Goal: Task Accomplishment & Management: Manage account settings

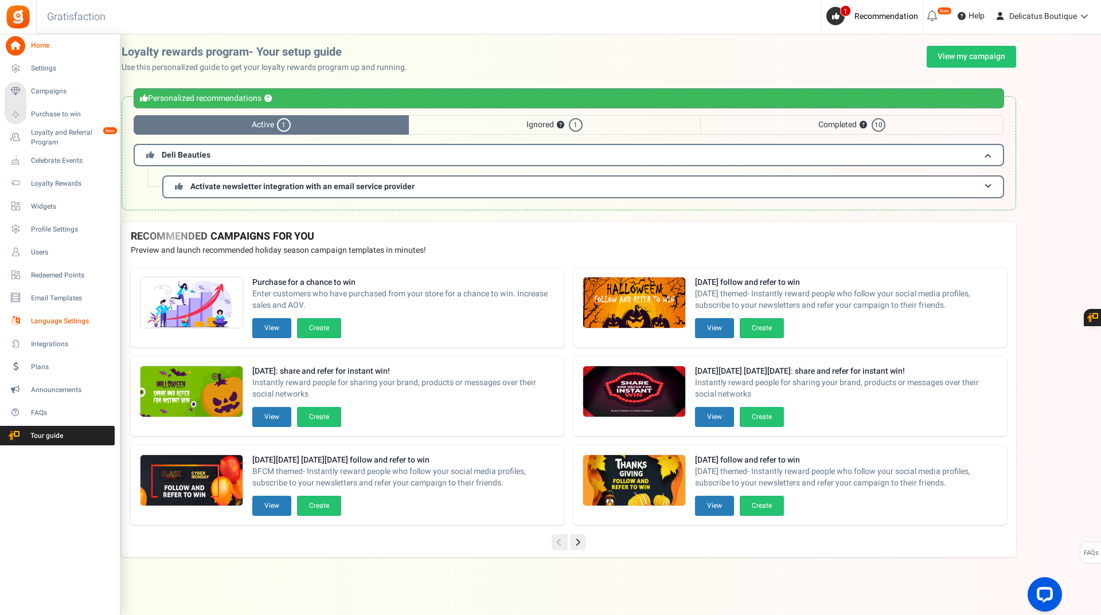
click at [46, 318] on span "Language Settings" at bounding box center [71, 322] width 80 height 10
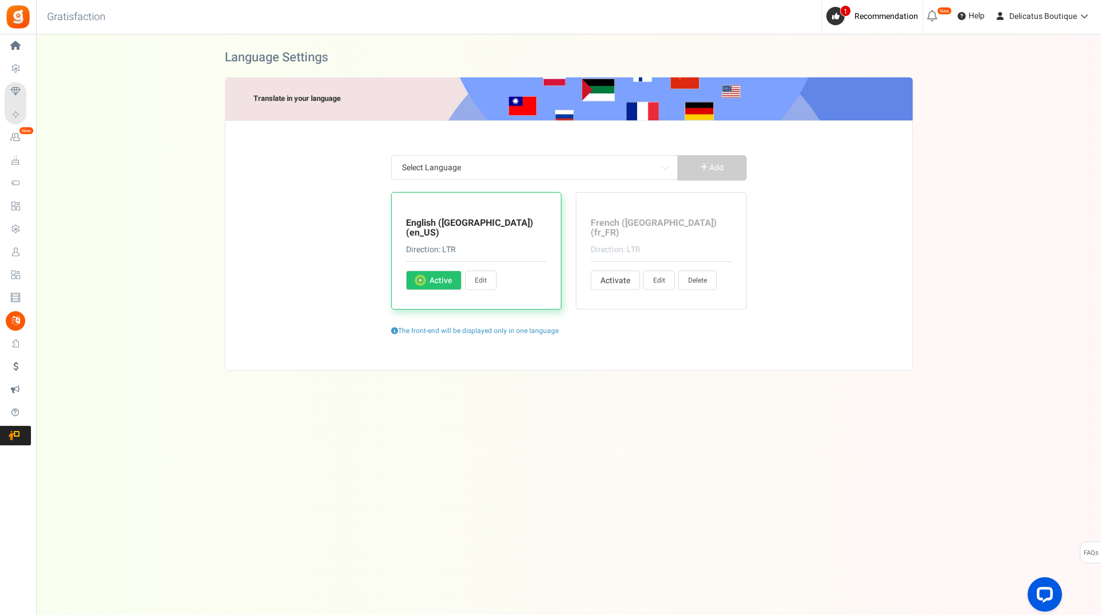
click at [667, 271] on link "Edit" at bounding box center [659, 280] width 32 height 19
type input "il y a"
type input "Avez-vous déjà un compte ?"
type input "Oui, je suis déjà enregistré(e)"
type input "et"
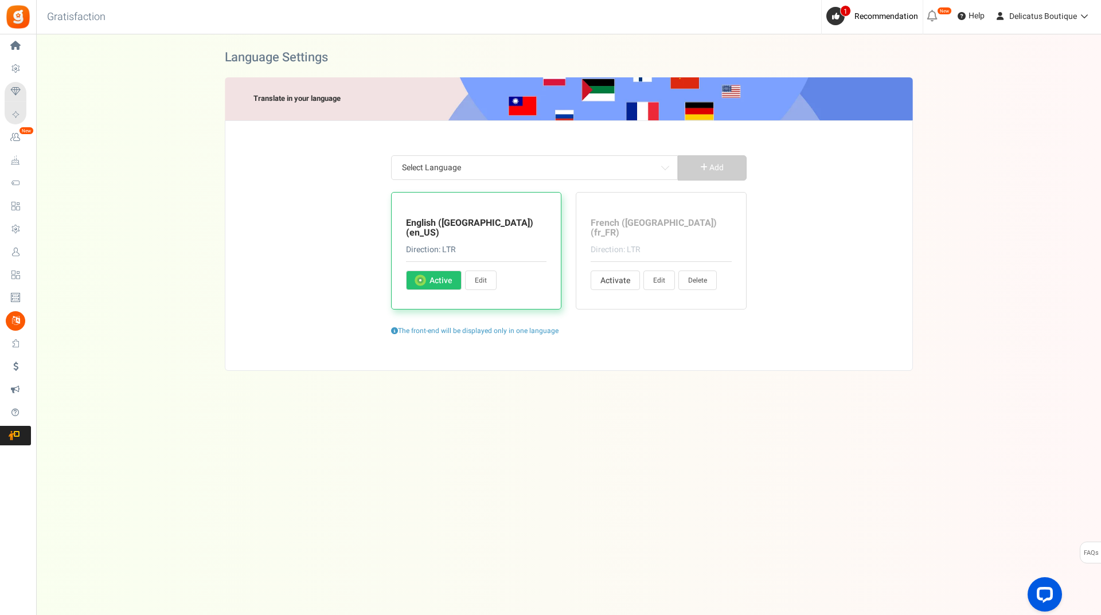
type input "Êtes-vous sûr de vouloir réclamer cette récompense ?"
type input "Beautie Drops échangeables"
type input "arrière"
type input "Informations de base"
type input "Obtenez <strong> +%s </strong> Beautie Drops en bonus lors de votre inscription."
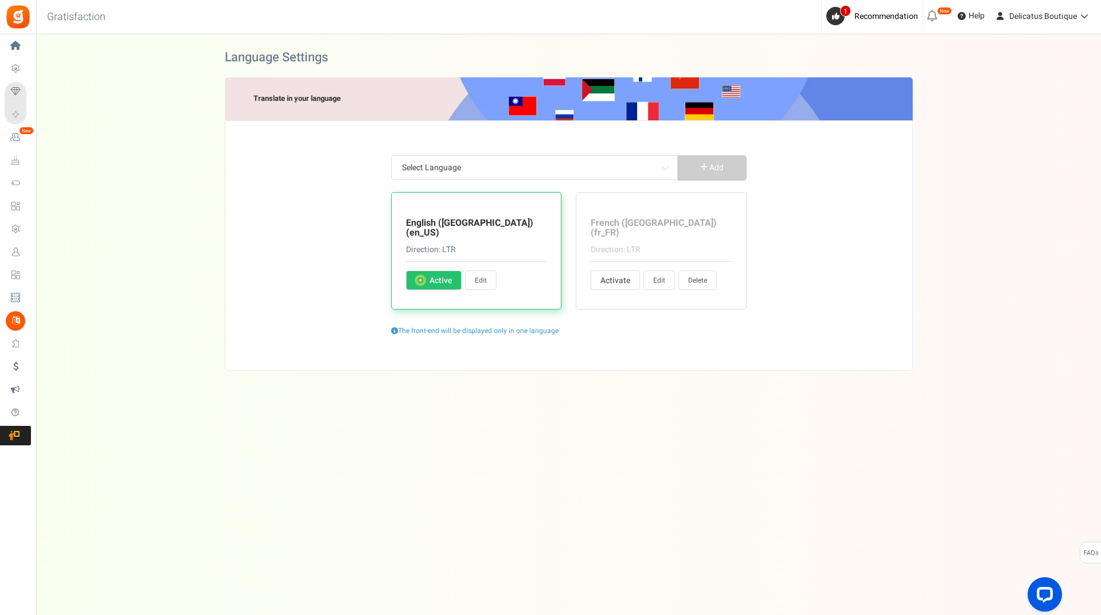
type input "Je suis d'accord"
type input "Jouer"
type input "Rupture de stock"
type input "Ouvrir"
type input "Hey! Nous organisons une promotion géniale. [PERSON_NAME] participer et en parl…"
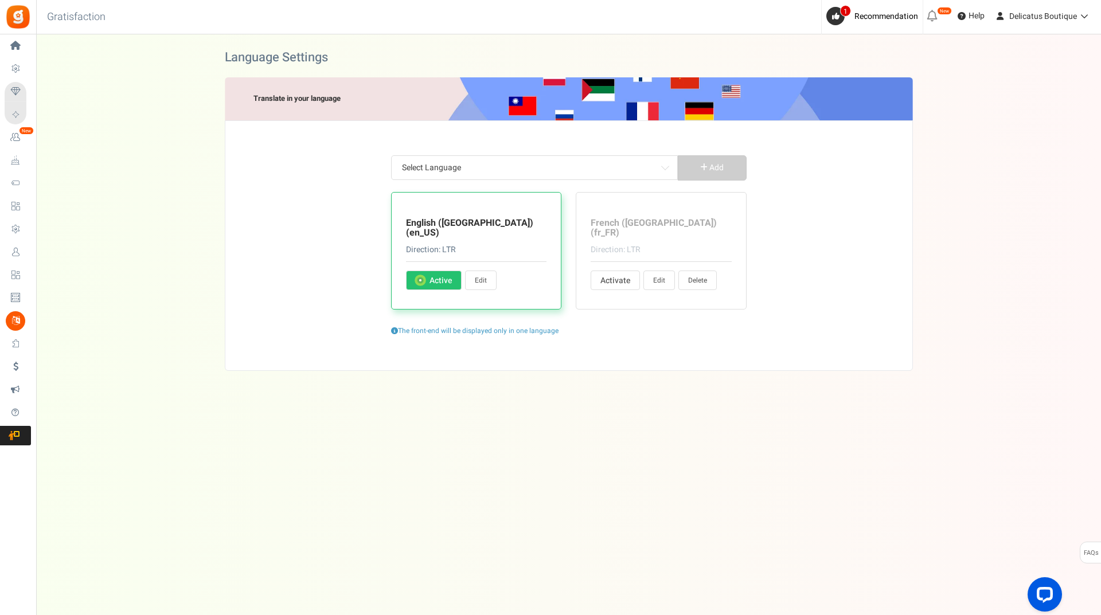
type input "Se dépêcher! L'entrée d'[DATE] se termine dans"
type input "Annuler"
type input "Challenge commencera dans %s"
type input "Changez votre mot de passe"
type input "Changer d'utilisateur"
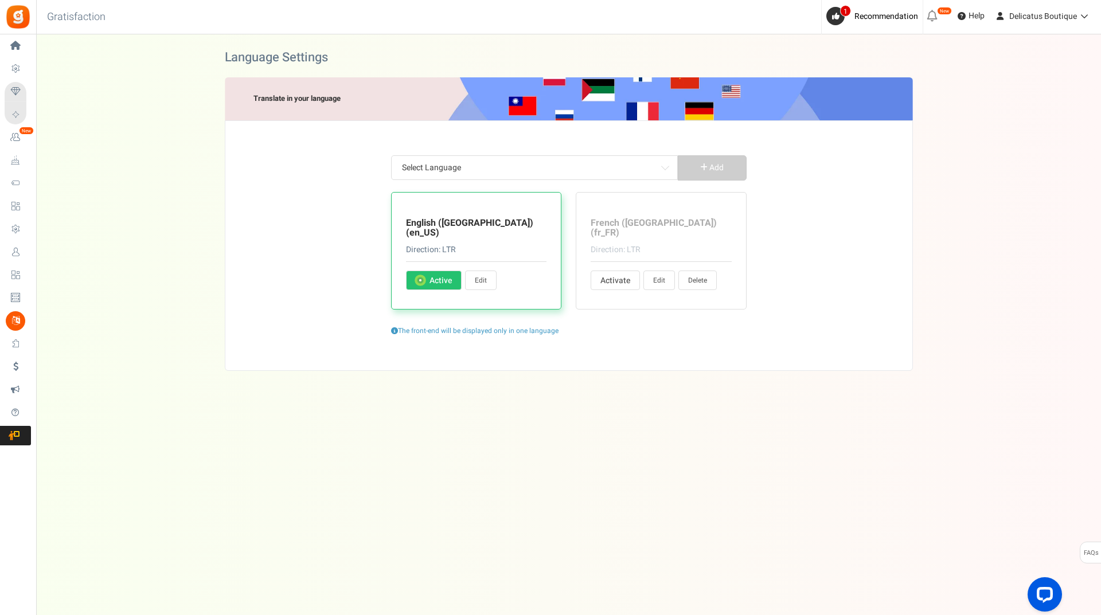
type input "Réclamer"
type input "Réclamer maintenant"
type input "Cliquez ici"
type input "Fermez"
type input "Bientôt disponible"
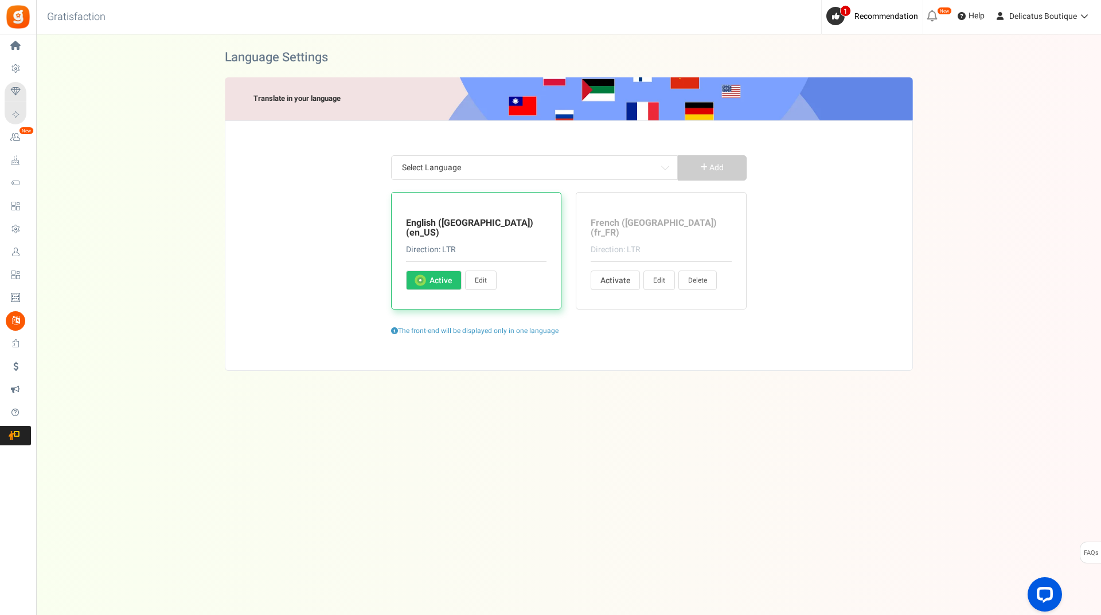
type input "[PERSON_NAME] un commentaire sur un article de blog"
type input "Profil rempli par l'utilisateur"
type input "Terminez les actions pour gagner des points."
type input "Compléter cette action pour déverrouillez votre question."
type input "<strong>Hey !</strong> compléter votre profil et gagner %s Beautie Drops! 🎀"
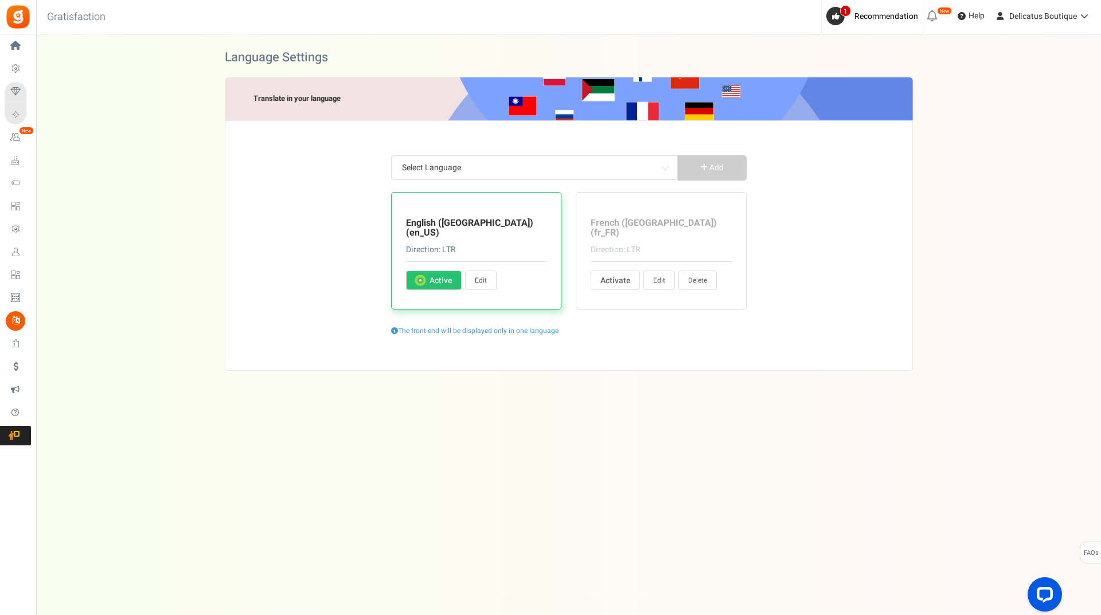
type input "Terminé"
type input "FÉLICITATIONS !"
type input "Connectez avec"
type input "Connexion...."
type input "Contacter l'administrateur du site pour le coupon de récompense"
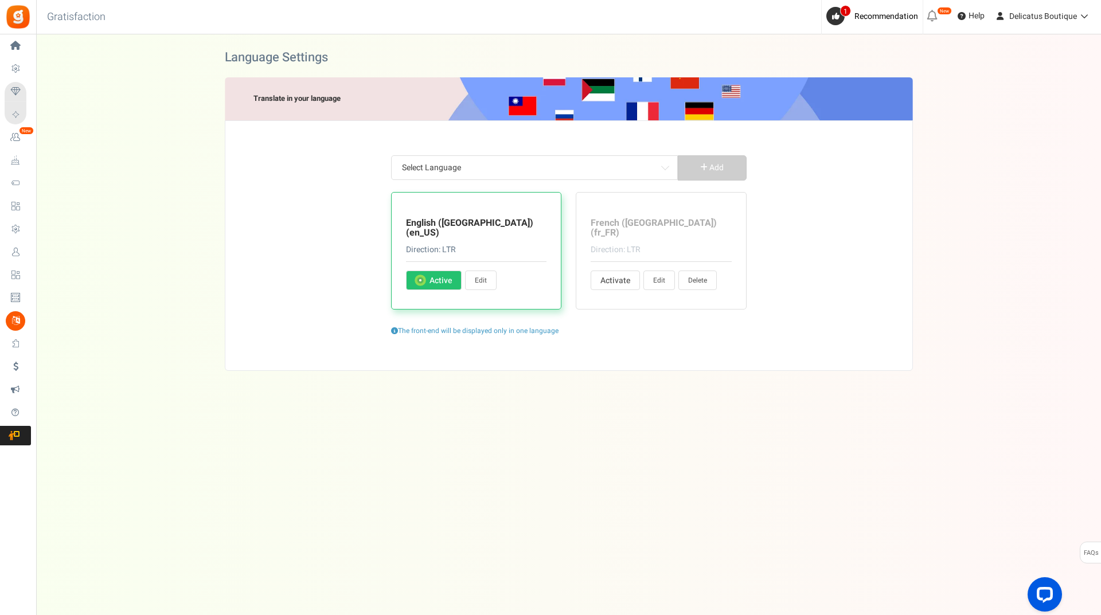
type input "Continuer"
type input "Continuer en tant que"
type input "Continuez vos achats"
type input "Créer un compte"
type input "Entrer votre mot de passe actuel"
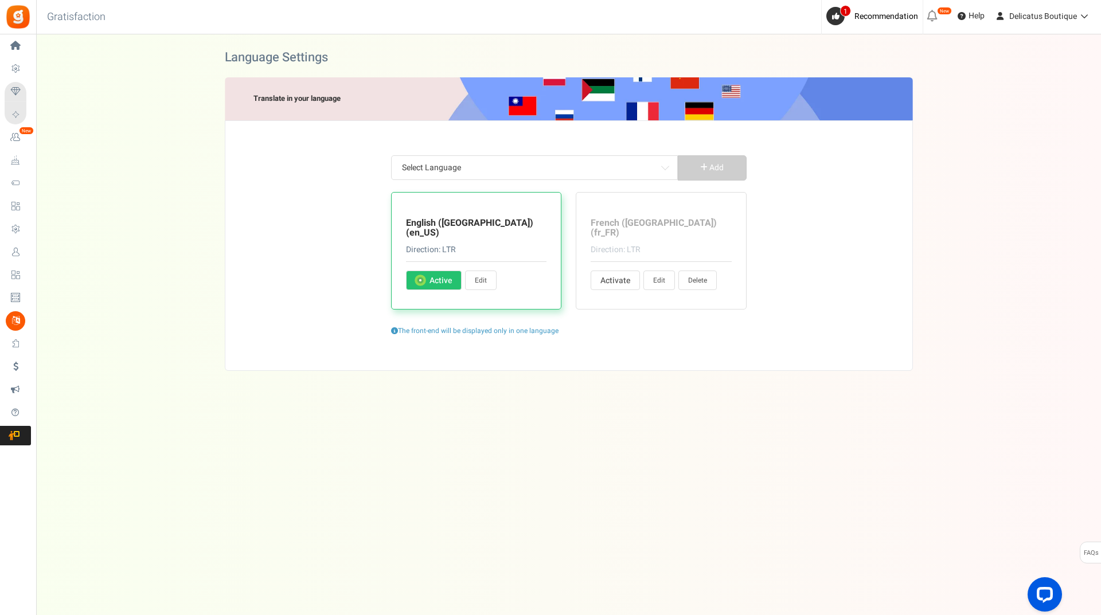
type input "Beautie Drops échangés à l'achat."
type input "Jour"
type input "Jours"
type input "Gagnez des"
type input "Gagnez <strong>{points}</strong> {points_label} à l'achat de ce produit."
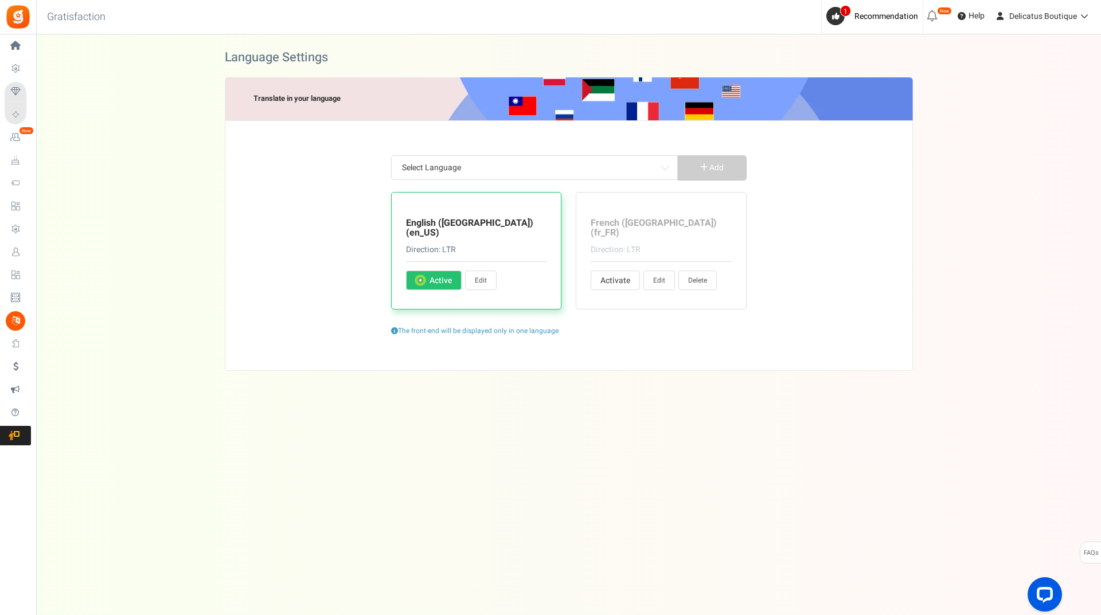
type input "Éditer le profil"
type input "[PERSON_NAME] contacter %s."
type input "Il s'agit d'un e-mail généré automatiquement. [PERSON_NAME] ne pas appuyer sur …"
type input "Merci de remplir le formulaire"
type input "Entrez l'URL de votre tableau Pinterest :"
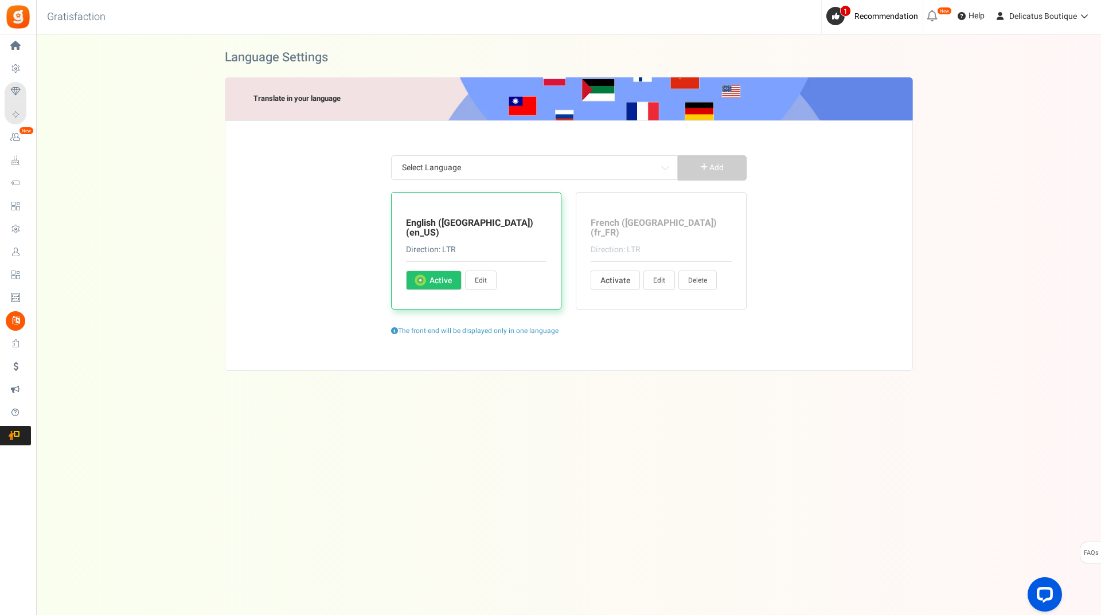
type input "Renseignez votre d'utilisateur Pinterest:"
type input "Veuillez entrer la date"
type input "Rentrez une date valide svp"
type input "Entrez votre message"
type input "Connectez-vous à la boutique"
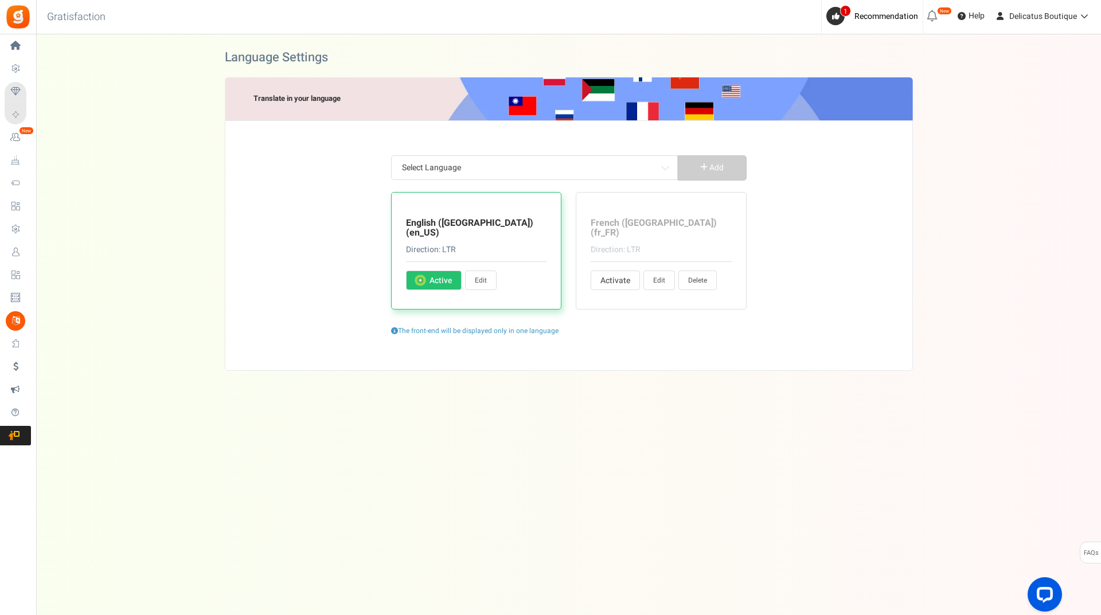
type input "Entrées"
type input "Entrée"
type input "Veuillez accepter les Conditions Générales pour continuer"
type input "Hé, votre compte existe déjà ! 😄 Vous pouvez vous connecter ci-dessous."
type input "Ce compte n'existe pas 😔"
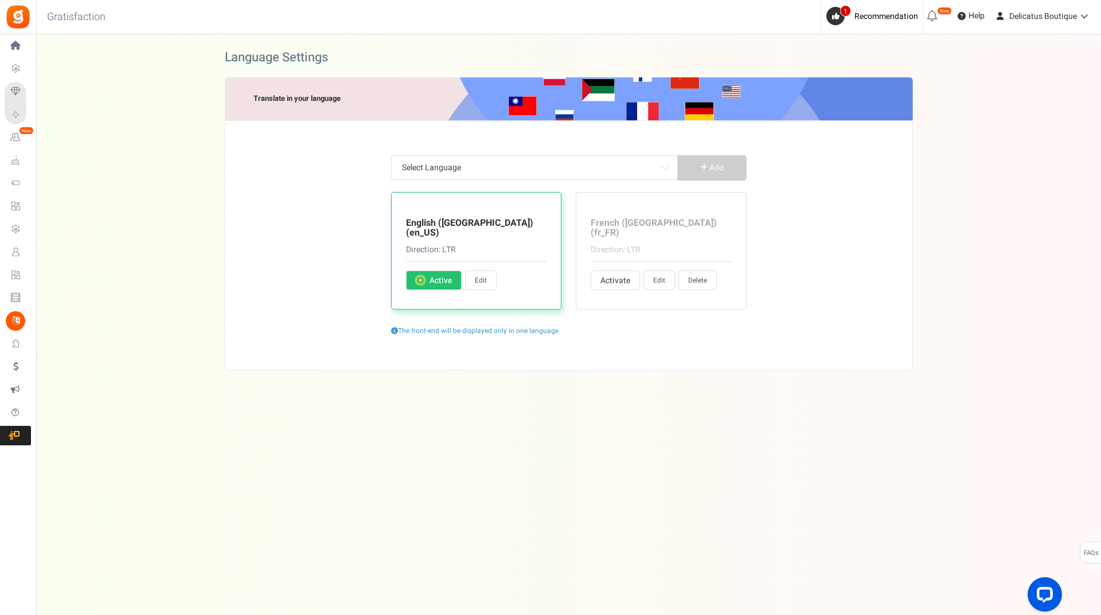
type input "Oups... Cette adresse e-mail est temporairement suspendue. Pouvez-vous nous con…"
type input "Votre campagne n'est pas publiée"
type input "Erreur : la compétition n'a pas encore commencé"
type input "C'est quand votre anniversaire ? 🎂"
type input "Pour des raisons de sécurité, entrez votre mot de passe actuel"
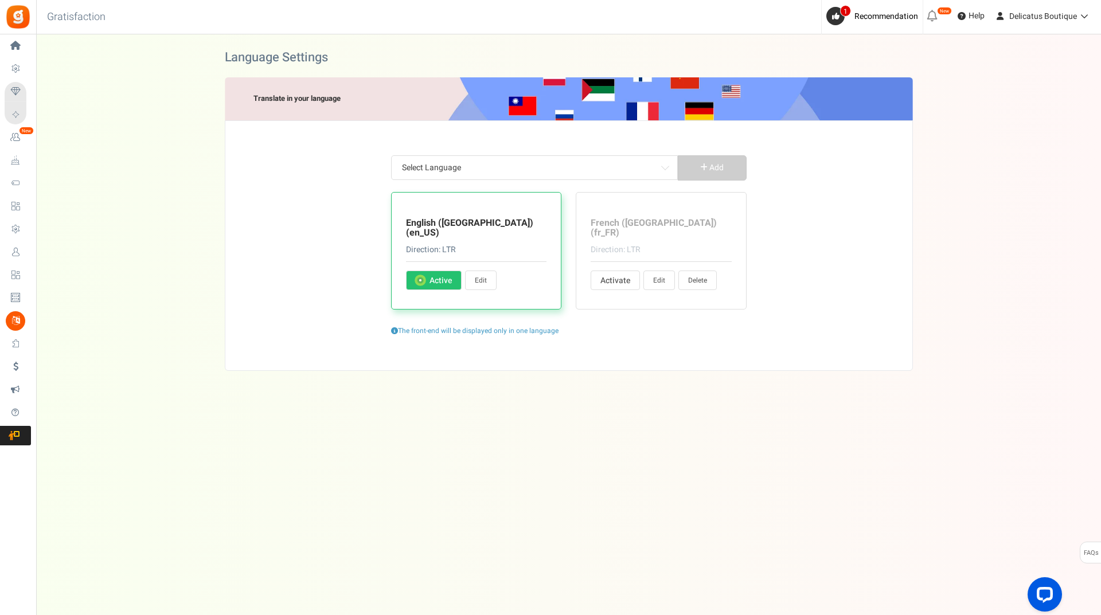
type input "Le mot de passe actuel n'est pas valide"
type input "Entrez votre date de naissance"
type input "Veuillez entrer votre date de naissance dans"
type input "Votre âge doit être supérieur à"
type input "Veuillez renseigner votre adresse e-mail"
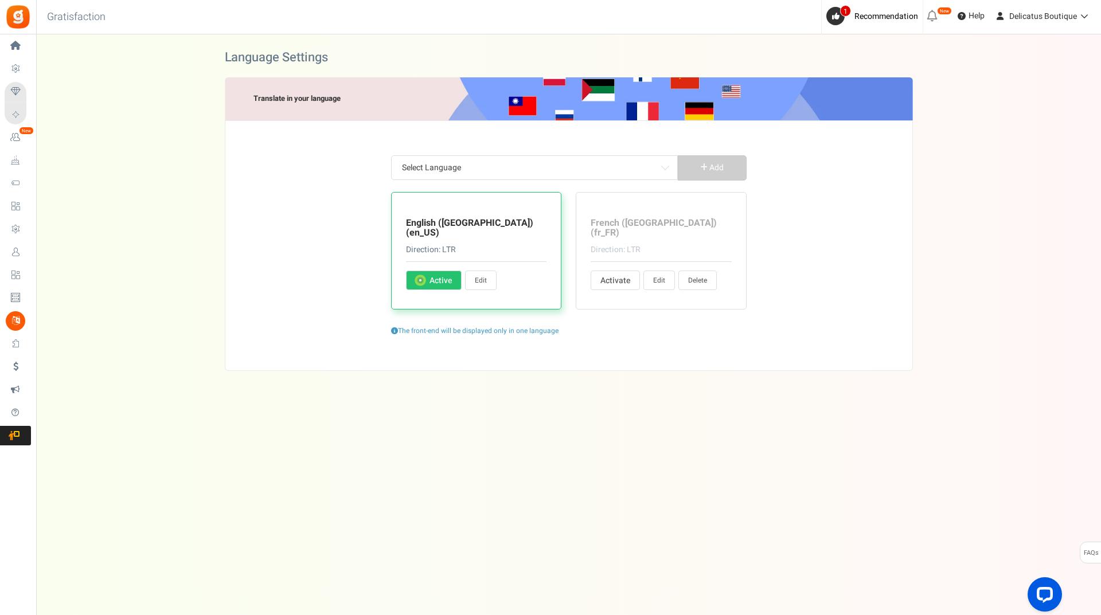
type input "Veuillez entrer une adresse e-mail valide"
type input "L'adresse e-mail ou le mot de passe est incorrect ; lequel ? Pouvez-vous réessa…"
type input "Ne peut être vide..."
type input "Veuillez renseigner votre message"
type input "Entrez l'adresse mail de vos amis"
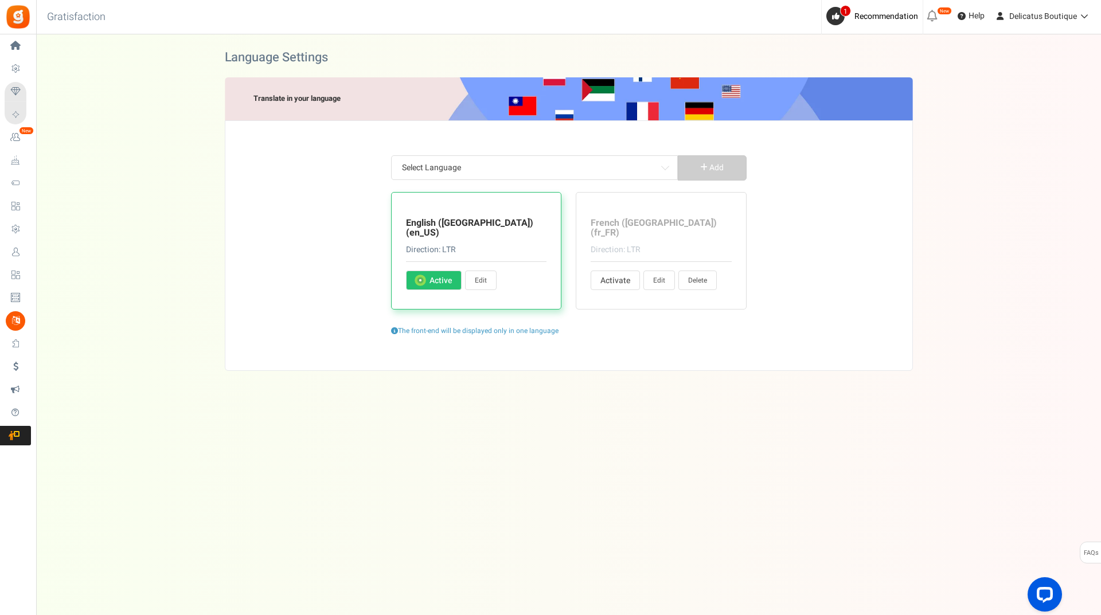
type input "Nous avons besoin d'un numéro 🤪"
type input "Veuillez entrer un nombre valide"
type input "Oups ! Les BD ont déjà été réclamés pour cette commande. Veuillez nous contacte…"
type input "Oh non ! L'identifiant de commande ne correspond pas à votre adresse e-mail, po…"
type input "Oups ! Numéro de reçu introuvable. Veuillez nous contacter si vous pensez qu'il…"
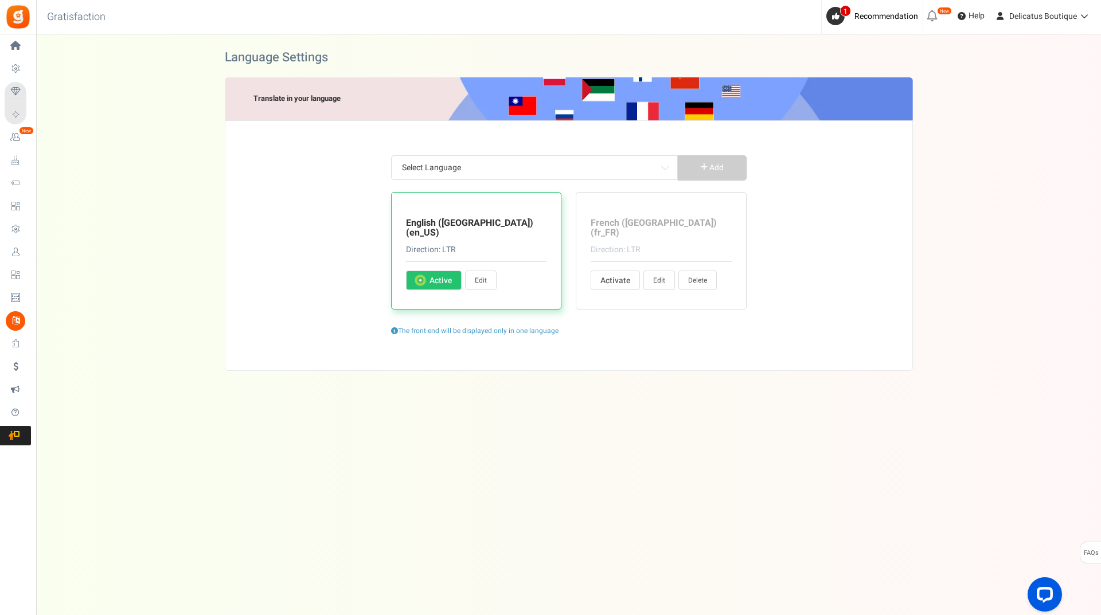
type input "Oups ! BD non attribué. Le montant de votre commande est inférieur au montant m…"
type input "Valeur incorrecte. Veuillez saisir une valeur correcte!"
type input "Erreur : Accès non valide"
type input "Oh oh... Campagne invalide"
type input "C'était le maximum, désolé, vous devez maintenant confirmer que vous n'êtes pas…"
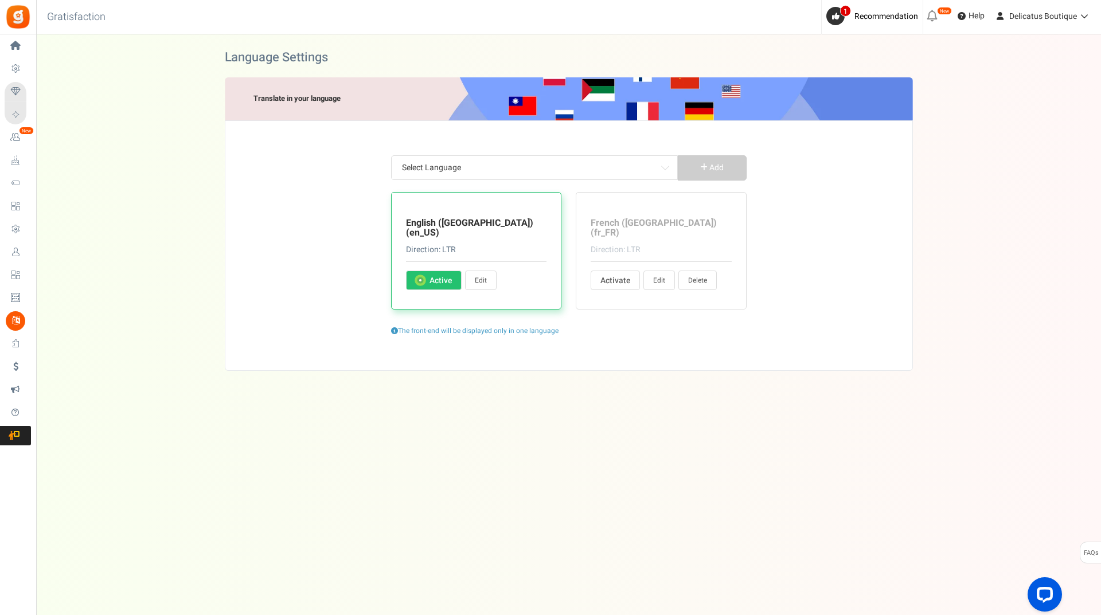
type input "Oops, adresse e-mail non valide"
type input "Erreur : extension d'image non valide"
type input "PIN invalide. Le code PIN doit contenir uniquement des caractères numériques (0…"
type input "Produit non valide"
type input "Quelques secondes plus tard... Votre session a expiré."
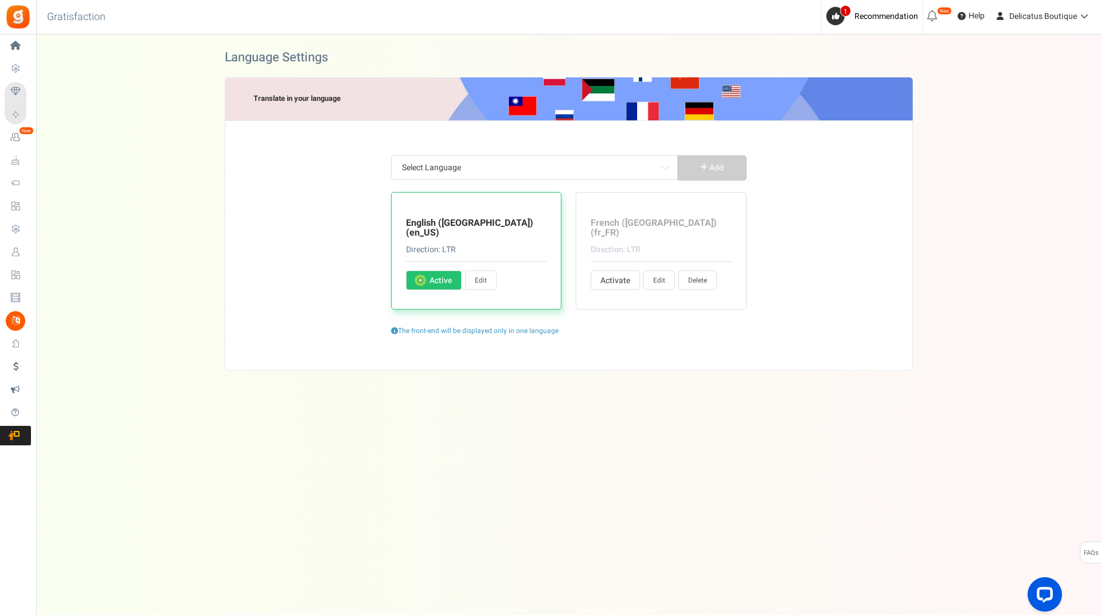
type input "Erreur : Site non valide"
type input "Veuillez entrer une URL valide"
type input "Erreur : Utilisateur invalide"
type input "La valeur de votre commande est inférieure à la valeur de commande minimale"
type input "Oh oh... Ils faut plus de Beautie Drops"
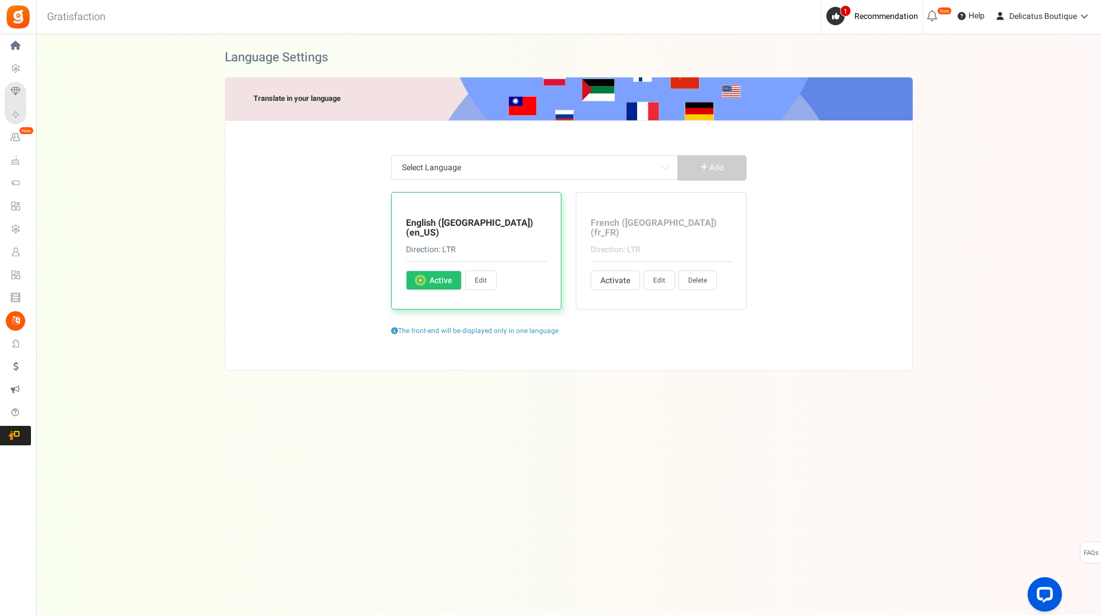
type input "Merci d'entrer votre nom"
type input "Saisissez uniquement des lettres"
type input "Veuillez entrer votre nouveau mot de passe à nouveau"
type input "Veuillez entrer votre nouveau mot de passe"
type input "La date de la commande est antérieure à la date de début du programme de fidéli…"
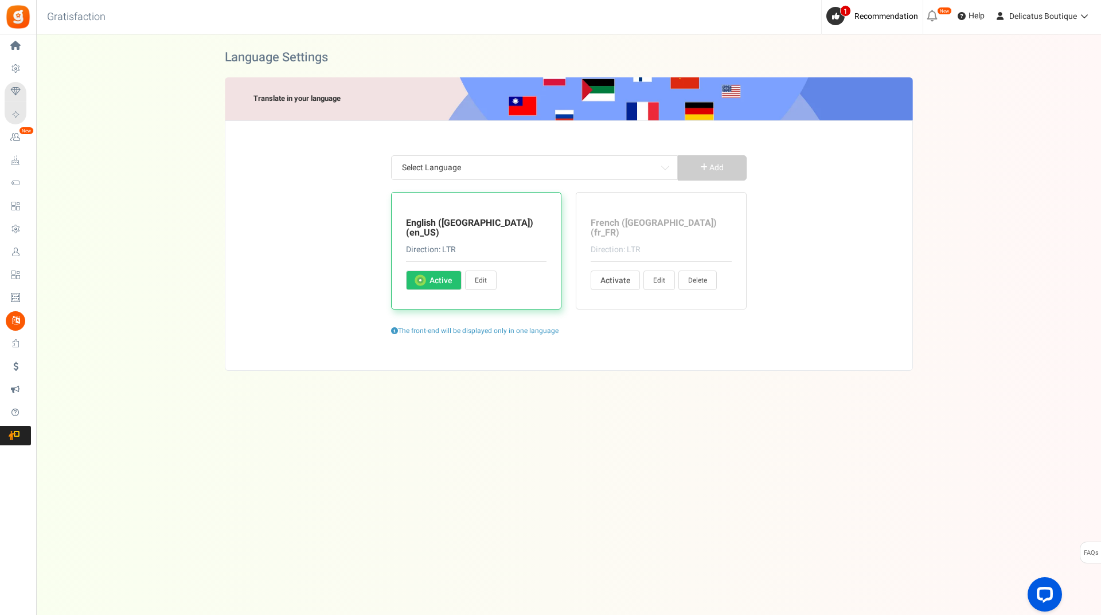
type input "Entrez votre mot de passe"
type input "Le mot de passe et le nouveau mot de passe ne correspondent pas! Veuillez réess…"
type input "Merci de nous évaluer"
type input "Veuillez vous inscrire à la campagne"
type input "Erreur inconnue: utilisateur non enregistré"
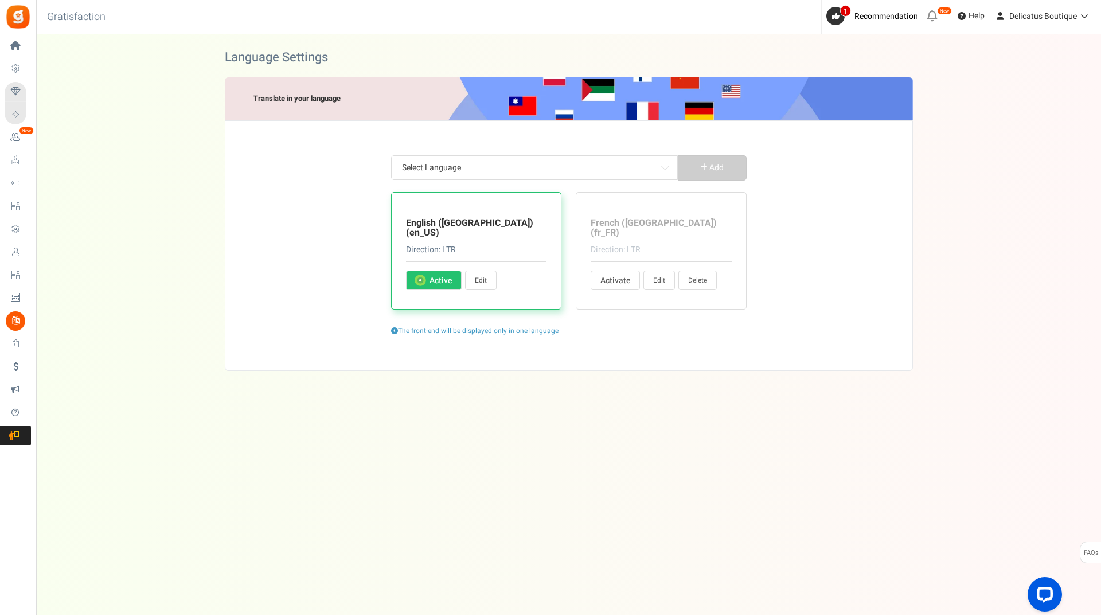
type input "[PERSON_NAME] sélectionner"
type input "Oups ! Désolé, une erreur s'est produite. Pouvez-vous réessayer ? 🙏"
type input "Caractères spéciaux non autorisés"
type input "Erreur : Entrez un hashtag twitter"
type input "Erreur ! Longueur de Tweet dépassée. Raccourcissez votre message et réessayez"
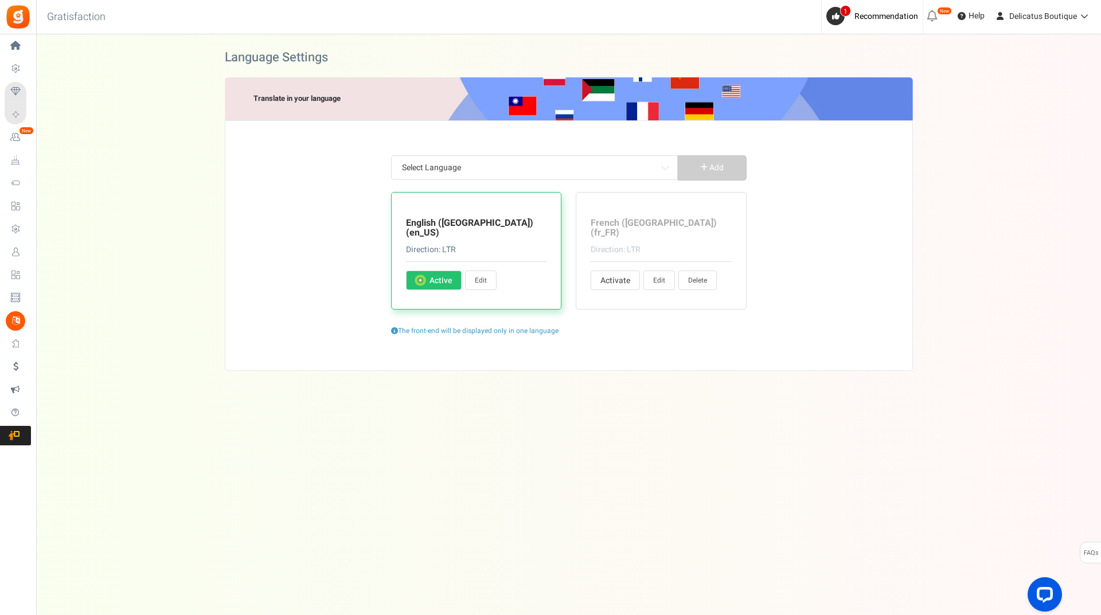
type input "Veuillez renseigner votre code postal"
type input "Félicitations! 🎉 Vous avez gagné %points sur cette transaction!"
type input "Les récompenses seront attribuées l'année suivante, si la date saisie est dans …"
type input "Expire:"
type input "Cette promotion n'est en aucun cas sponsorisée, approuvée ou administrée par ou…"
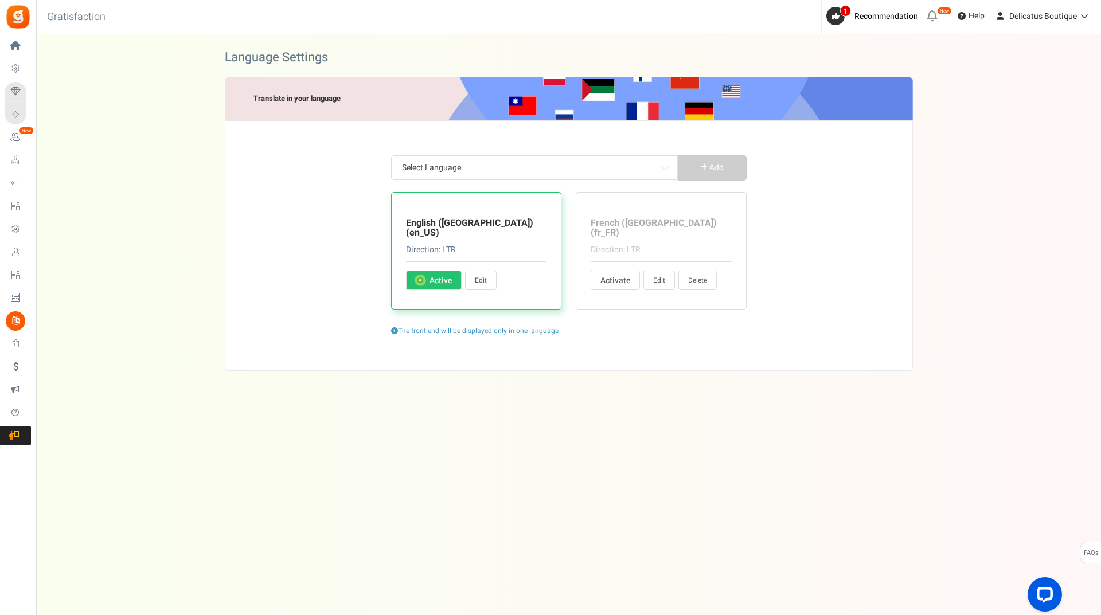
type input "et non sur Facebook. En participant à cette promotion, vous acceptez de dégager…"
type input "Adresse e-mail invalide. N'hésitez pas à nous contacter !"
type input "Votre compte est bloqué. Veuillez nous contacter si vous pensez qu'il s'agit d'…"
type input "Suivre"
type input "En participant à cette campagne, vous acceptez nos"
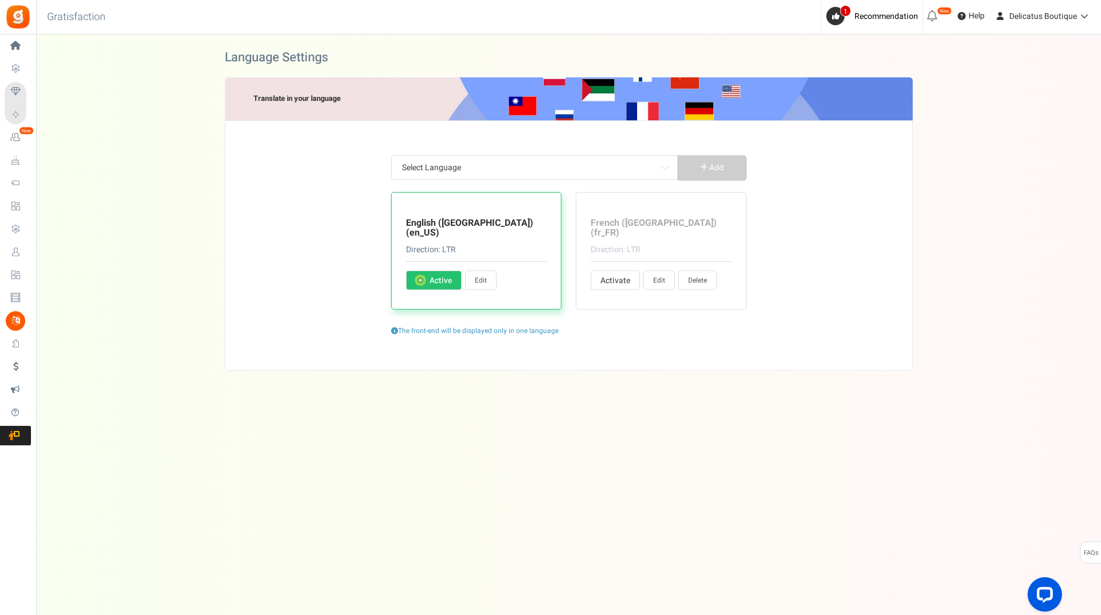
type input "Pour plus :"
type input "J'ai oublié mon PIN"
type input "Les instructions pour réinitialiser votre code PIN vous ont été envoyées par e-…"
type input "J'ai lu et j'accepte les"
type input "Bienvenue dans notre univers coloré ! 🎨 La campagne débutera dans"
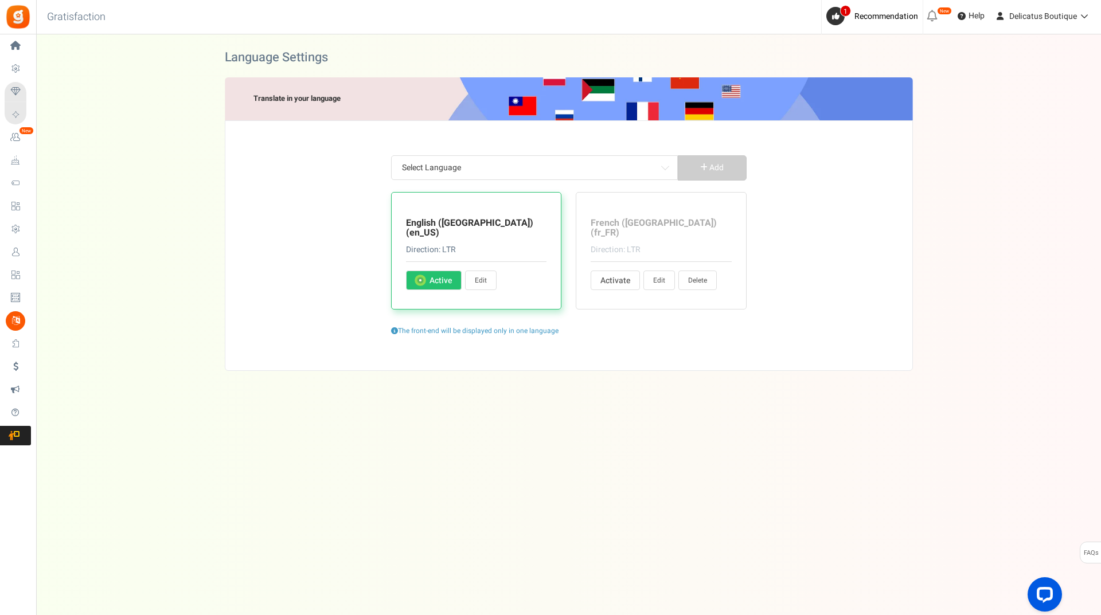
type input "Bon retour ! Cette promotion est terminée. Le ou les gagnants seront annoncés p…"
type input "Bienvenue dans notre univers coloré ! 🎨 Cette campagne n'est actuellement pas d…"
type input "Oh, nous sommes désolés. Ce programme est désormais terminé 😔"
type input "Nous utilisons Apps Mav comme plateforme promotionnelle. En cliquant sur les op…"
type input "Apps Mav est le sous-traitant et le responsable du traitement des données"
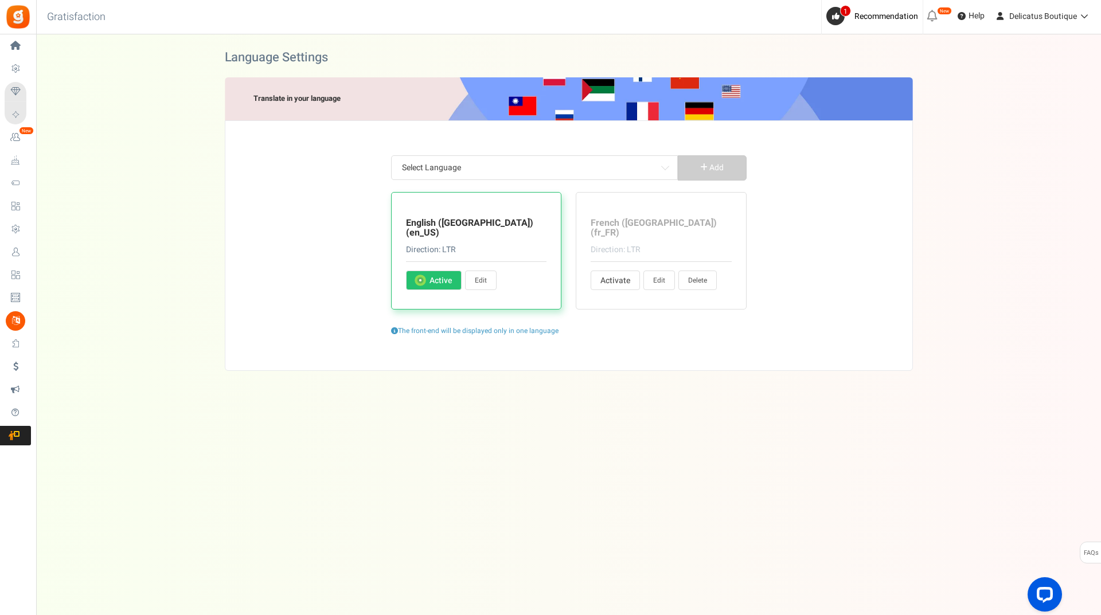
type input "Obtenez plus de Beautie Drops ! ✨"
type input "Aller sur la boutique"
type input "Ces BD ne peuvent actuellement pas être échangés. Ils seront ajoutés à vos « Be…"
type input "Pour plus d'entrées"
type input "Beautie Drops que vous pouvez échanger contre des récompenses"
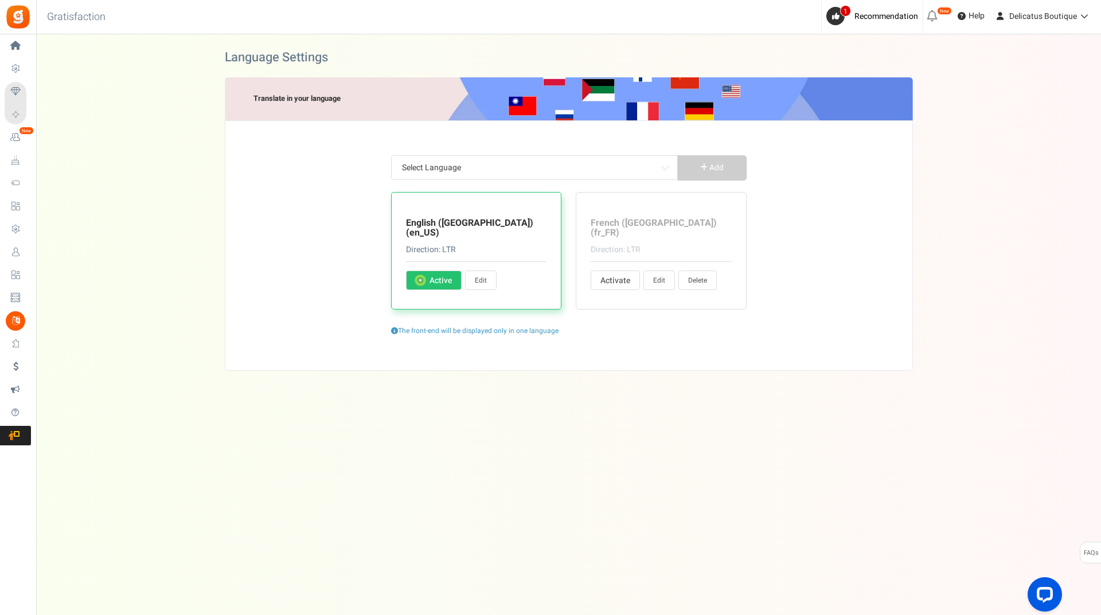
type input "Total des points échangés par l'utilisateur depuis la dernière date d'expiration"
type input "Total des BD moins les BD rachetés. Les BD actuellement en période d'exclusion …"
type input "Vous avez obtenu %nb_worth points pour %title"
type input "vous avez dépensé %nb_worth points pour %title"
type input "heure"
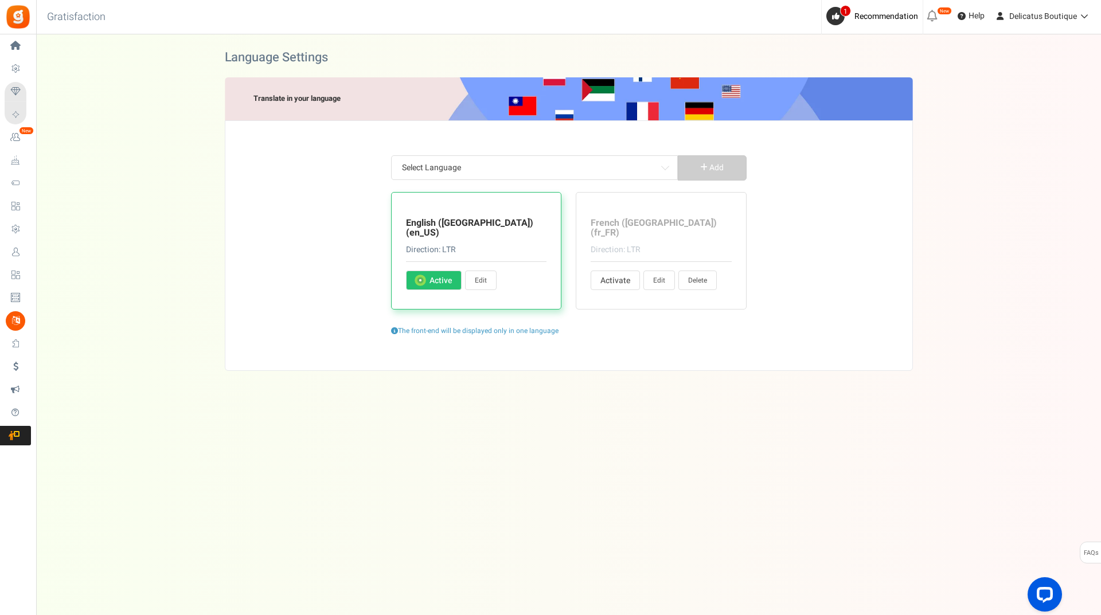
type input "Heures"
type input "Anniversaire"
type input "Charactère(s) restant(s)"
type input "Ville de naissance"
type input "réclamés"
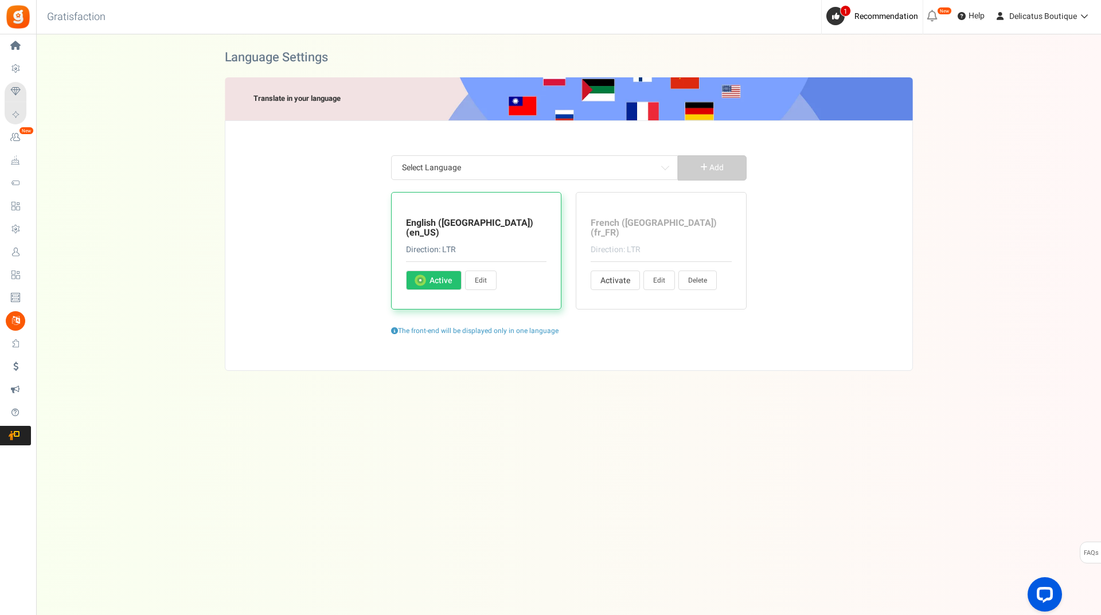
type input "Nom de l'entreprise"
type input "Copié"
type input "Copie"
type input "Pays"
type input "Votre mot de passe actuel"
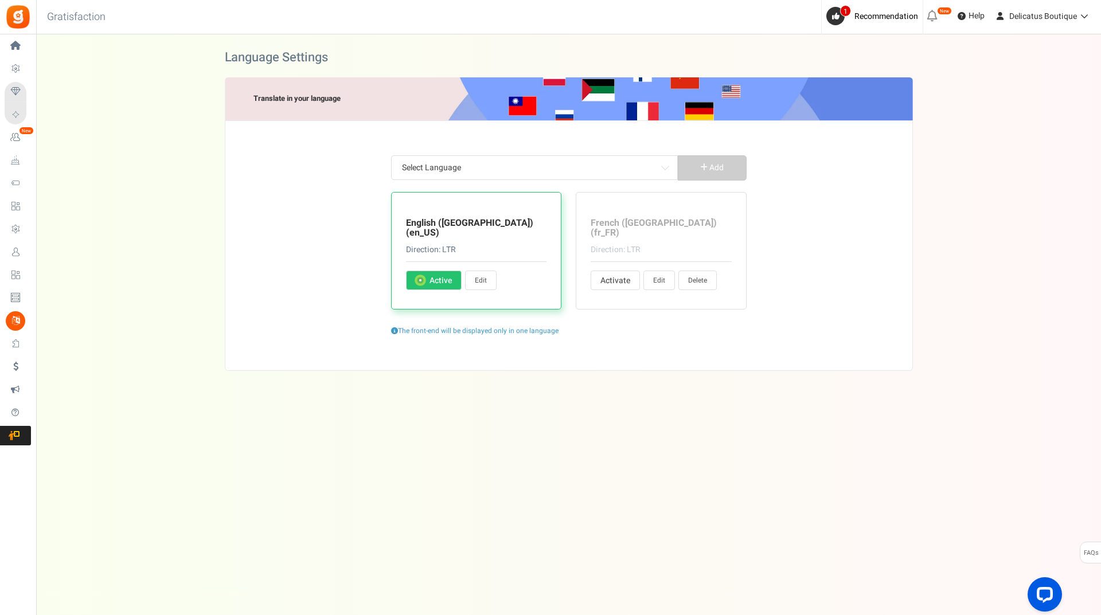
type input "Qu'est-ce qui fait que vous êtes VOUS ?"
type input "E-mail"
type input "Entrez les adresses mail séparées par des virgules"
type input "Prénom"
type input "J'ai au moins %s ans"
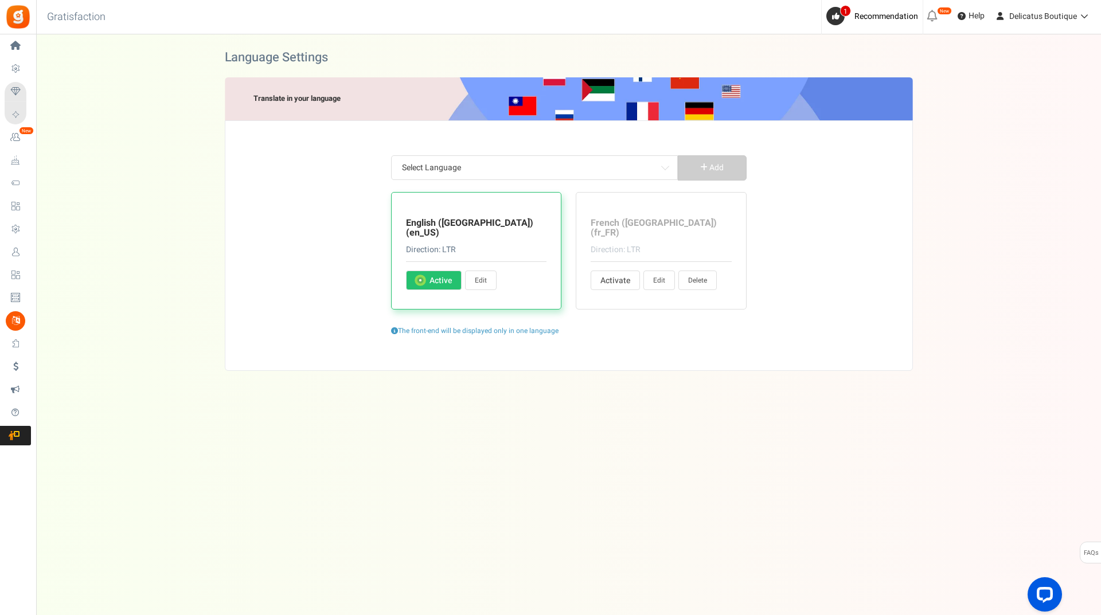
type input "Date de naissance"
type input "Code postal"
type input "Sexe"
type input "Femme"
type input "Homme"
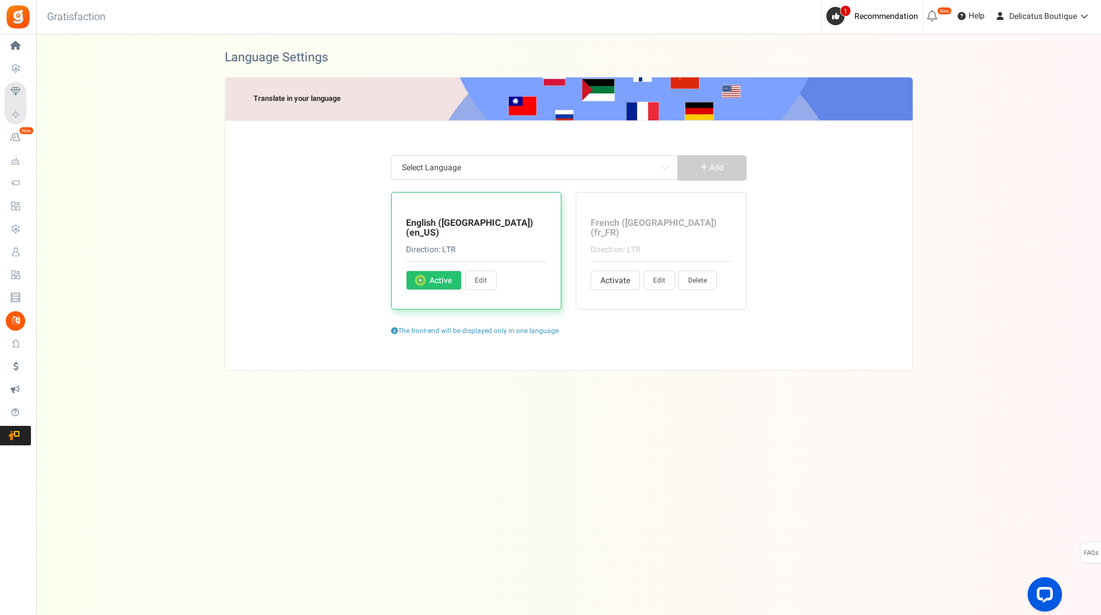
type input "Autre"
type input "Téléphone (maison)"
type input "Ville [DATE]"
type input "Nom de famille"
type input "Habite (Ville actuelle)"
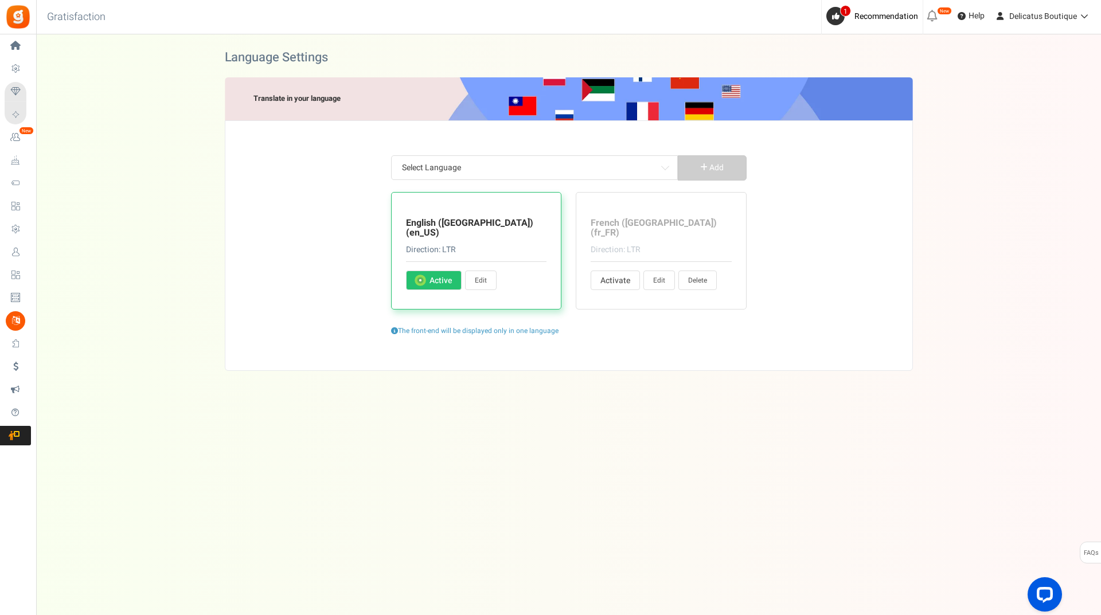
type input "Bienvenue ! [PERSON_NAME] confirmer que nous pouvons vous envoyer des mails à p…"
type input "Minimum dépensé %s"
type input "Mes récompenses"
type input "Nom"
type input "Image de profil"
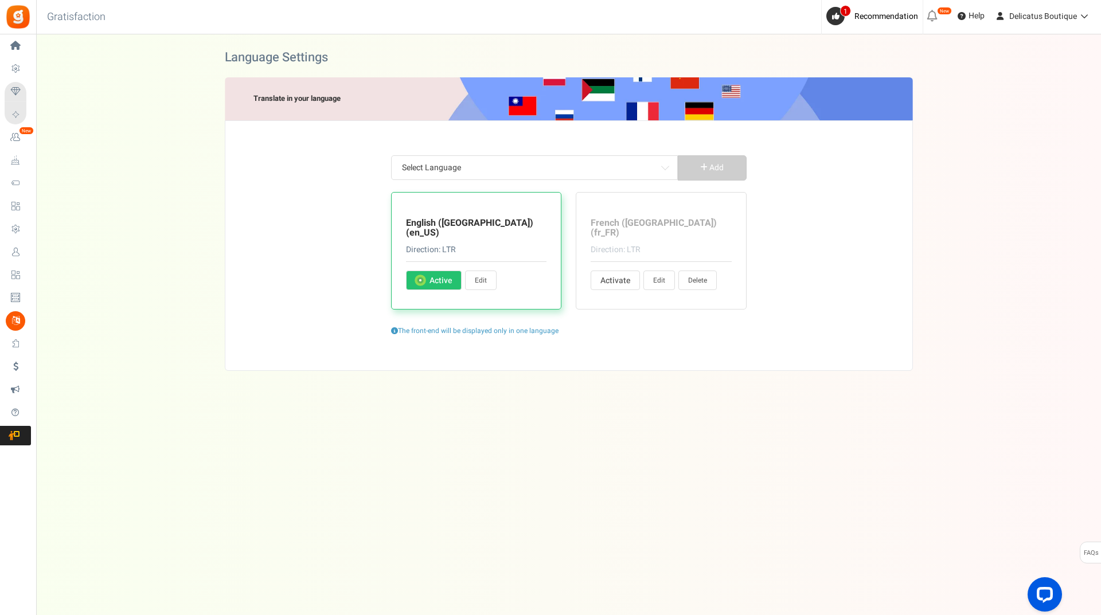
type input "Des restrictions s'appliquent"
type input "Beautie Drops échangés"
type input "Statut de la relation"
type input "Partager un lien:"
type input "Obtenez des points en créant un compte"
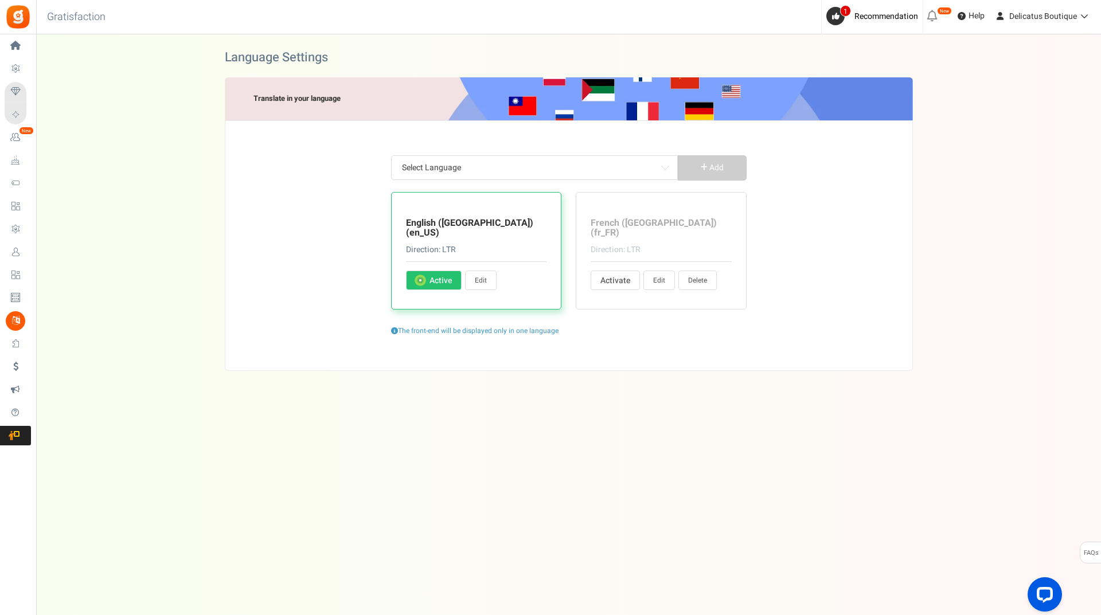
type input "et une récompense instantanée aussi!"
type input "Faites glisser pour sélectionner les points"
type input "Sujet :"
type input "À :"
type input "Beautie Drops disponibles"
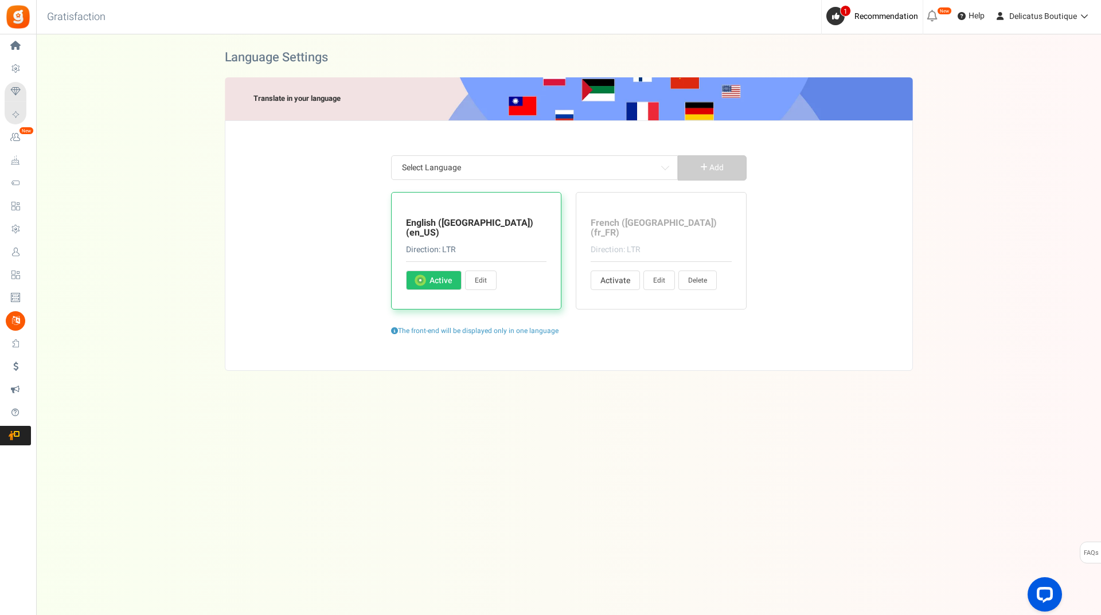
type input "Regarder l'historique de transactions"
type input "Site web"
type input "Téléphone (bureau)"
type input "Tu as"
type input "Votre nom"
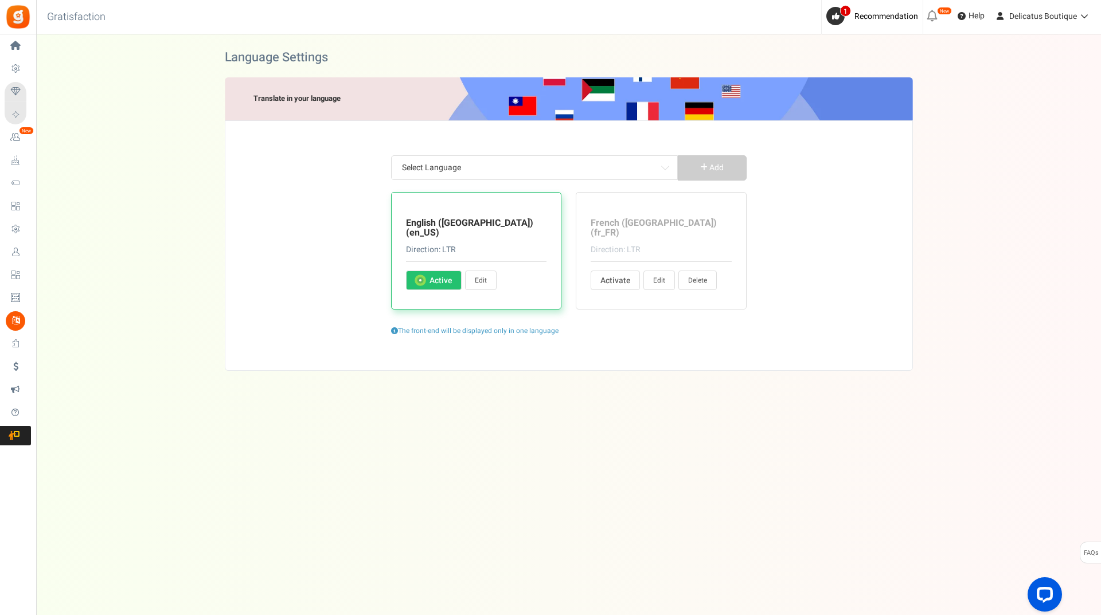
type input "Votre mot de passe"
type input "Code postal"
type input "Derniers BD de la période d'exclusion"
type input "aimez"
type input "Chargement..."
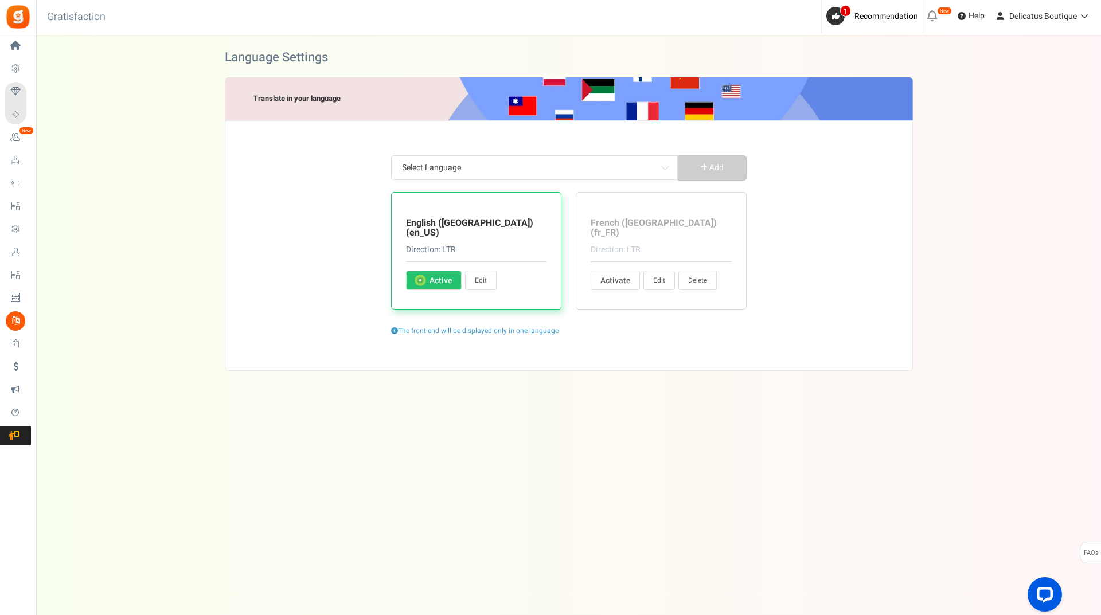
type input "Se connecter"
type input "Bonjour"
type input "pour vérifier votre solde ou échanger des points."
type input "Veuillez vous connecter avec vos informations d'identification enregistrées ou …"
type input "Connectez-vous à YouTube"
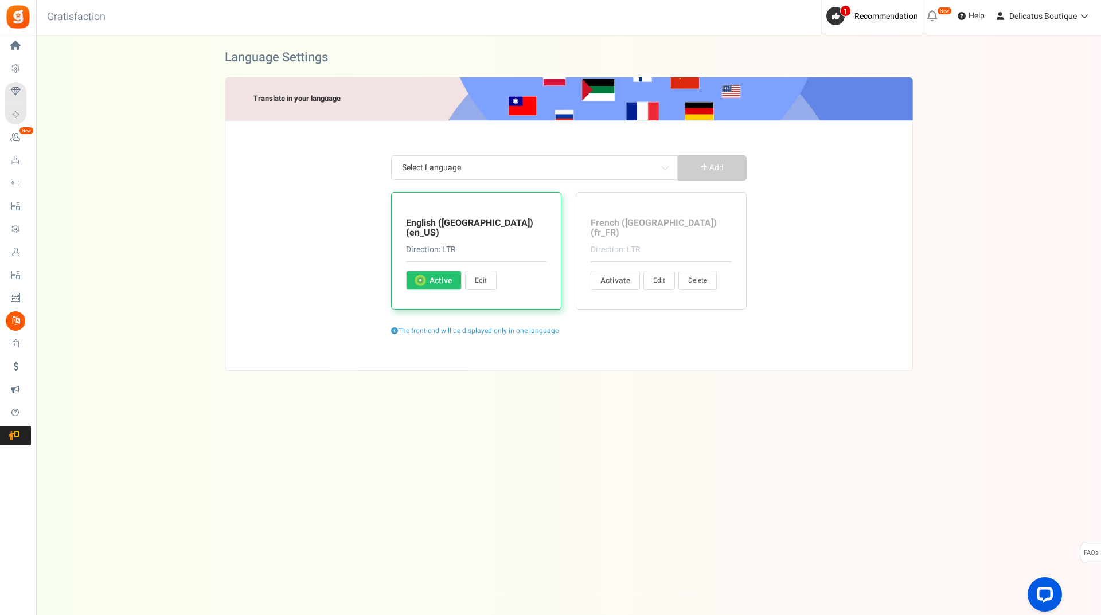
type input "Se déconnecter"
type input "Historique de mes Beautie Drops"
type input "Afficher les récompenses et réclamer"
type input "Historique de transactions"
type input "Lien magique"
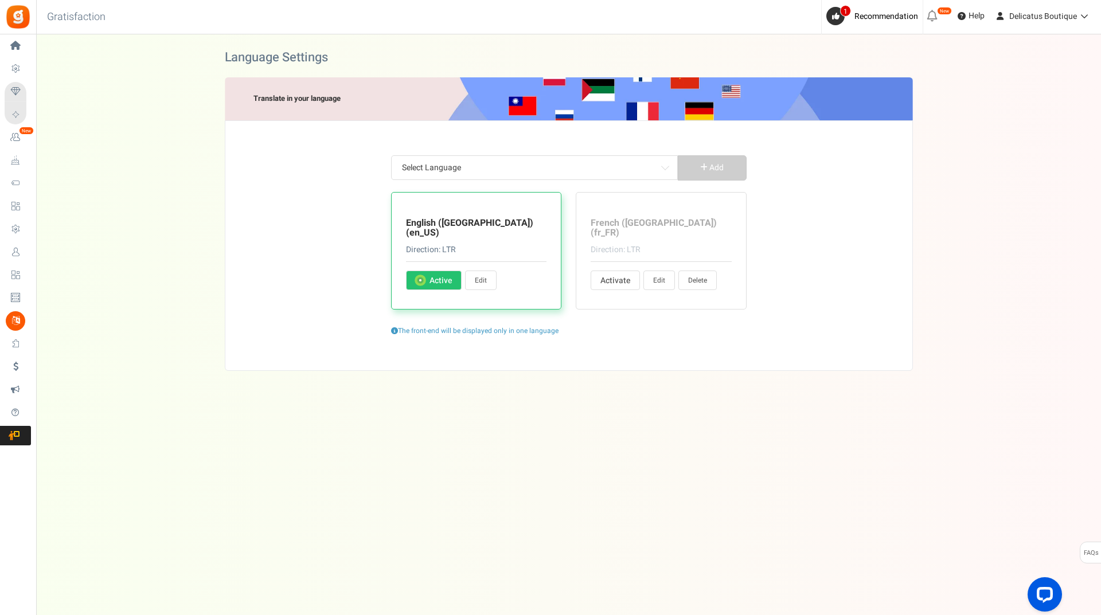
type input "Nous avons envoyé un e-mail avec un lien magique qui vous connectera instantané…"
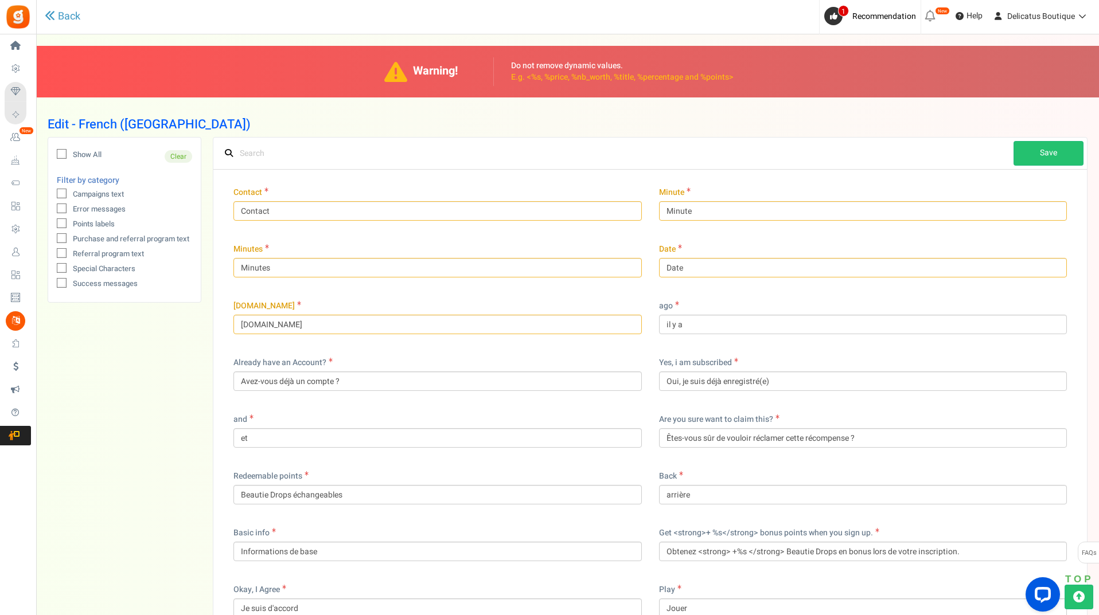
click at [60, 196] on icon at bounding box center [61, 194] width 7 height 7
click at [53, 196] on input "Campaigns text" at bounding box center [48, 195] width 7 height 7
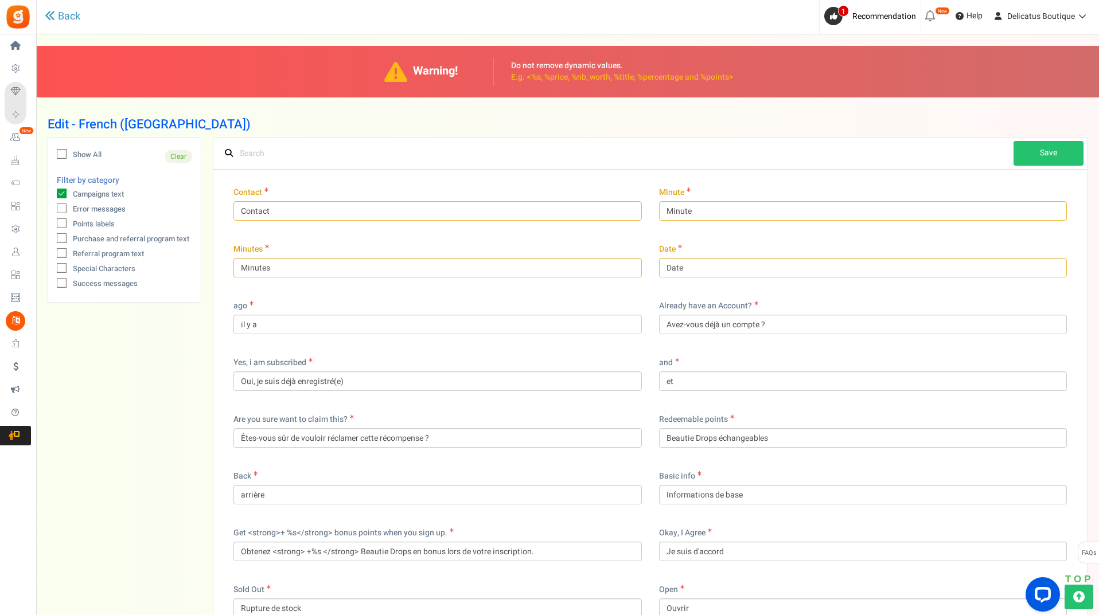
click at [62, 193] on icon at bounding box center [62, 194] width 10 height 10
click at [53, 193] on input "Campaigns text" at bounding box center [48, 195] width 7 height 7
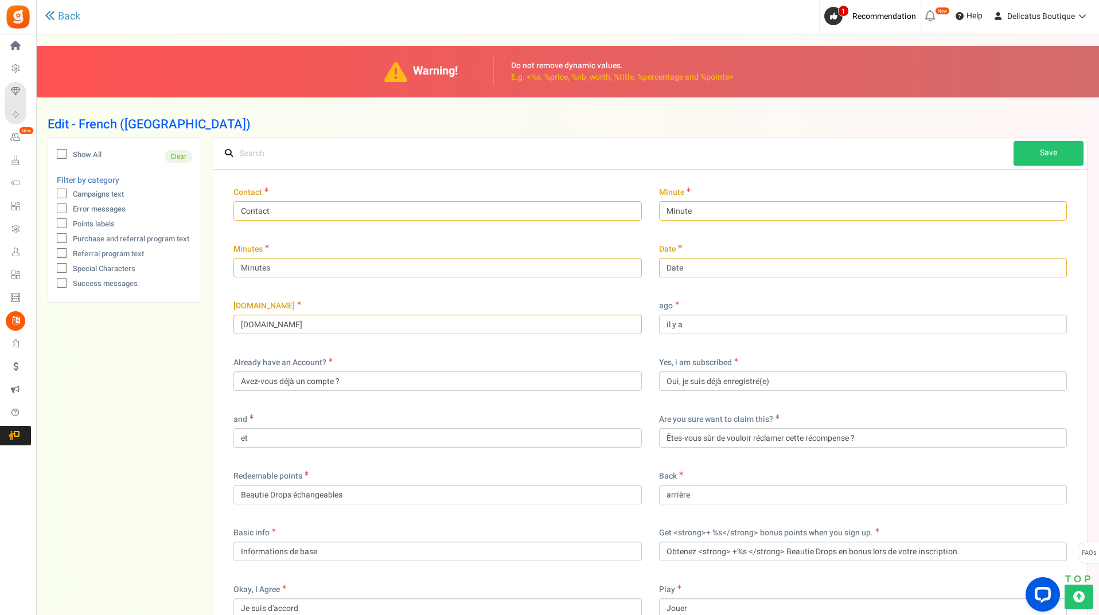
click at [64, 206] on icon at bounding box center [61, 209] width 7 height 7
click at [53, 206] on input "Error messages" at bounding box center [48, 209] width 7 height 7
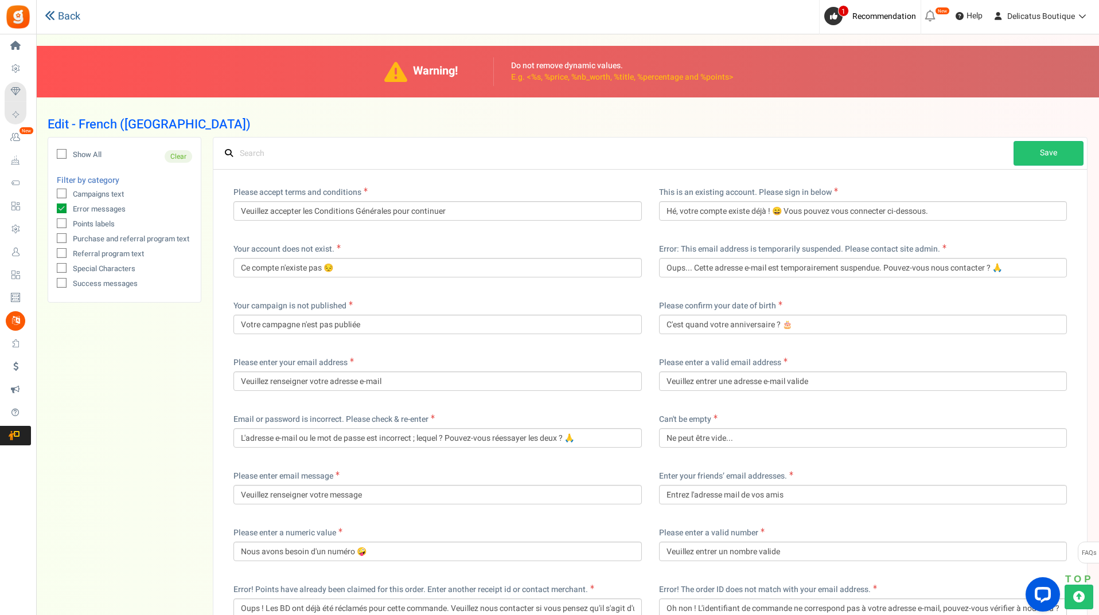
click at [47, 14] on icon at bounding box center [50, 15] width 10 height 10
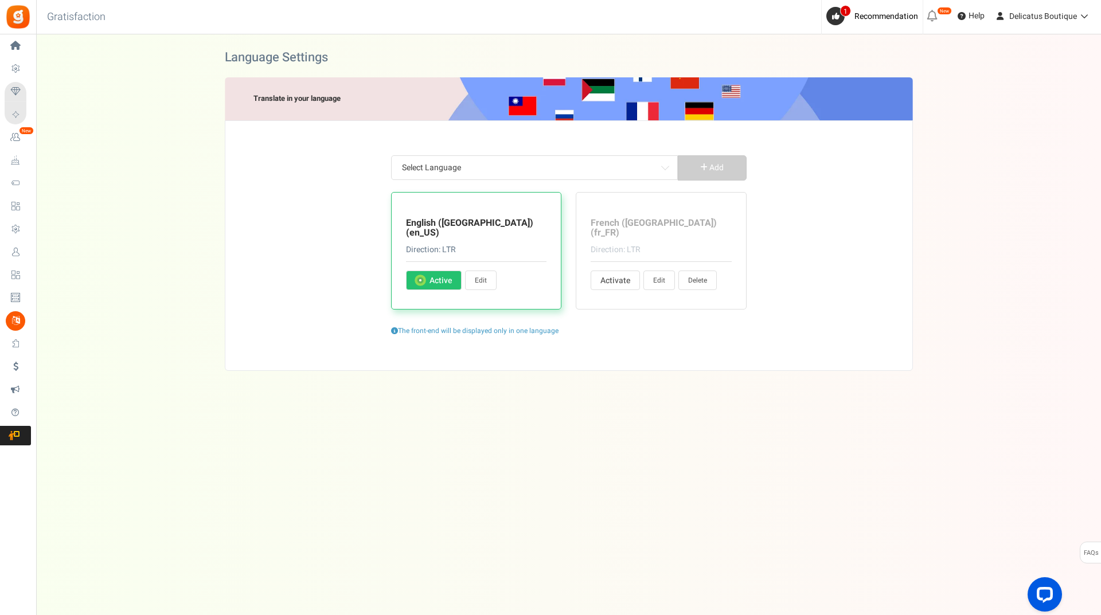
click at [659, 271] on link "Edit" at bounding box center [659, 280] width 32 height 19
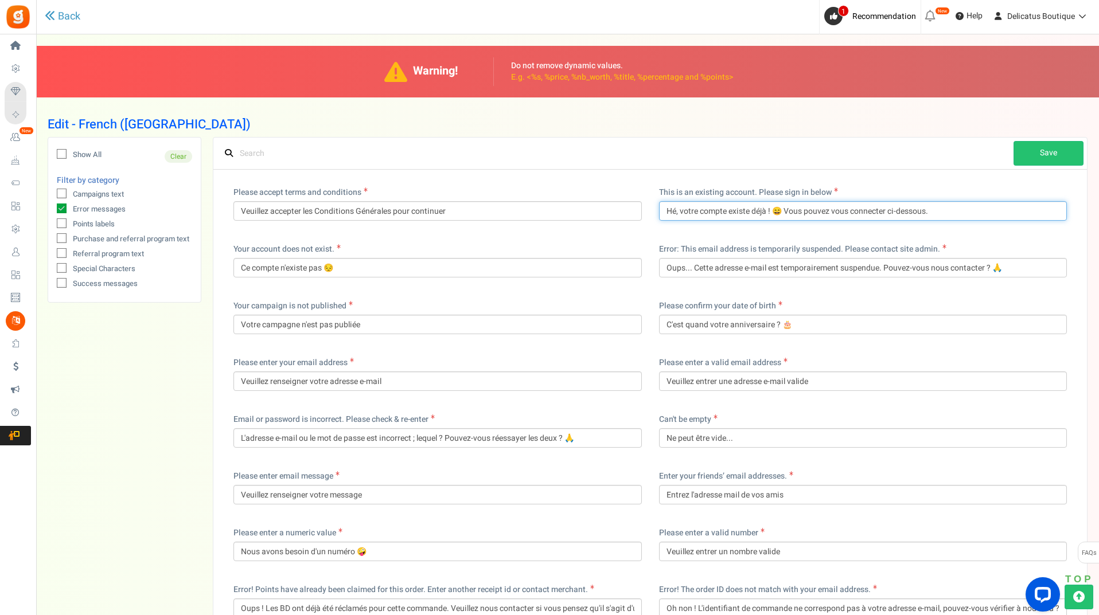
click at [951, 215] on input "Hé, votre compte existe déjà ! 😄 Vous pouvez vous connecter ci-dessous." at bounding box center [863, 210] width 408 height 19
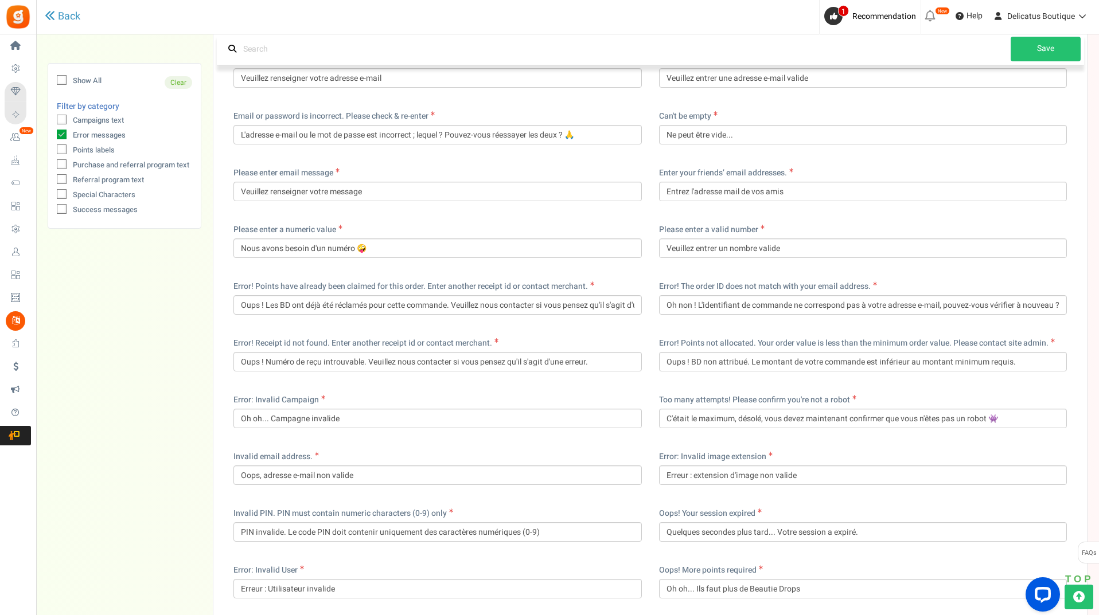
scroll to position [287, 0]
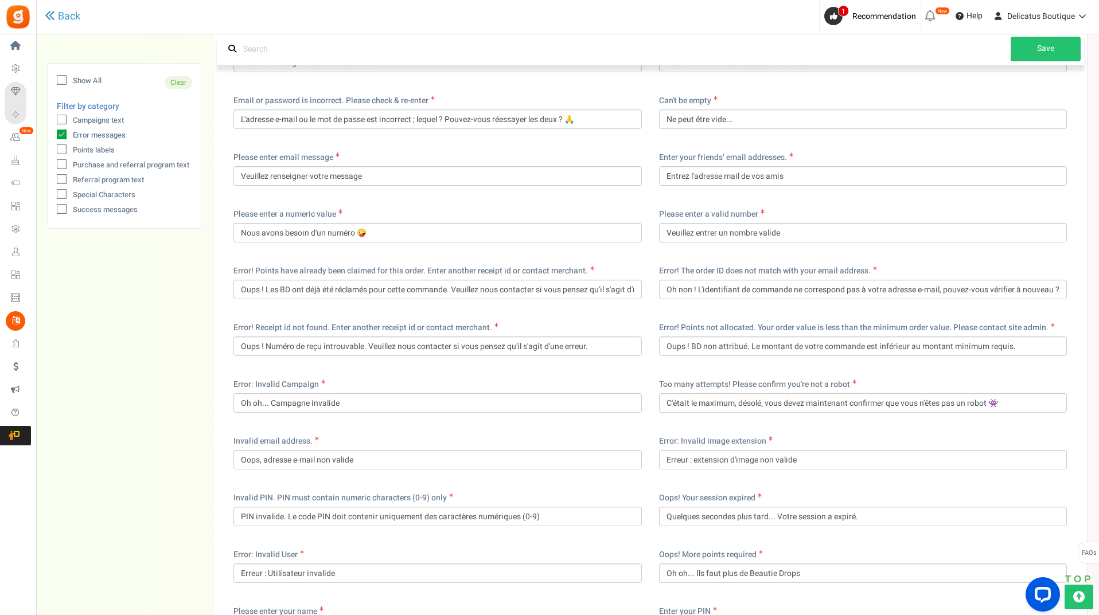
click at [188, 327] on div "Show All Clear Filter by category Campaigns text Error messages Points labels P…" at bounding box center [568, 448] width 1040 height 1196
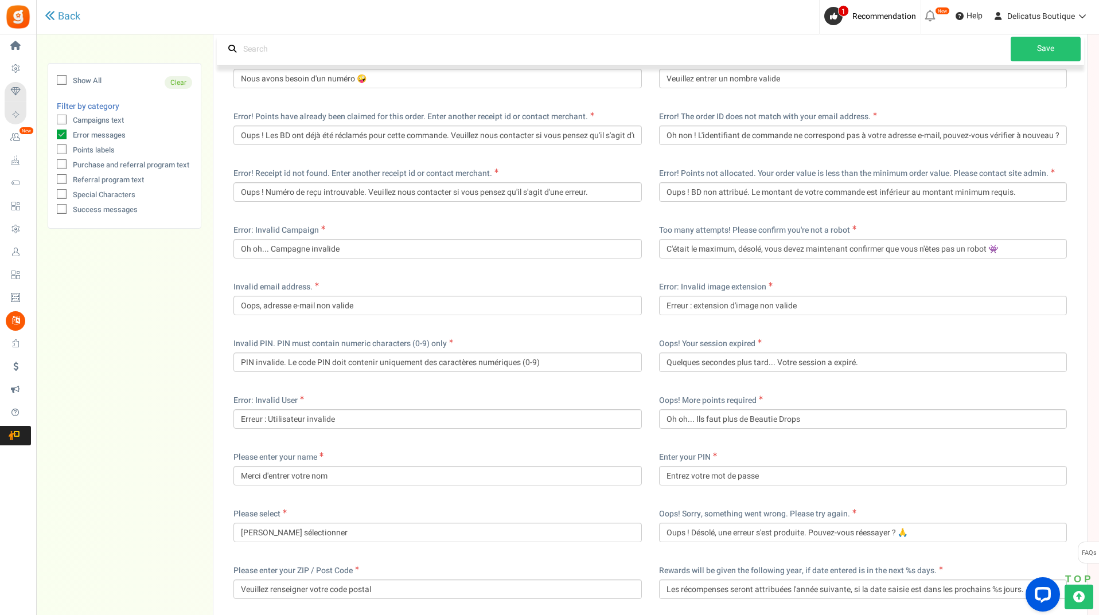
scroll to position [459, 0]
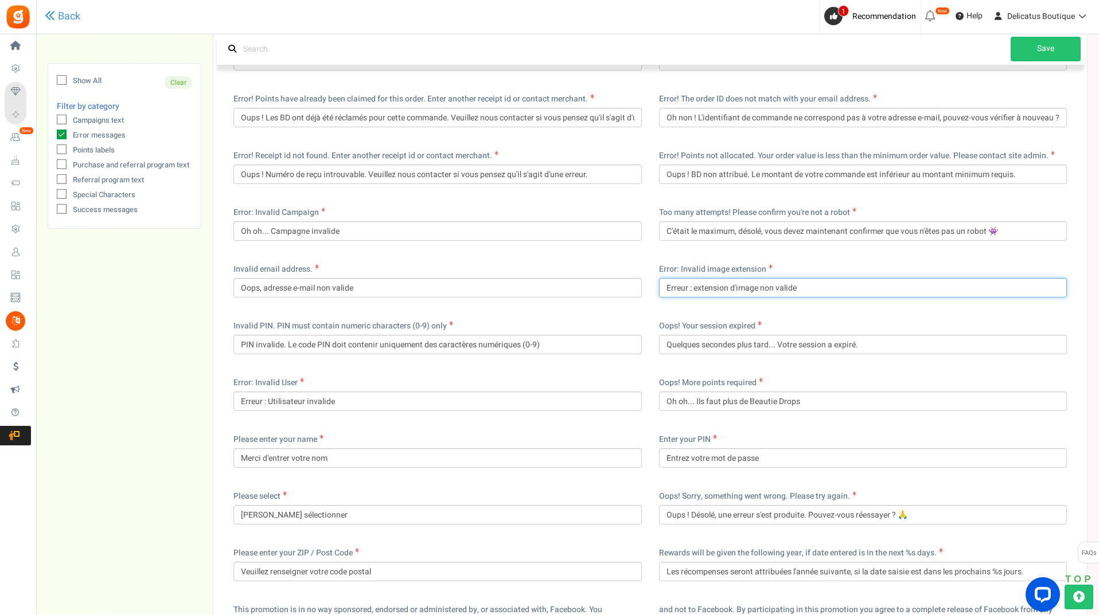
click at [696, 290] on input "Erreur : extension d'image non valide" at bounding box center [863, 287] width 408 height 19
click at [165, 325] on div "Show All Clear Filter by category Campaigns text Error messages Points labels P…" at bounding box center [568, 276] width 1040 height 1196
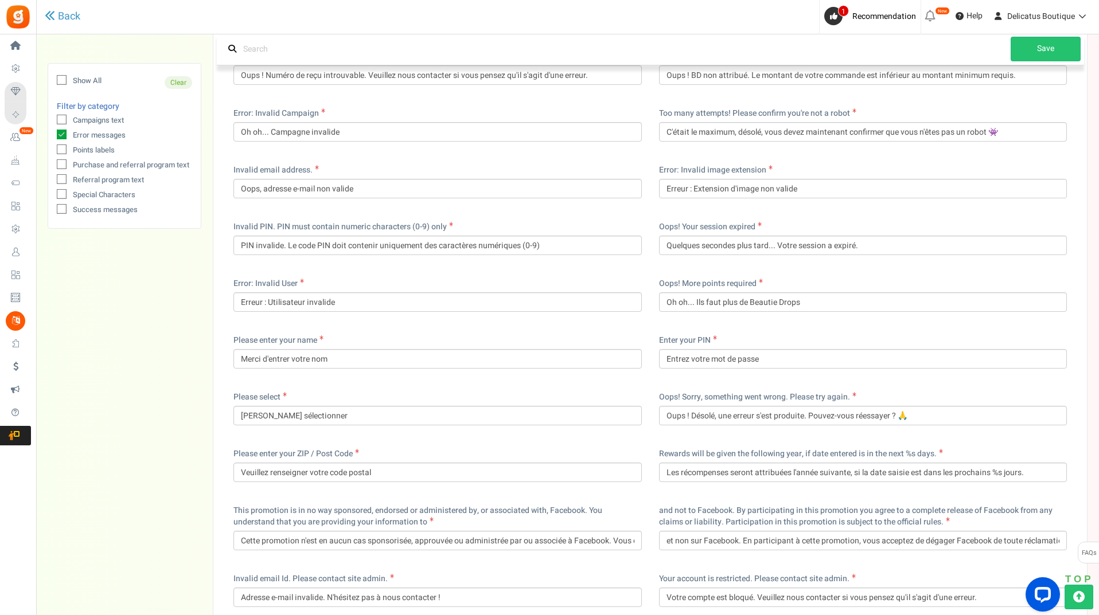
scroll to position [573, 0]
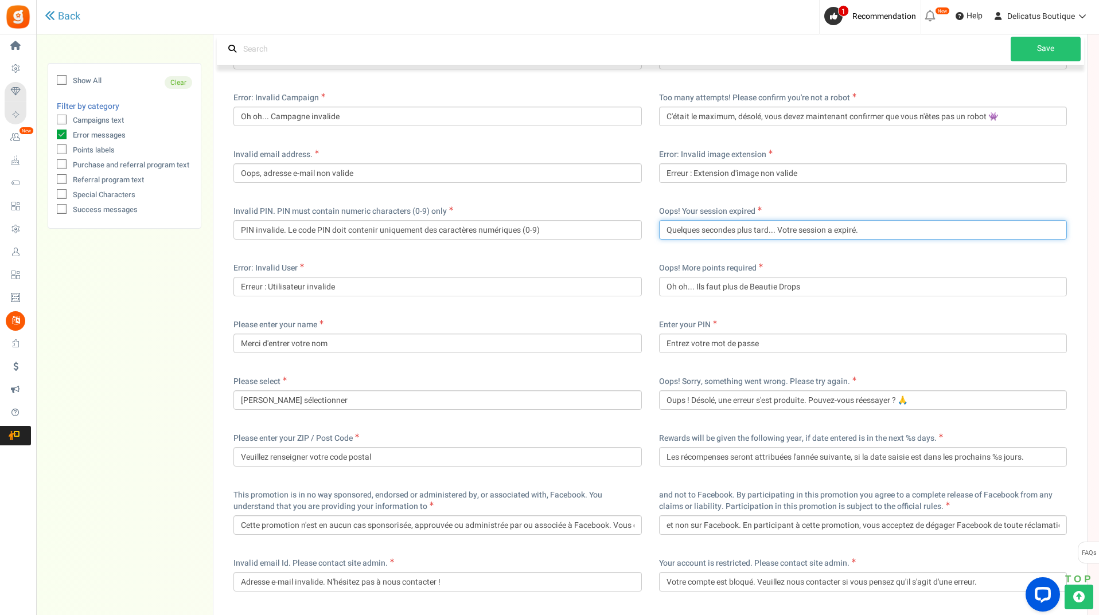
click at [738, 226] on input "Quelques secondes plus tard... Votre session a expiré." at bounding box center [863, 229] width 408 height 19
click at [161, 353] on div "Show All Clear Filter by category Campaigns text Error messages Points labels P…" at bounding box center [568, 162] width 1040 height 1196
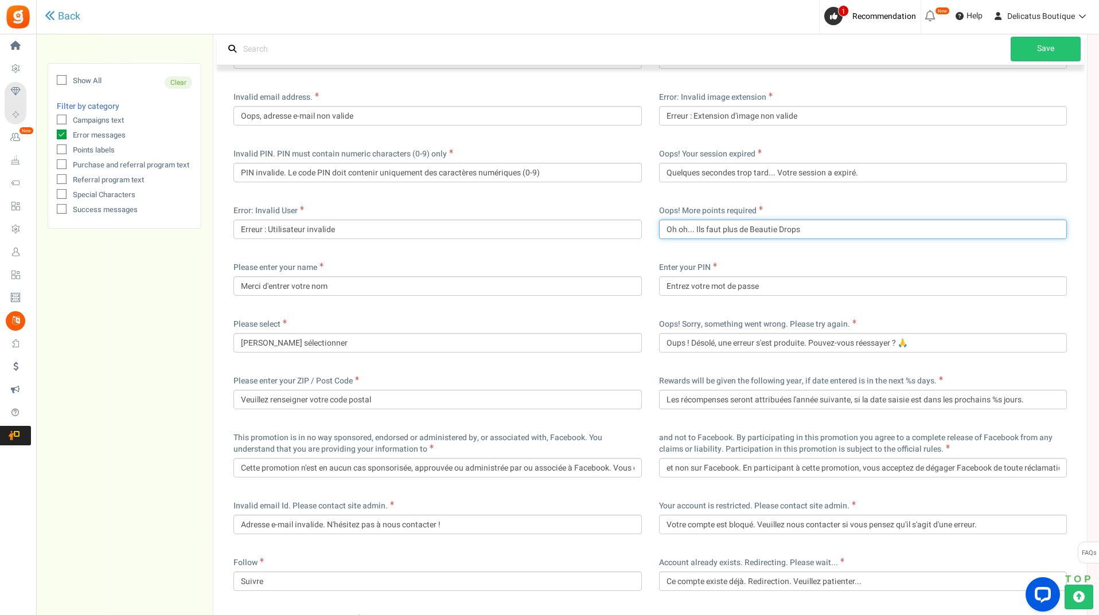
click at [701, 227] on input "Oh oh... Ils faut plus de Beautie Drops" at bounding box center [863, 229] width 408 height 19
click at [143, 366] on div "Show All Clear Filter by category Campaigns text Error messages Points labels P…" at bounding box center [568, 104] width 1040 height 1196
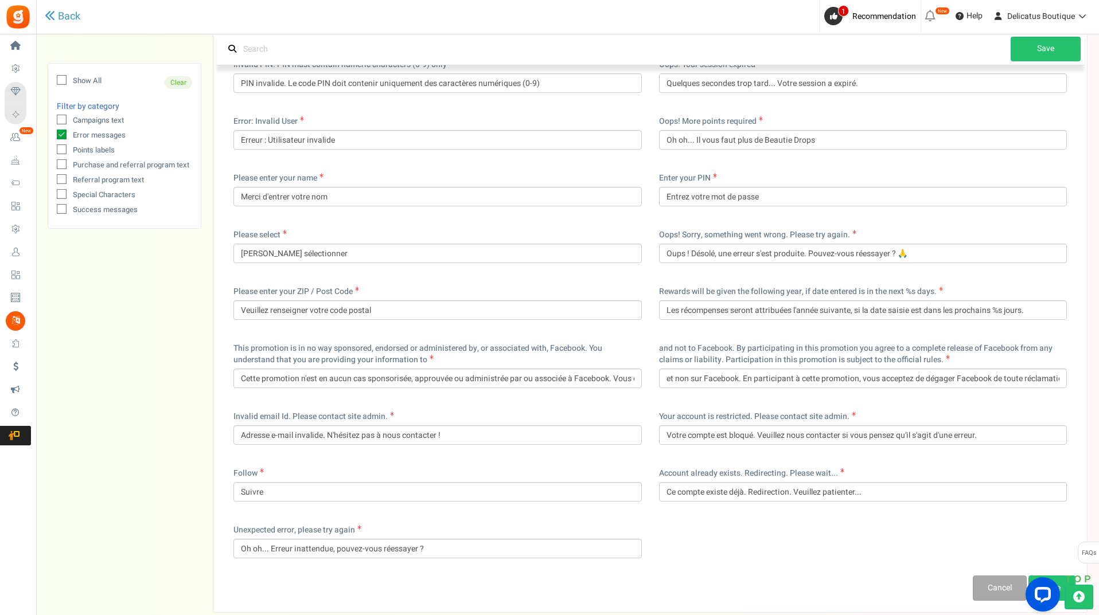
scroll to position [745, 0]
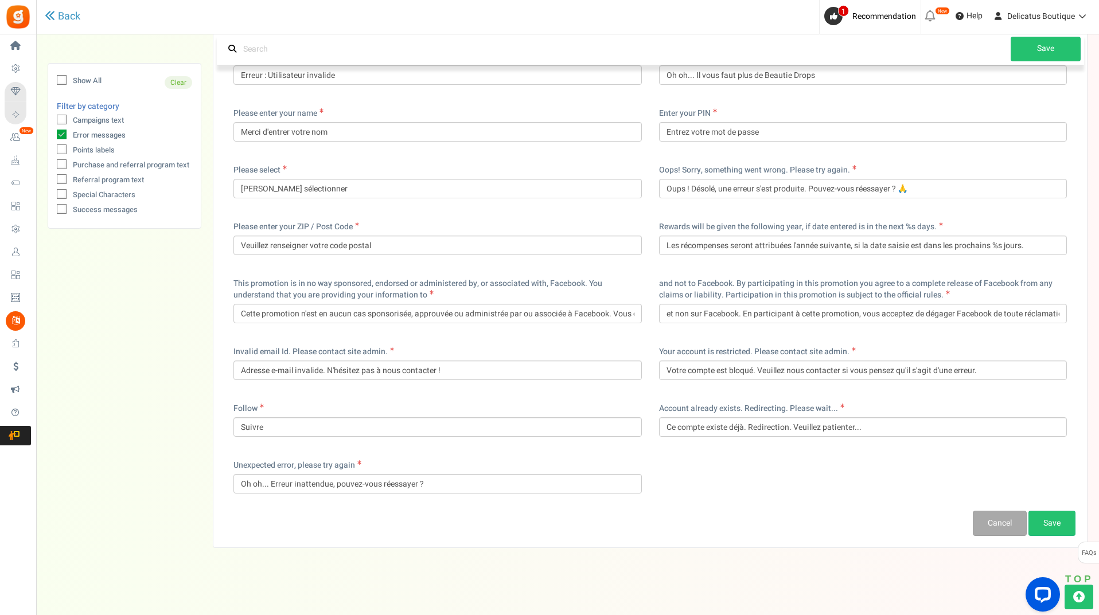
scroll to position [787, 0]
click at [1055, 527] on link "Save" at bounding box center [1051, 521] width 47 height 25
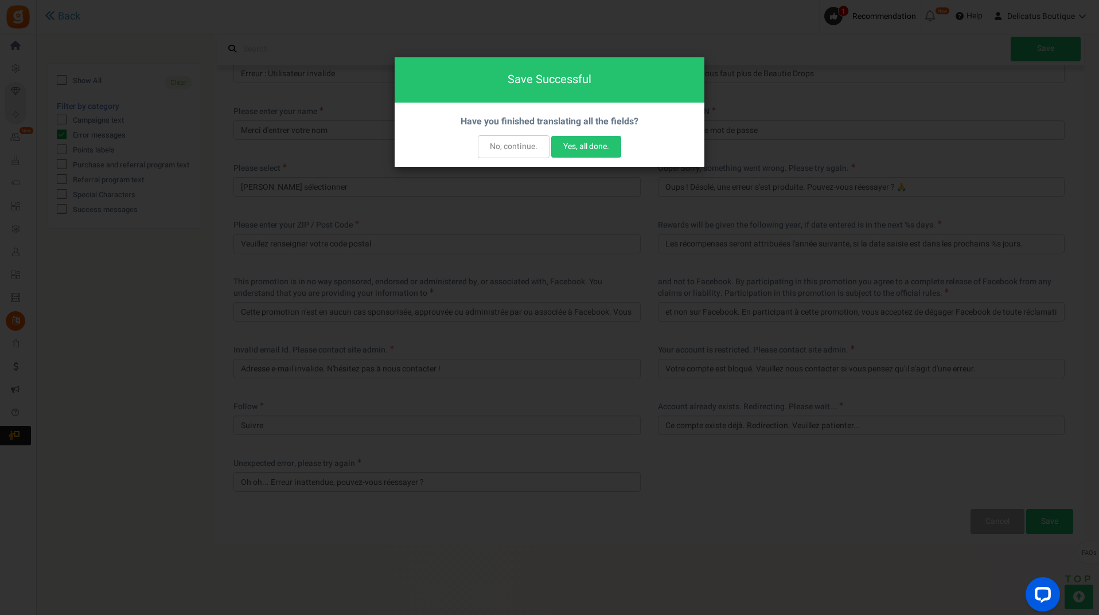
click at [511, 149] on button "No, continue." at bounding box center [514, 146] width 72 height 23
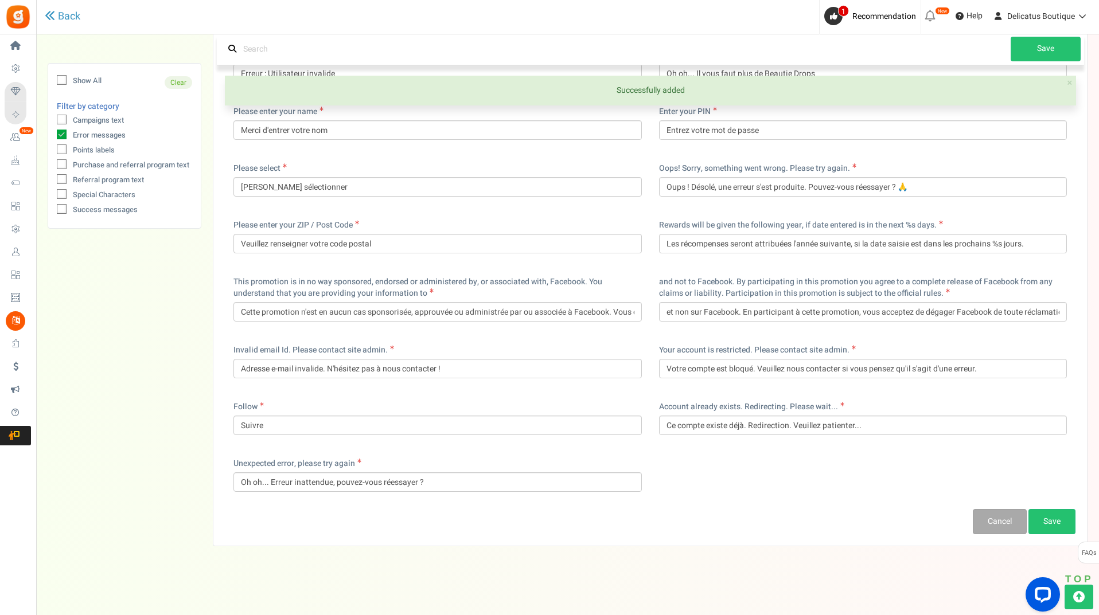
click at [61, 135] on icon at bounding box center [62, 135] width 10 height 10
click at [53, 135] on input "Error messages" at bounding box center [48, 135] width 7 height 7
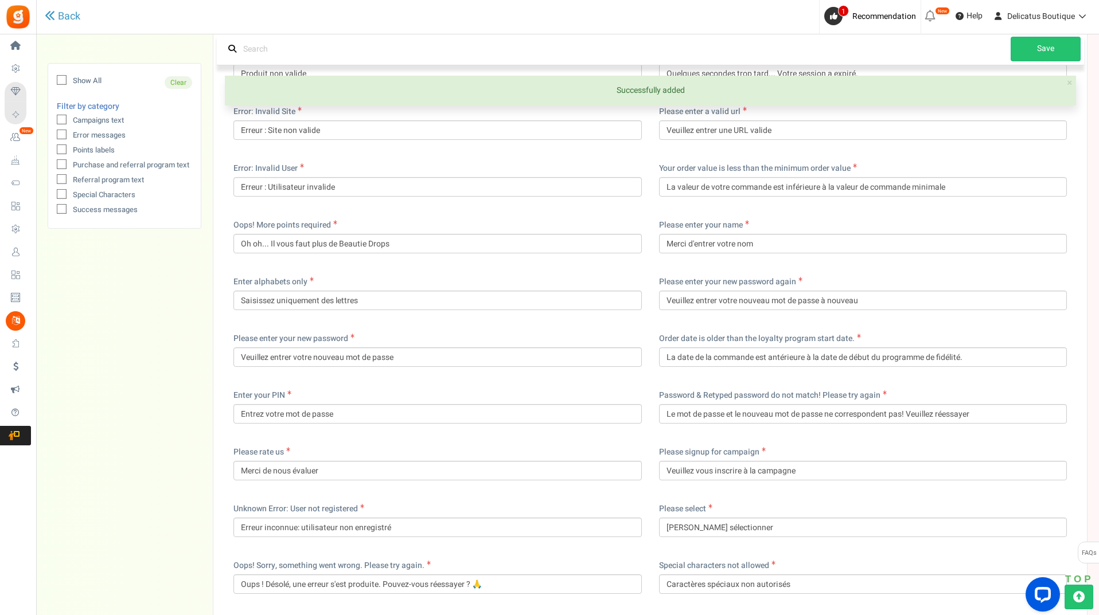
click at [62, 149] on icon at bounding box center [61, 150] width 7 height 7
click at [53, 149] on input "Points labels" at bounding box center [48, 150] width 7 height 7
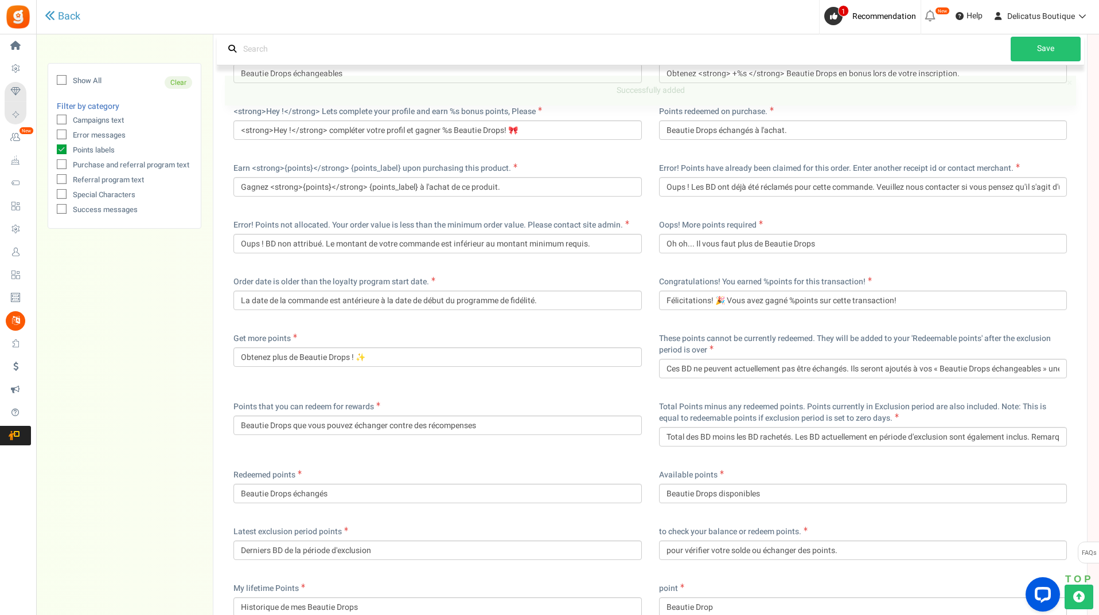
click at [136, 450] on div "Show All Clear Filter by category Campaigns text Error messages Points labels P…" at bounding box center [568, 494] width 1040 height 924
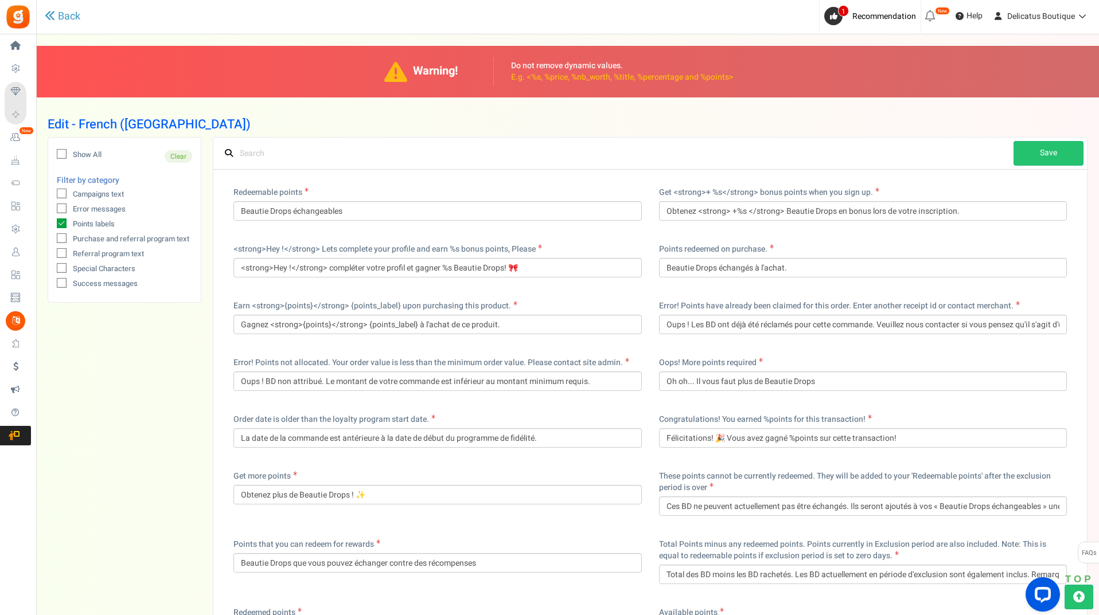
scroll to position [57, 0]
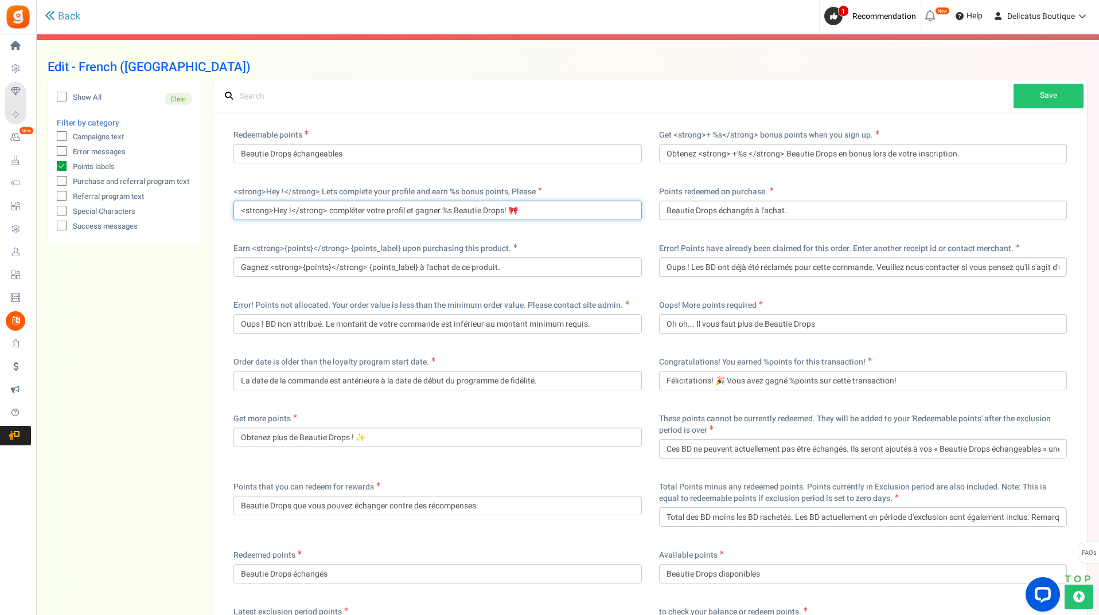
click at [327, 210] on input "<strong>Hey !</strong> compléter votre profil et gagner %s Beautie Drops! 🎀" at bounding box center [437, 210] width 408 height 19
click at [143, 329] on div "Show All Clear Filter by category Campaigns text Error messages Points labels P…" at bounding box center [125, 558] width 154 height 956
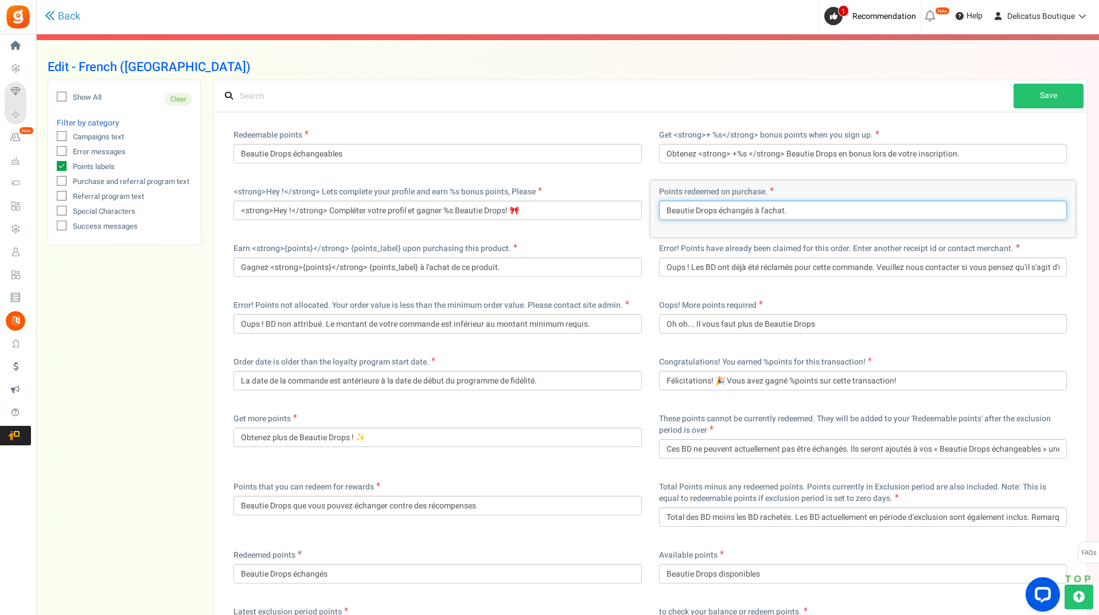
click at [850, 210] on input "Beautie Drops échangés à l'achat." at bounding box center [863, 210] width 408 height 19
click at [140, 357] on div "Show All Clear Filter by category Campaigns text Error messages Points labels P…" at bounding box center [125, 558] width 154 height 956
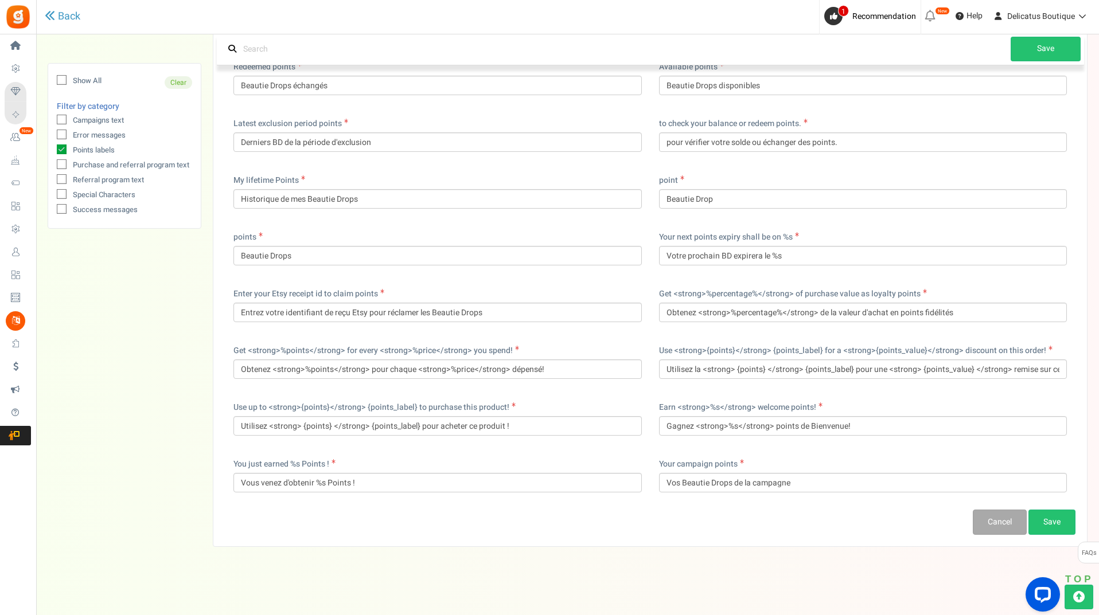
scroll to position [514, 0]
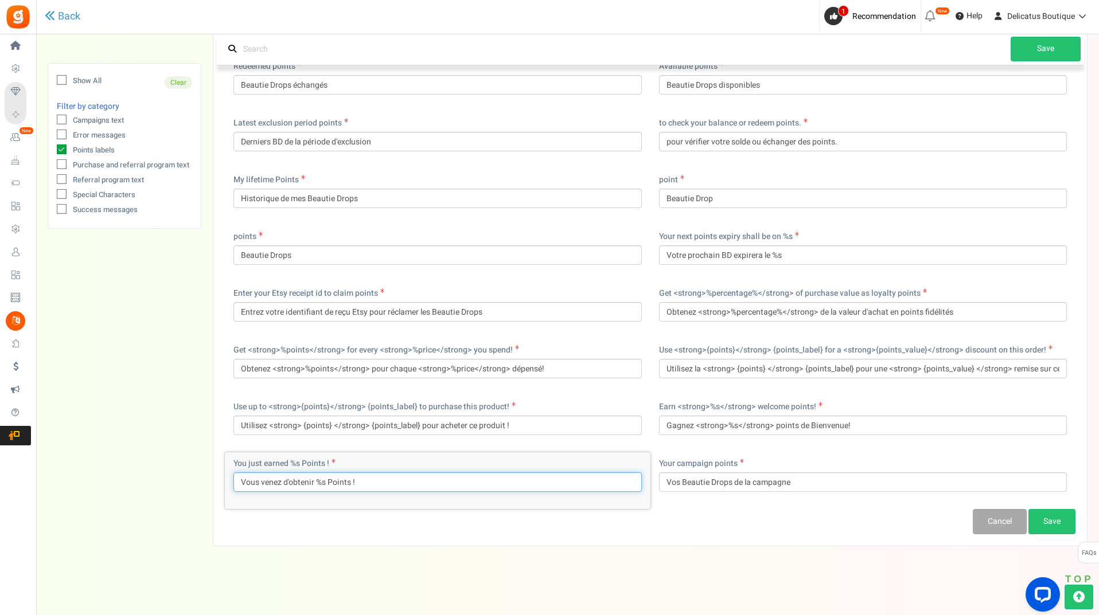
drag, startPoint x: 350, startPoint y: 482, endPoint x: 330, endPoint y: 481, distance: 19.5
click at [330, 481] on input "Vous venez d'obtenir %s Points !" at bounding box center [437, 481] width 408 height 19
click at [490, 563] on div "View less View more × [NEW!] Include taxes and shipping when rewarding points f…" at bounding box center [549, 67] width 1099 height 1095
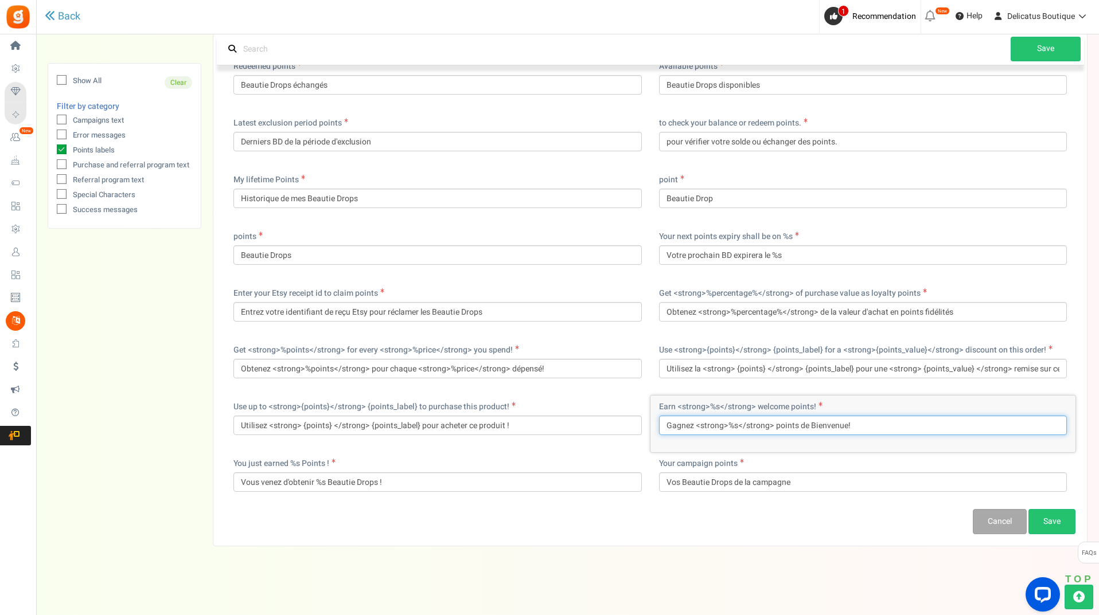
drag, startPoint x: 774, startPoint y: 428, endPoint x: 796, endPoint y: 428, distance: 22.4
click at [796, 428] on input "Gagnez <strong>%s</strong> points de Bienvenue!" at bounding box center [863, 425] width 408 height 19
click at [909, 428] on input "Gagnez <strong>%s</strong> Beauty Drops de Bienvenue!" at bounding box center [863, 425] width 408 height 19
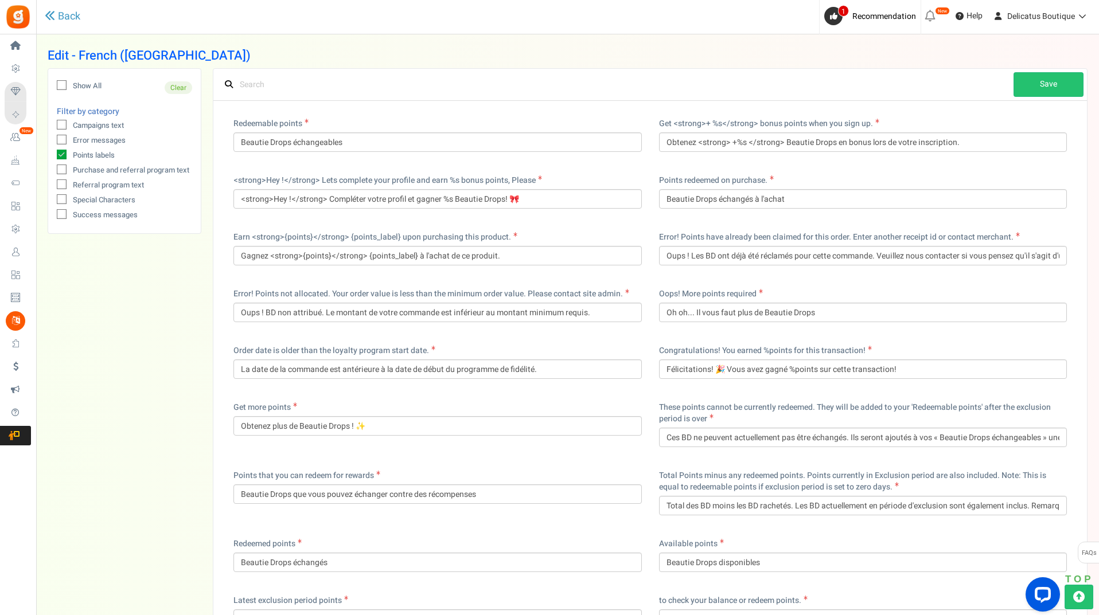
scroll to position [0, 0]
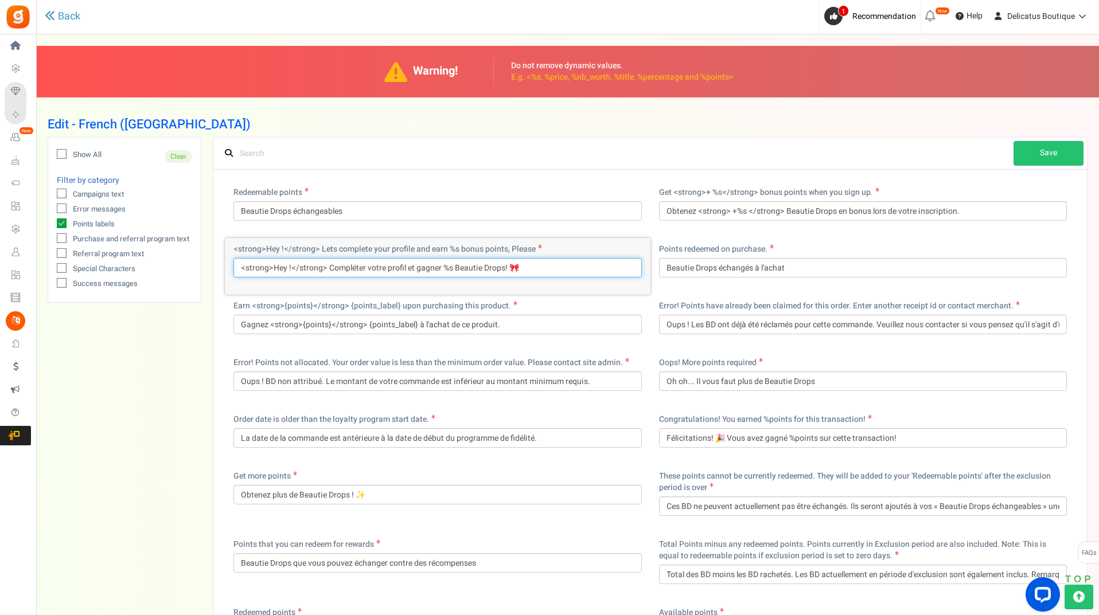
drag, startPoint x: 528, startPoint y: 264, endPoint x: 511, endPoint y: 267, distance: 16.3
click at [511, 267] on input "<strong>Hey !</strong> Compléter votre profil et gagner %s Beautie Drops! 🎀" at bounding box center [437, 267] width 408 height 19
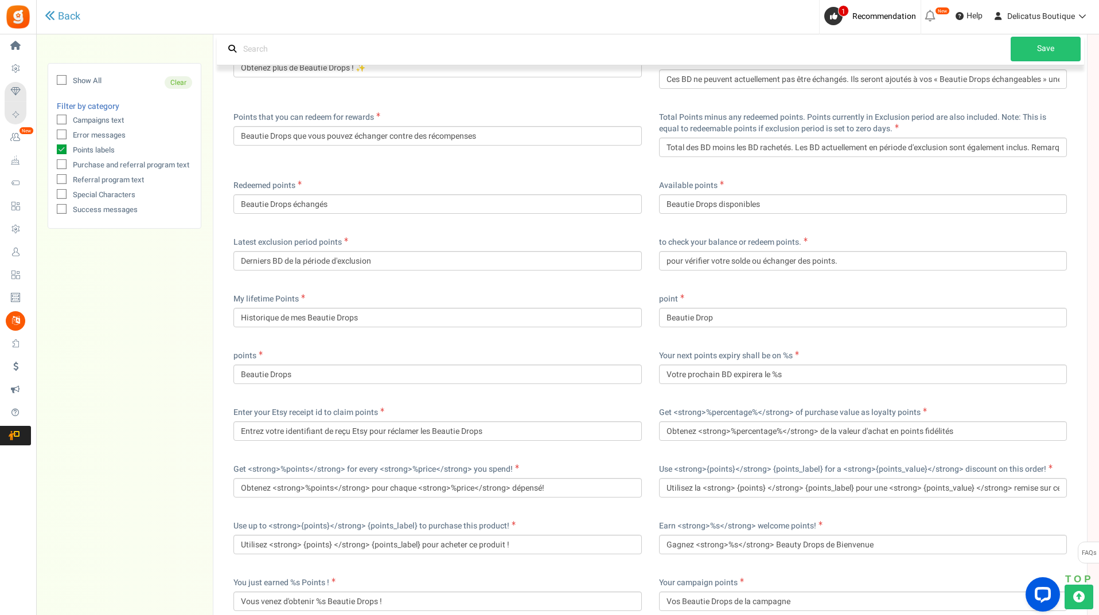
scroll to position [514, 0]
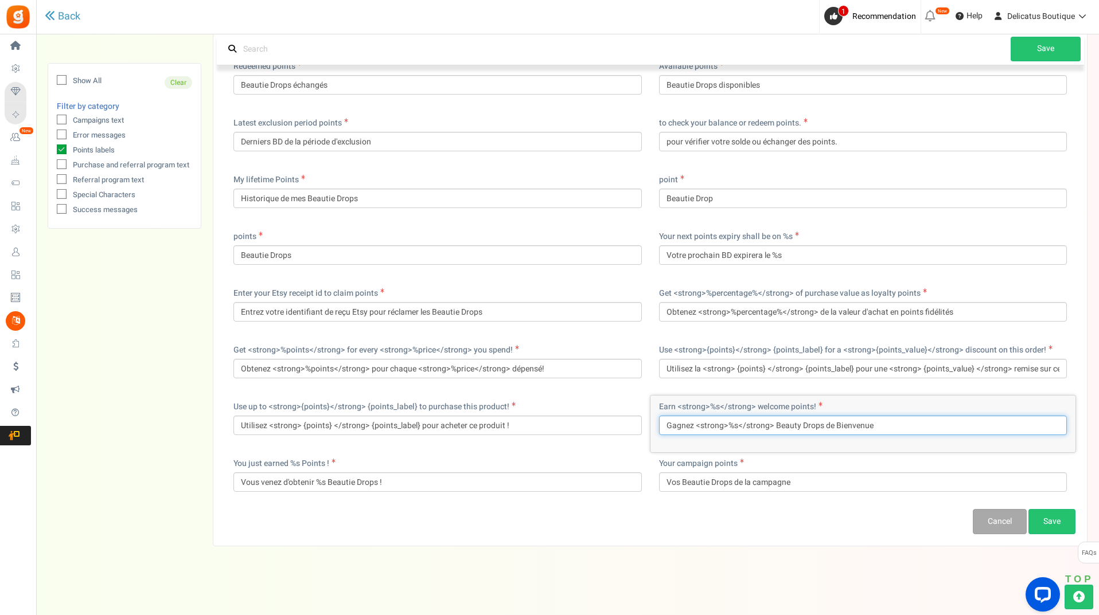
click at [896, 432] on input "Gagnez <strong>%s</strong> Beauty Drops de Bienvenue" at bounding box center [863, 425] width 408 height 19
paste input "🎀"
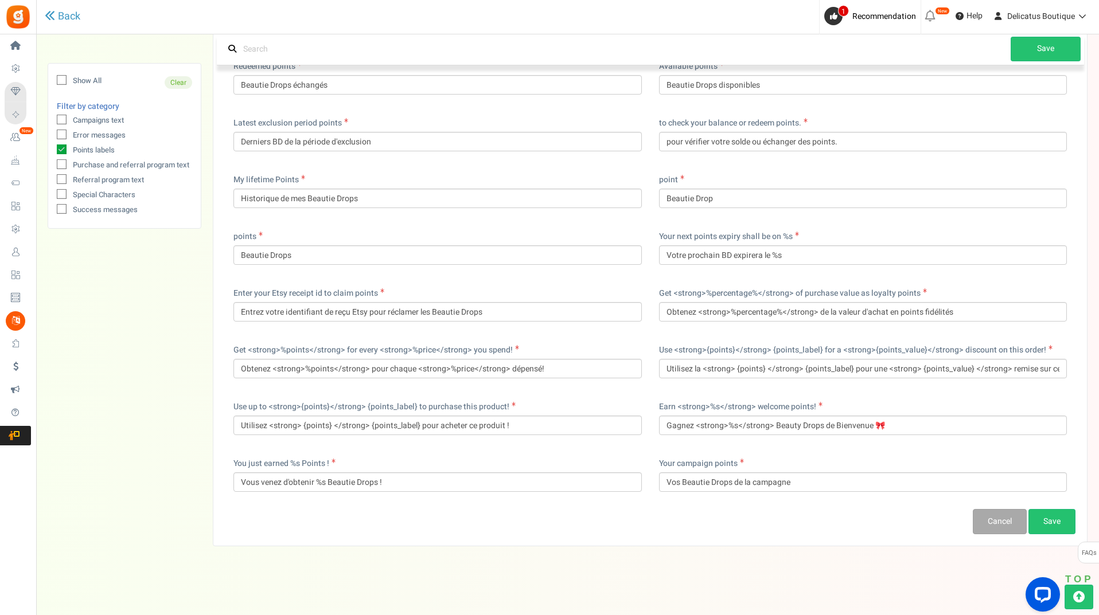
click at [533, 545] on div "Successfully added × Close New locale text added. Please translate. ago il y a …" at bounding box center [649, 84] width 873 height 923
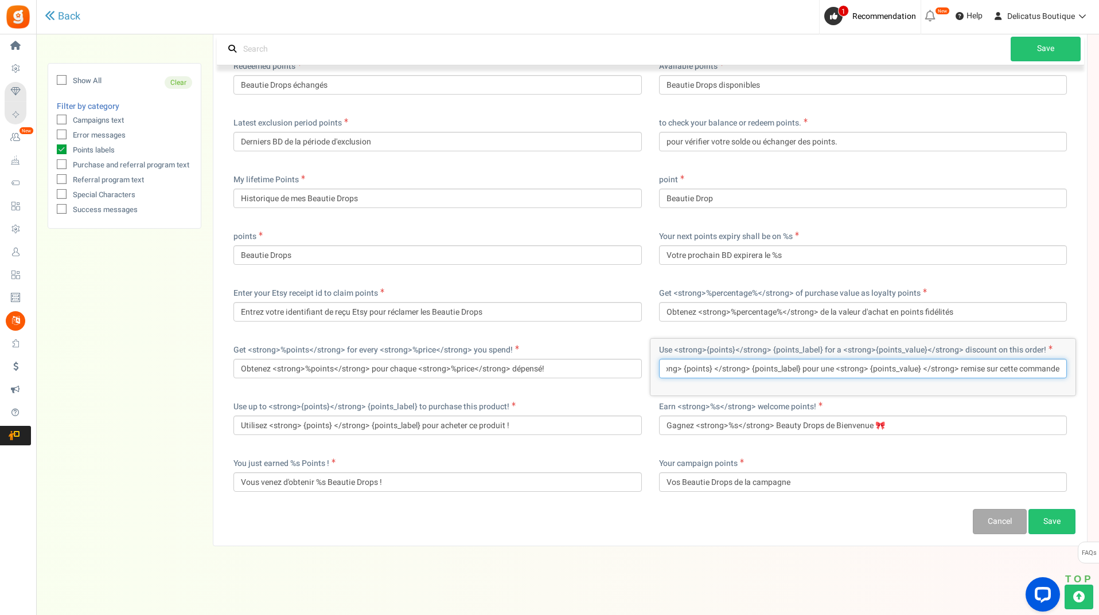
drag, startPoint x: 1020, startPoint y: 374, endPoint x: 1081, endPoint y: 378, distance: 61.5
click at [1081, 378] on div "Successfully added × Close New locale text added. Please translate. ago il y a …" at bounding box center [649, 84] width 873 height 923
click at [1079, 388] on div "Successfully added × Close New locale text added. Please translate. ago il y a …" at bounding box center [649, 84] width 873 height 923
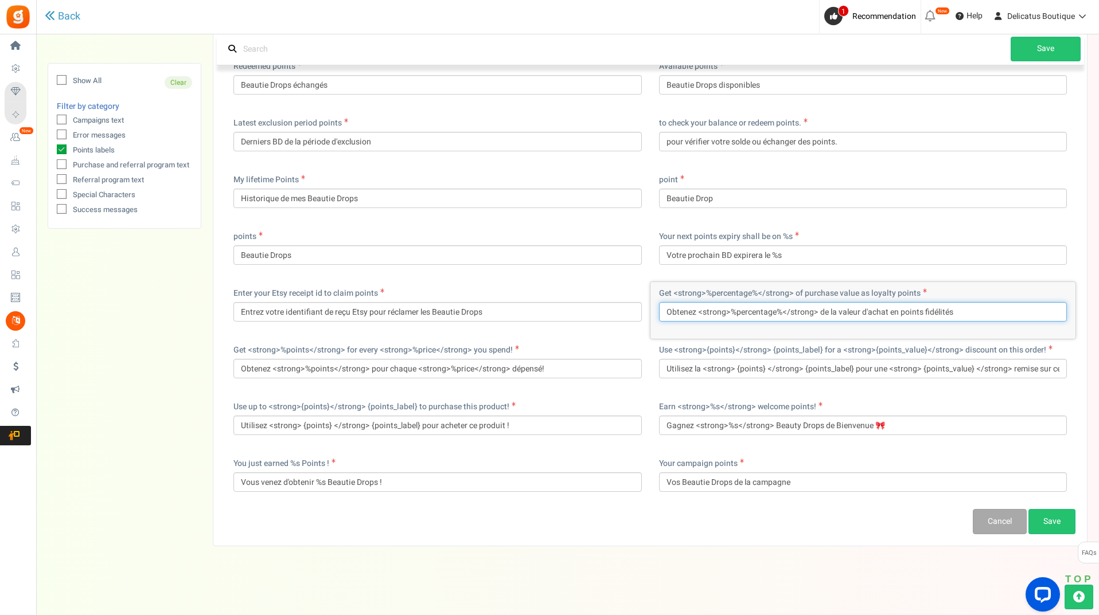
drag, startPoint x: 921, startPoint y: 311, endPoint x: 899, endPoint y: 311, distance: 22.4
click at [899, 311] on input "Obtenez <strong>%percentage%</strong> de la valeur d'achat en points fidélités" at bounding box center [863, 311] width 408 height 19
click at [178, 362] on div "Show All Clear Filter by category Campaigns text Error messages Points labels P…" at bounding box center [568, 85] width 1040 height 924
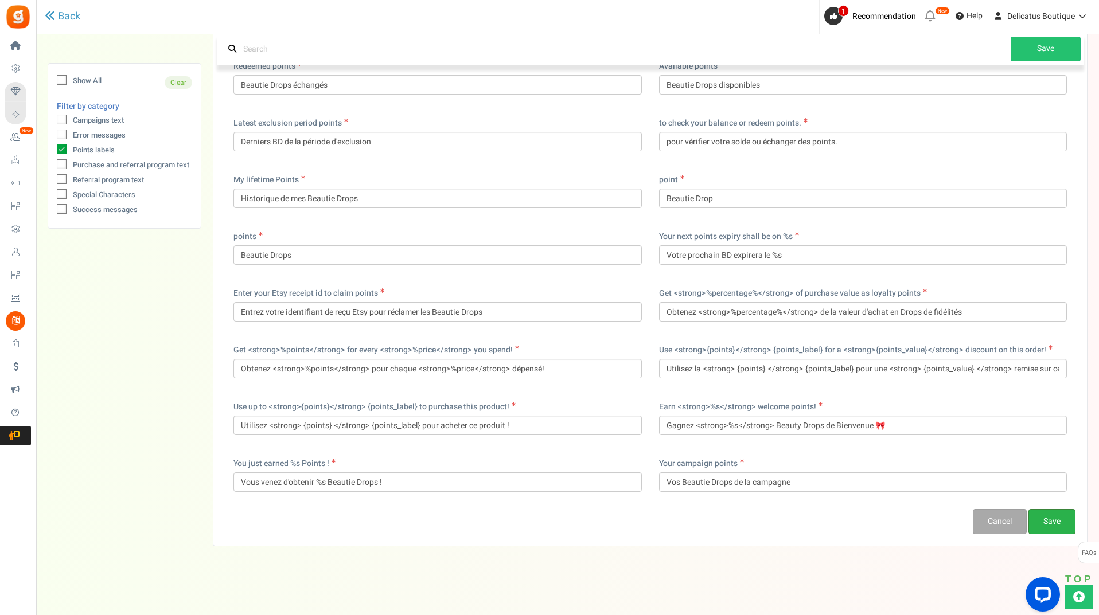
click at [1060, 524] on link "Save" at bounding box center [1051, 521] width 47 height 25
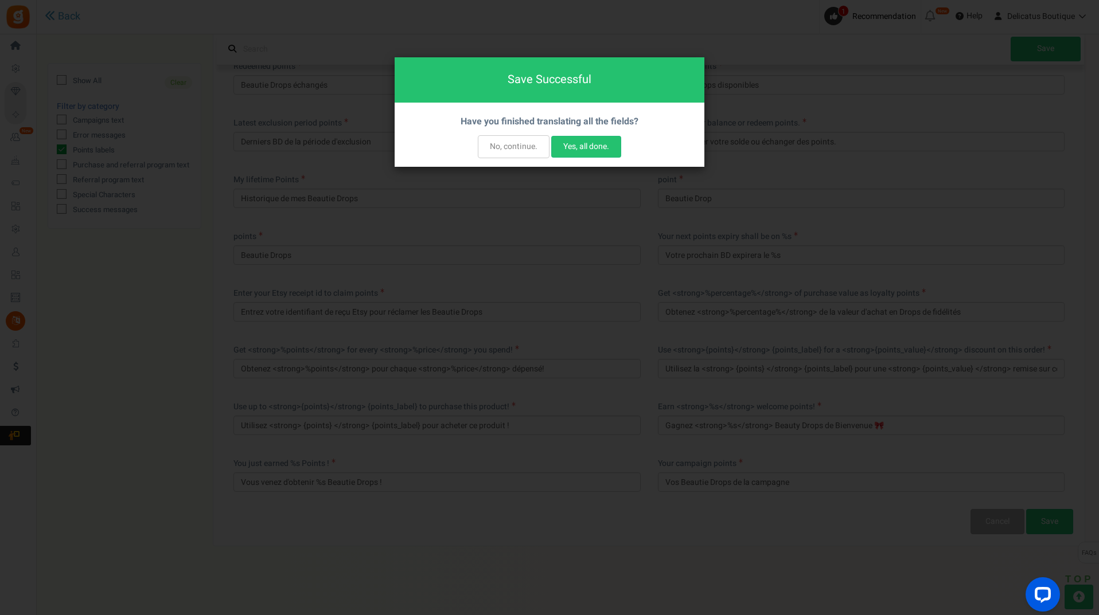
click at [508, 151] on button "No, continue." at bounding box center [514, 146] width 72 height 23
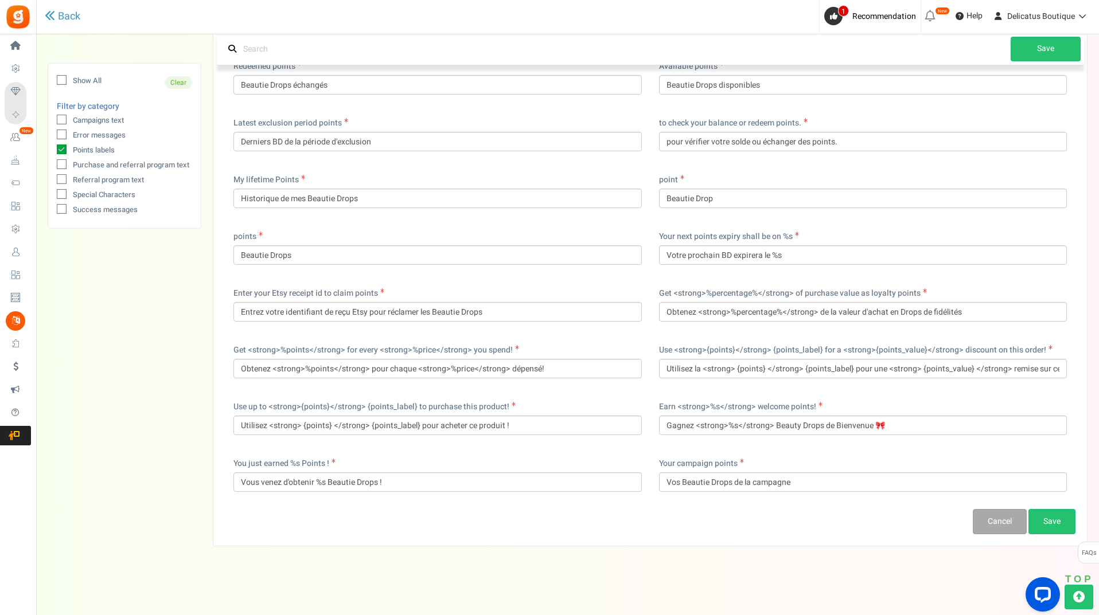
click at [63, 149] on icon at bounding box center [62, 150] width 10 height 10
click at [53, 149] on input "Points labels" at bounding box center [48, 150] width 7 height 7
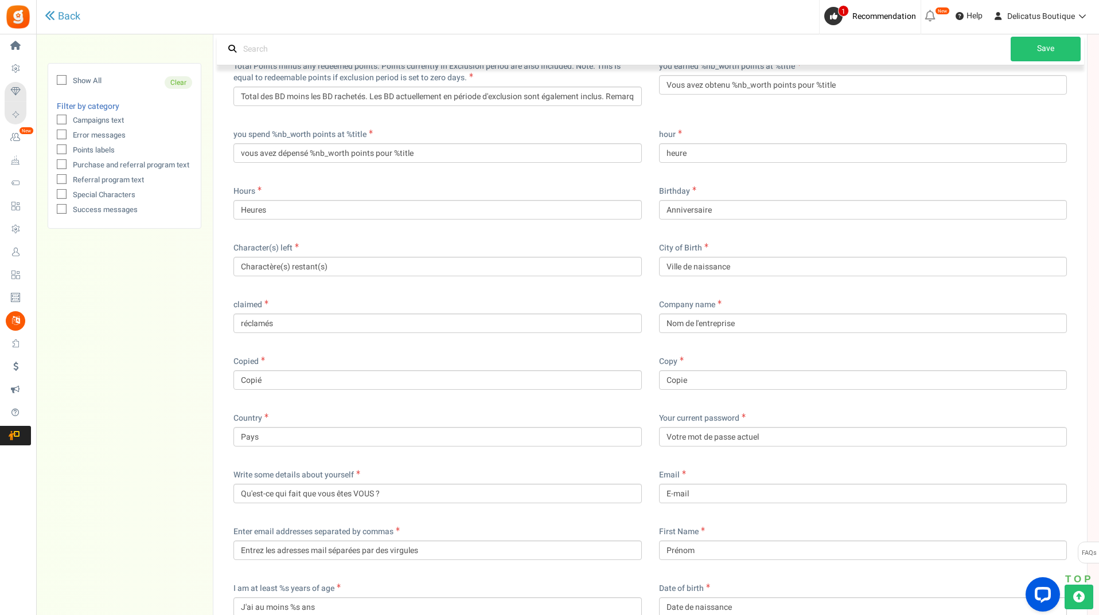
click at [62, 166] on icon at bounding box center [61, 165] width 7 height 7
click at [53, 166] on input "Purchase and referral program text" at bounding box center [48, 165] width 7 height 7
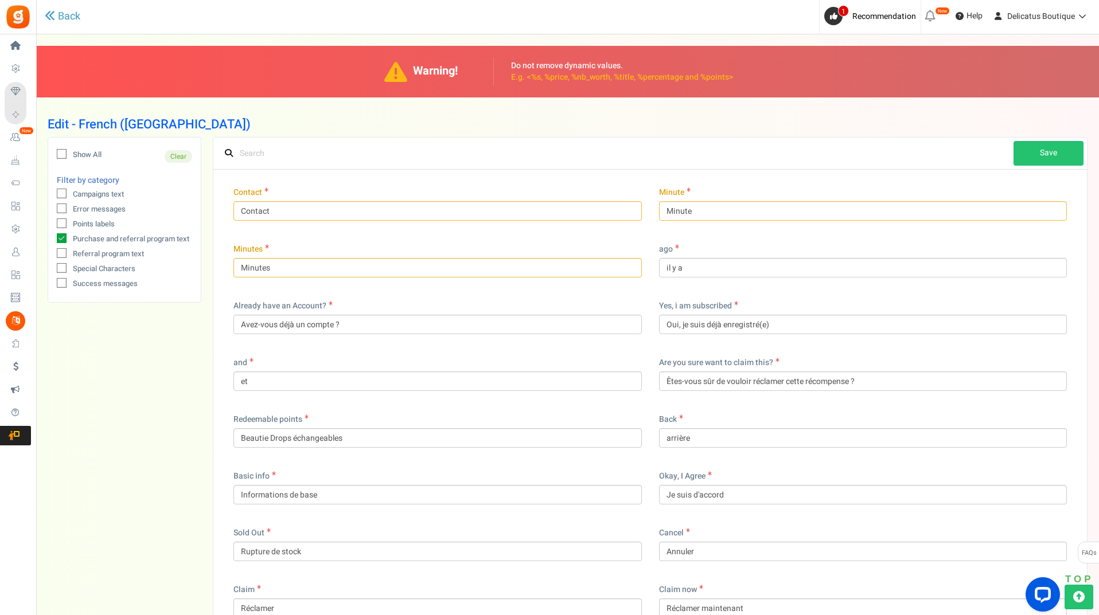
click at [307, 211] on input "Contact" at bounding box center [437, 210] width 408 height 19
click at [721, 245] on div "ago il y a" at bounding box center [863, 261] width 408 height 34
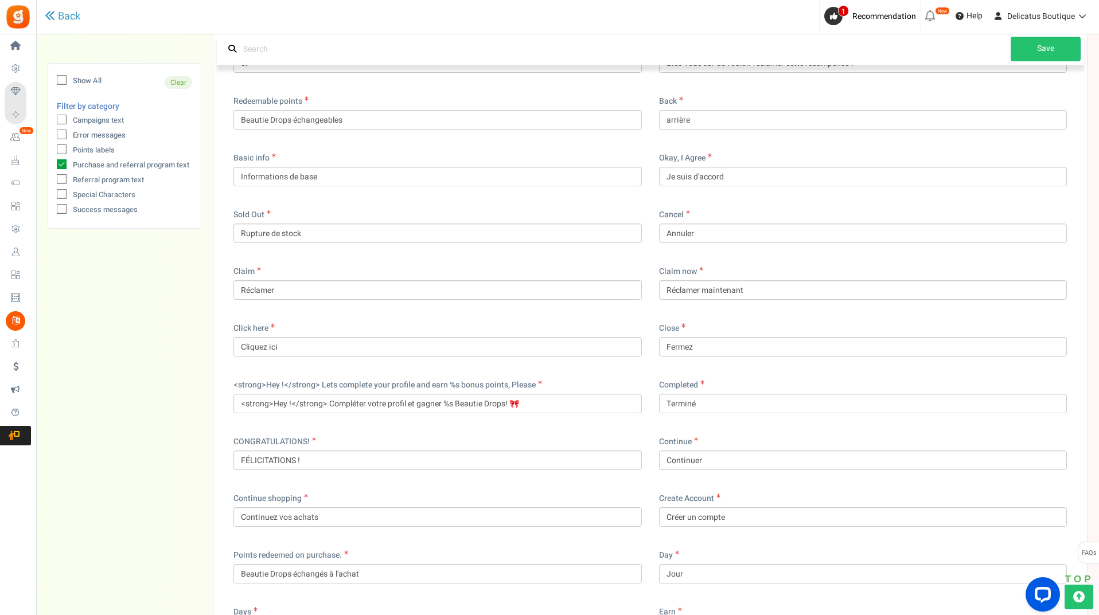
scroll to position [287, 0]
drag, startPoint x: 739, startPoint y: 120, endPoint x: 586, endPoint y: 109, distance: 153.5
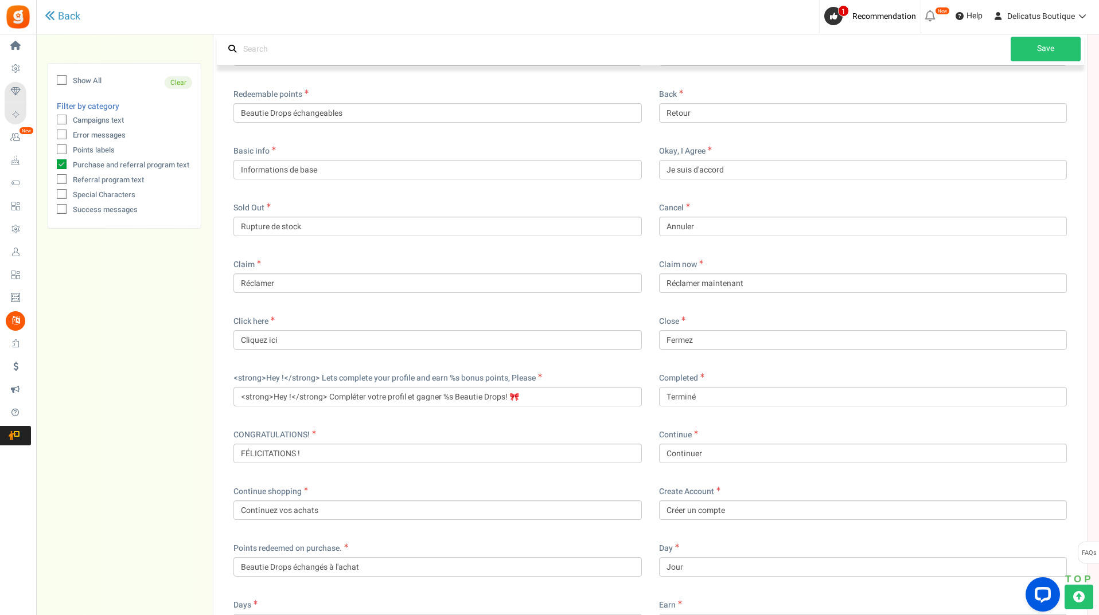
scroll to position [401, 0]
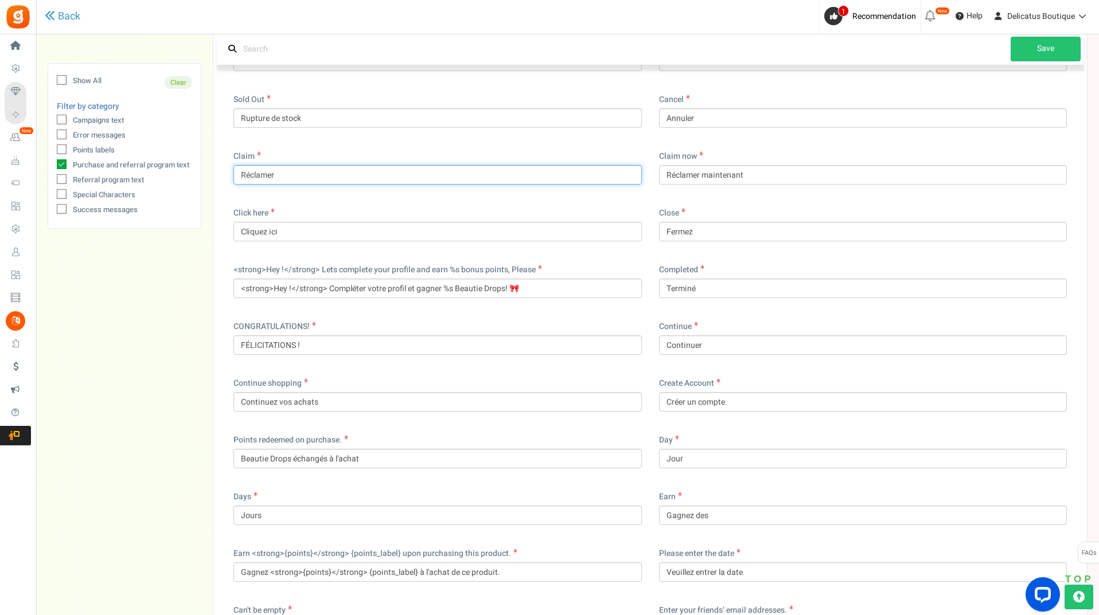
click at [300, 182] on input "Réclamer" at bounding box center [437, 174] width 408 height 19
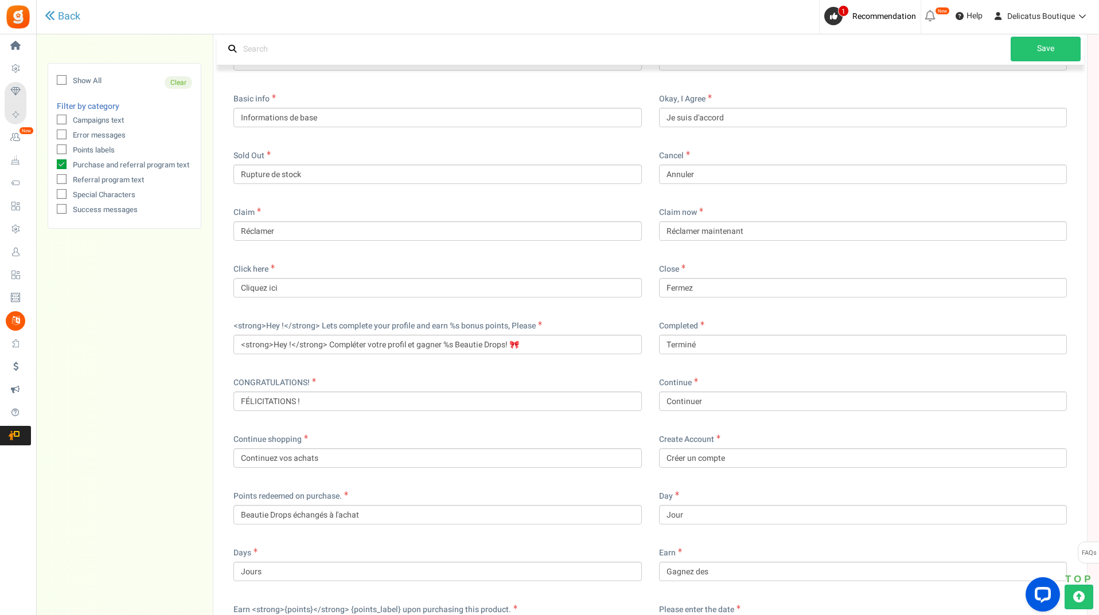
scroll to position [344, 0]
click at [335, 227] on input "Réclamer" at bounding box center [437, 231] width 408 height 19
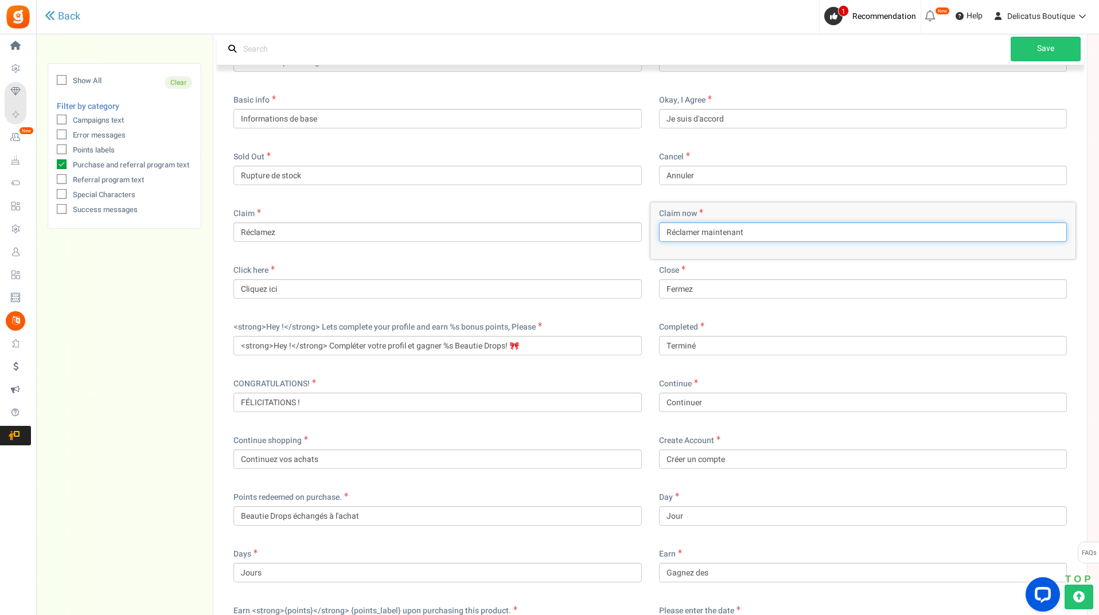
click at [698, 233] on input "Réclamer maintenant" at bounding box center [863, 231] width 408 height 19
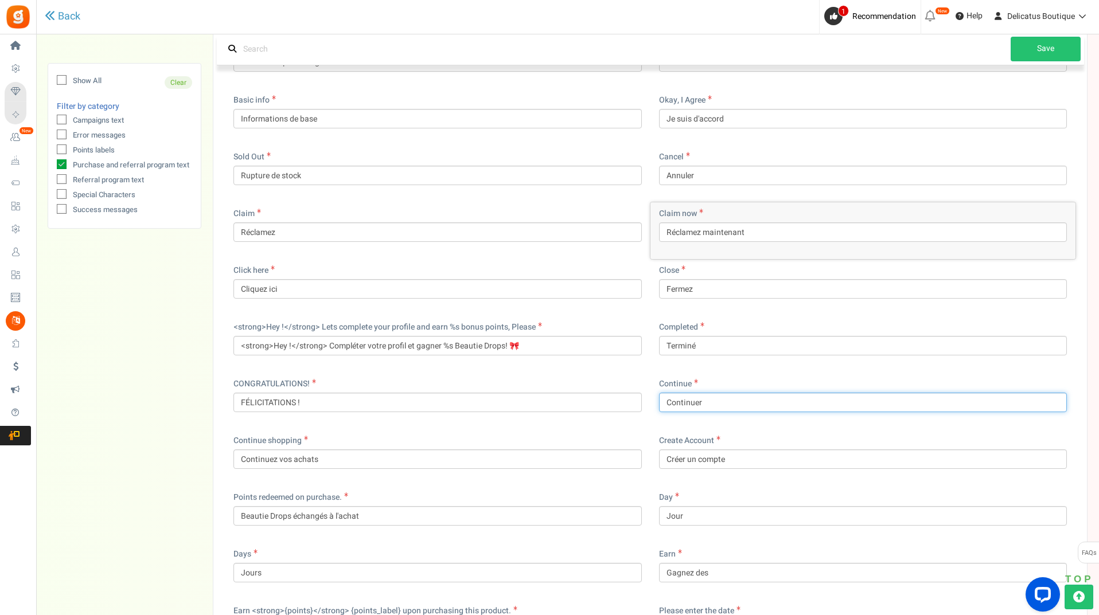
click at [716, 403] on input "Continuer" at bounding box center [863, 402] width 408 height 19
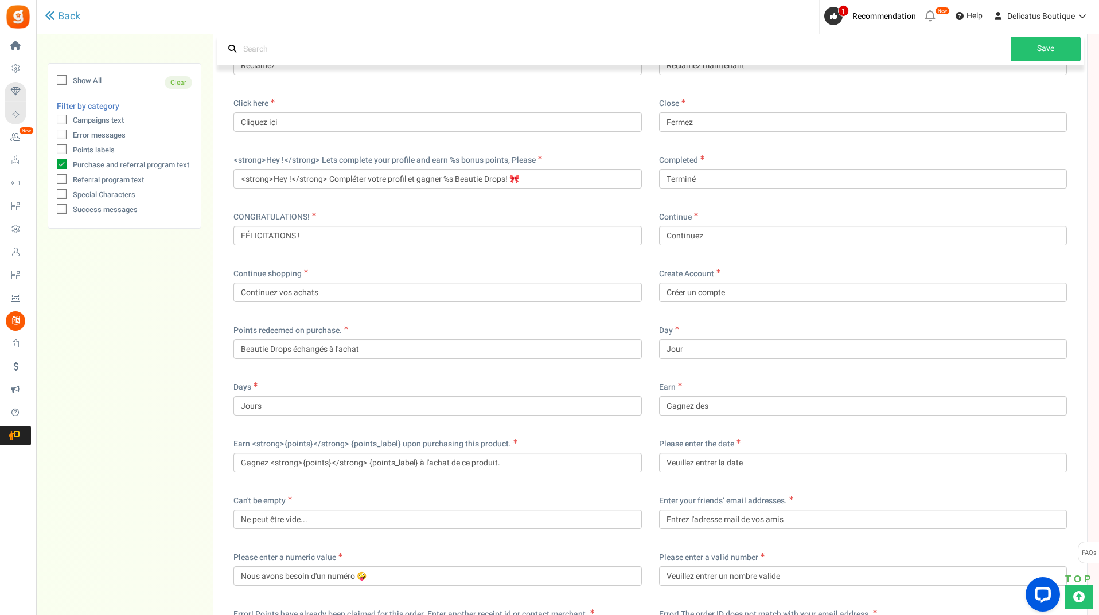
scroll to position [517, 0]
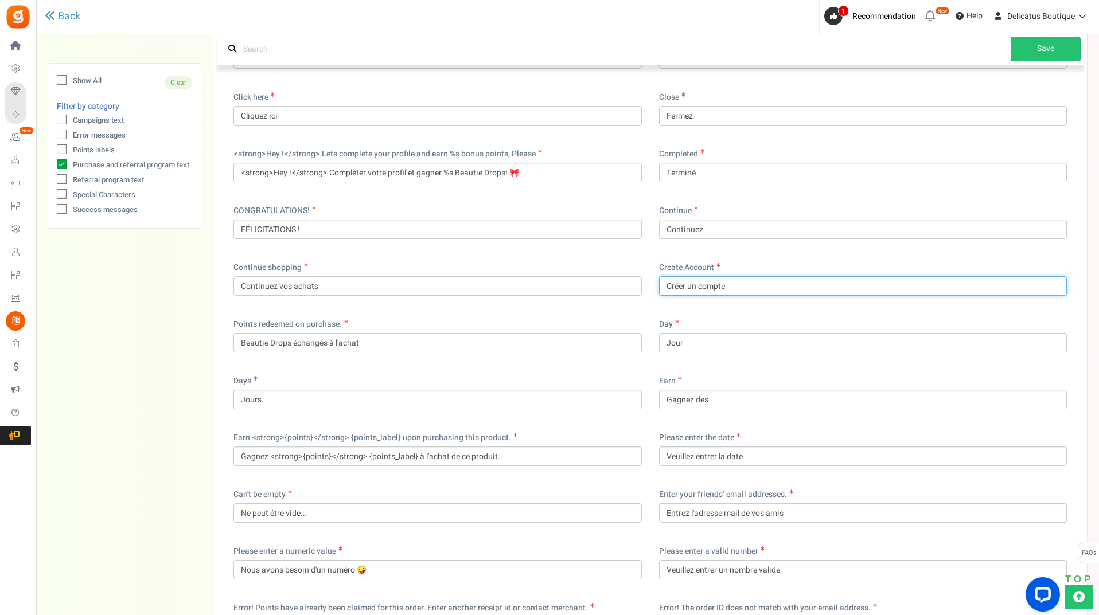
click at [684, 284] on input "Créer un compte" at bounding box center [863, 285] width 408 height 19
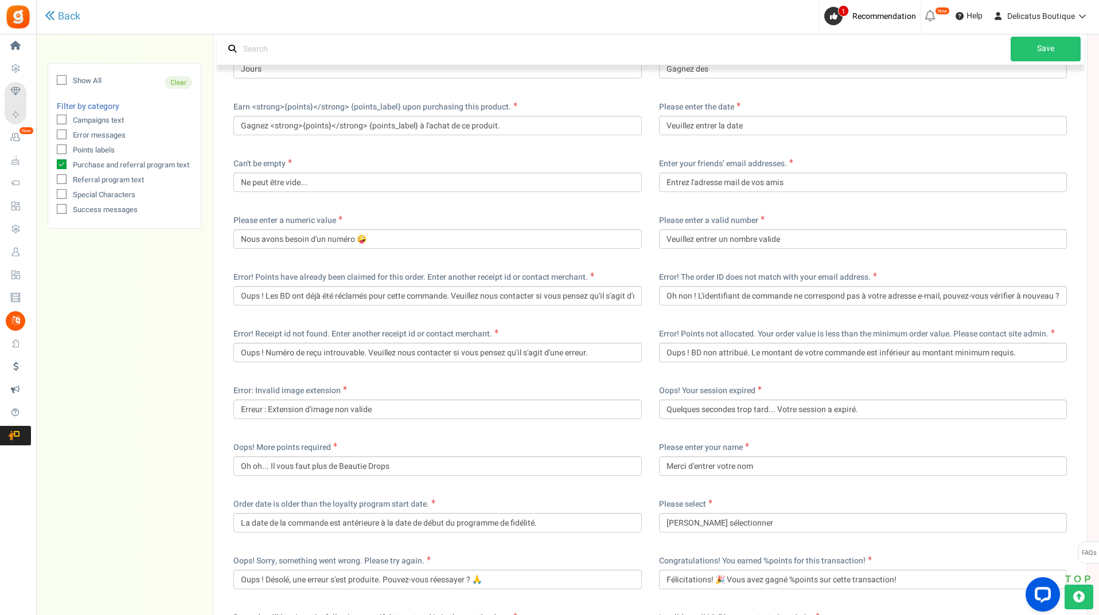
scroll to position [861, 0]
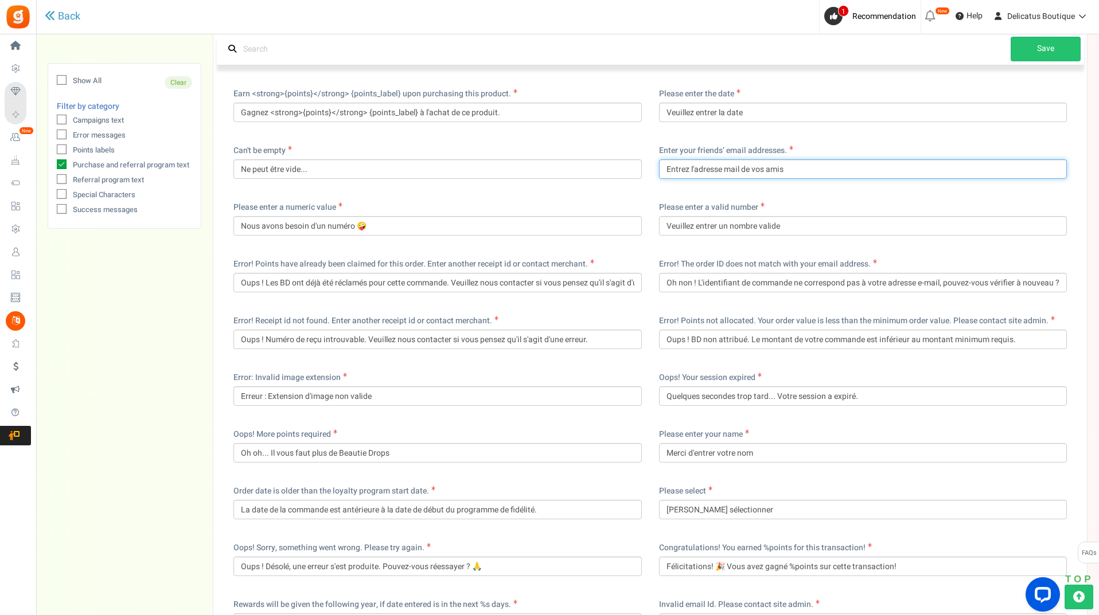
click at [727, 170] on input "Entrez l'adresse mail de vos amis" at bounding box center [863, 168] width 408 height 19
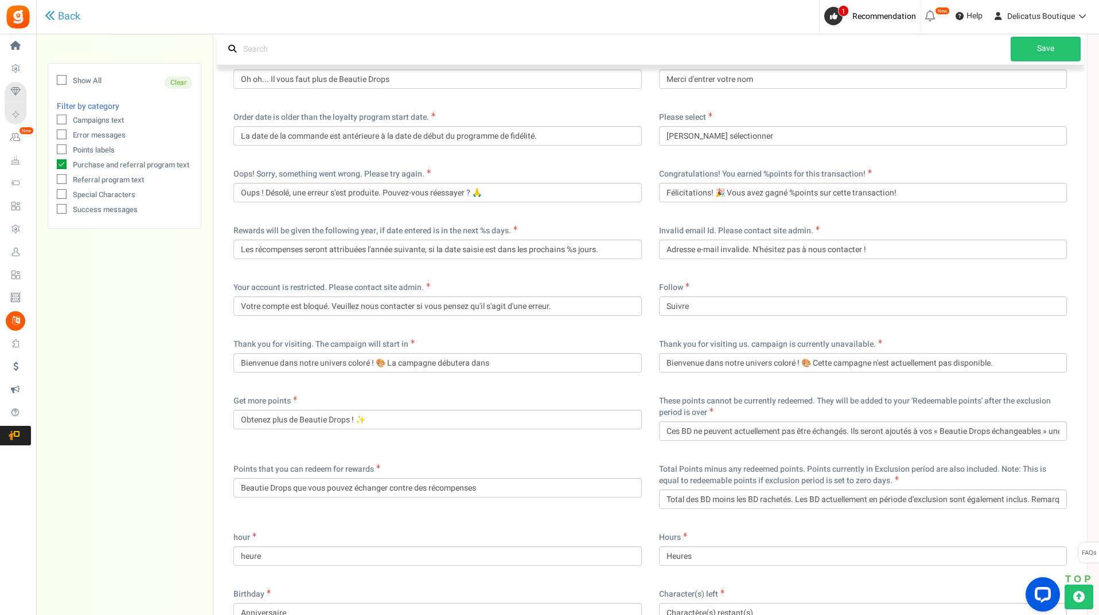
scroll to position [1263, 0]
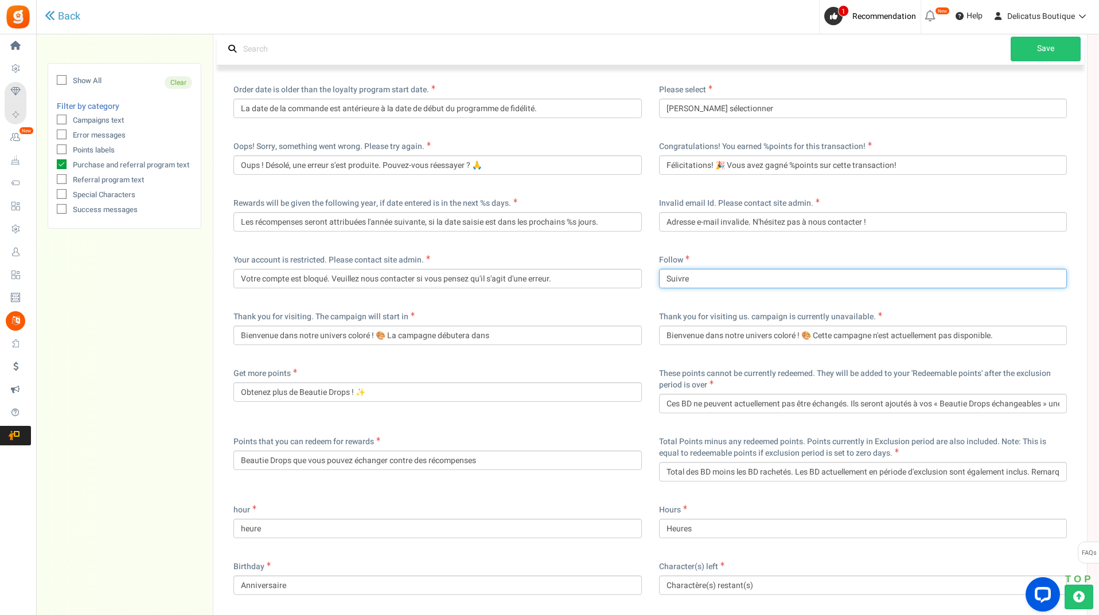
click at [776, 283] on input "Suivre" at bounding box center [863, 278] width 408 height 19
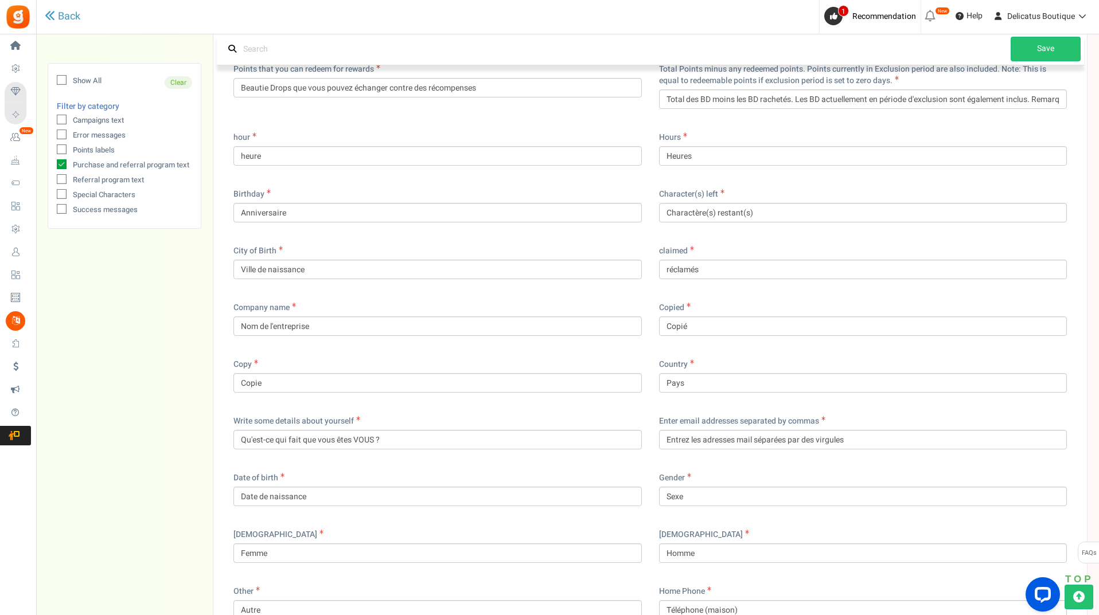
scroll to position [1664, 0]
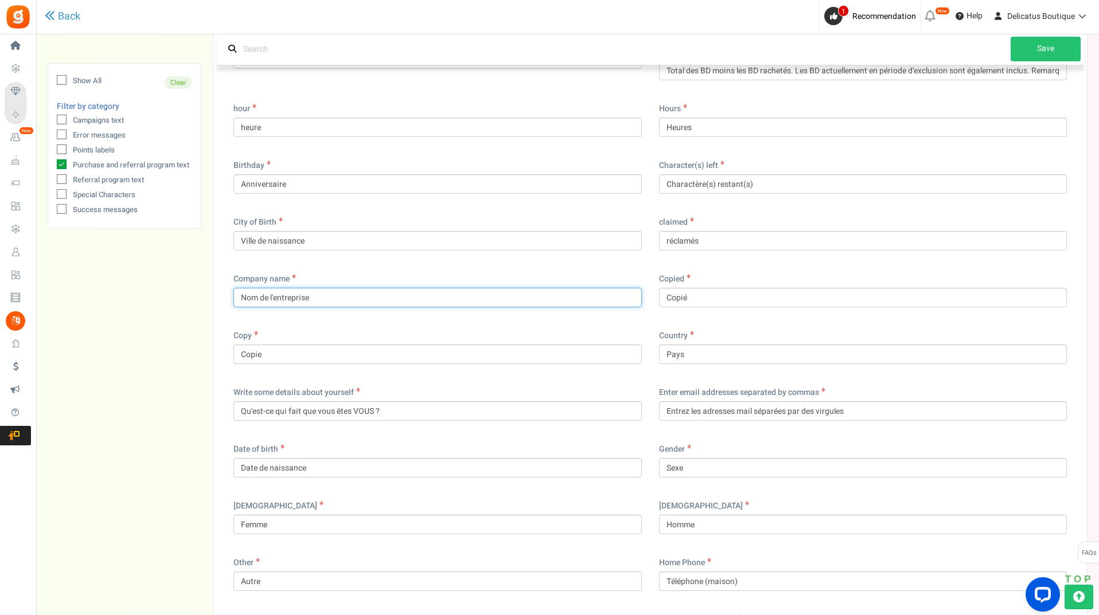
click at [272, 295] on input "Nom de l'entreprise" at bounding box center [437, 297] width 408 height 19
click at [129, 378] on div "Show All Clear Filter by category Campaigns text Error messages Points labels P…" at bounding box center [568, 524] width 1040 height 4103
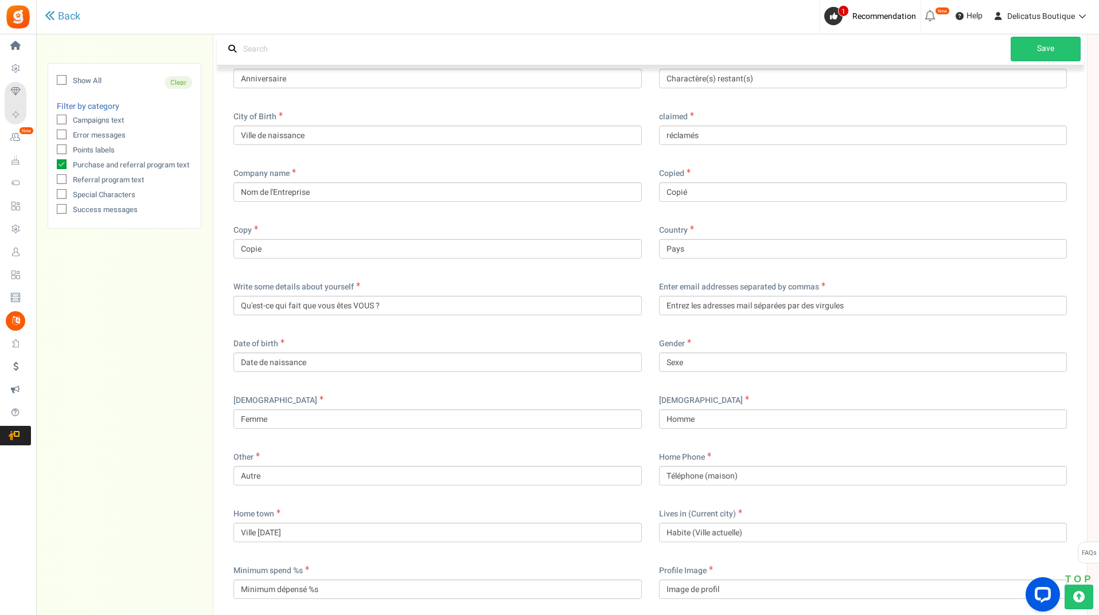
scroll to position [1779, 0]
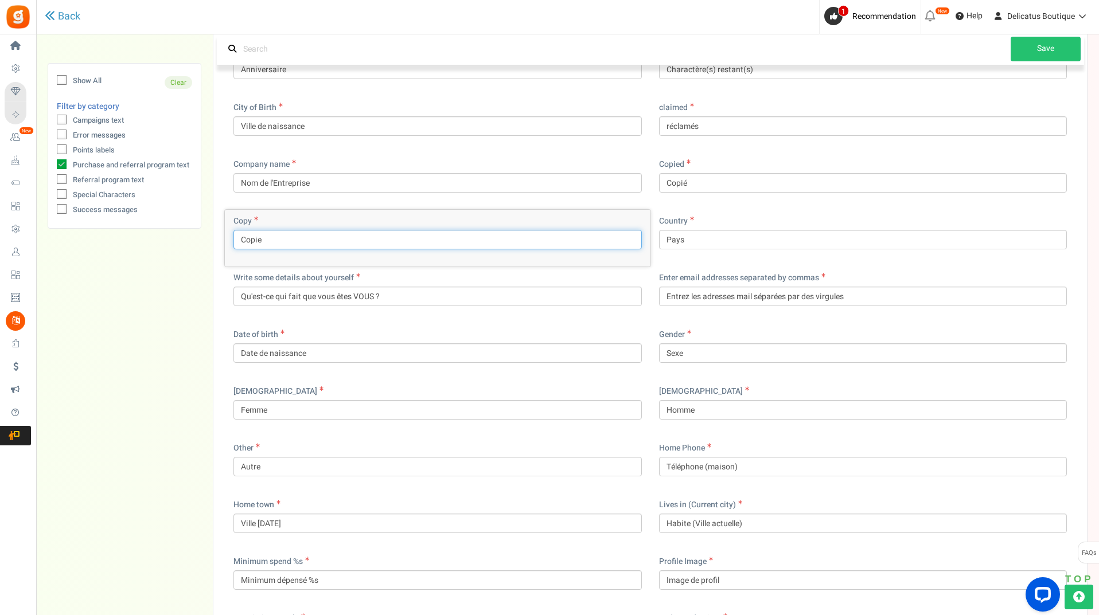
click at [304, 235] on input "Copie" at bounding box center [437, 239] width 408 height 19
click at [142, 331] on div "Show All Clear Filter by category Campaigns text Error messages Points labels P…" at bounding box center [568, 409] width 1040 height 4103
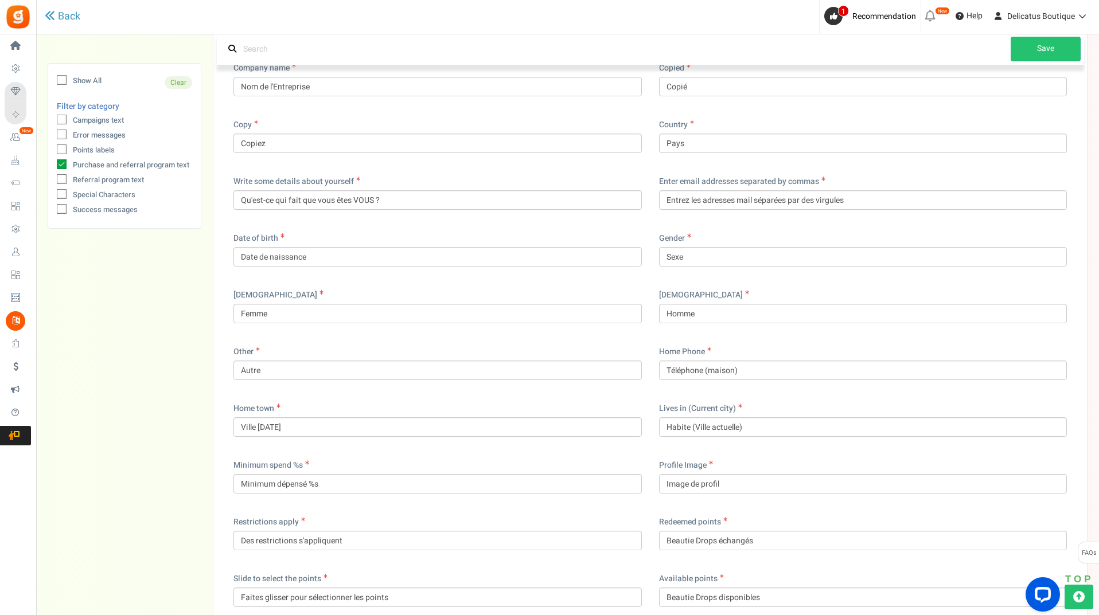
scroll to position [1893, 0]
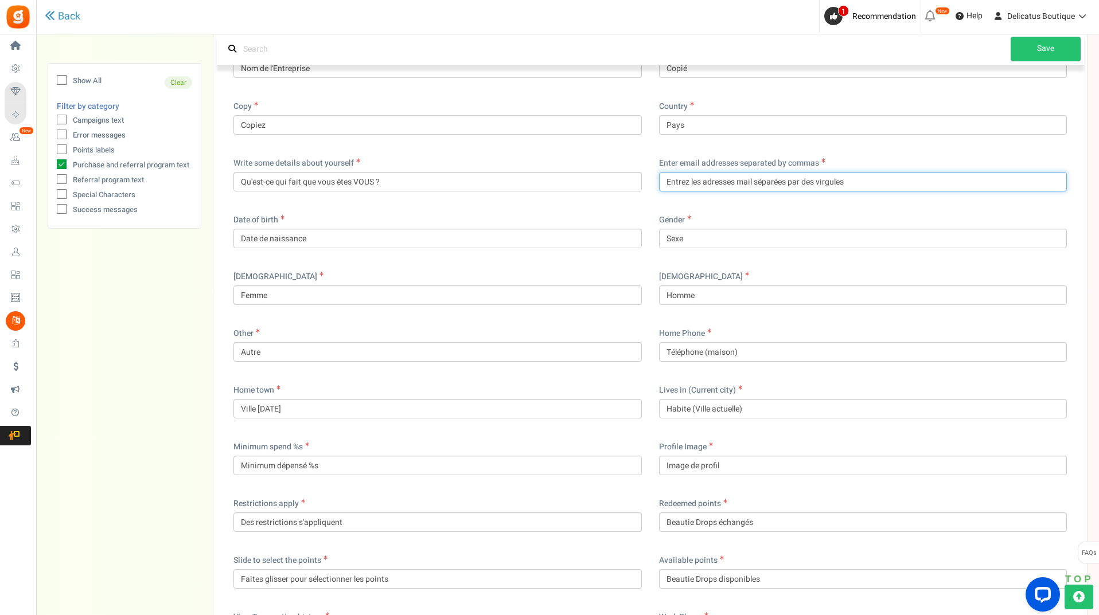
click at [740, 177] on input "Entrez les adresses mail séparées par des virgules" at bounding box center [863, 181] width 408 height 19
click at [762, 183] on input "Entrez les adresses e-mail séparées par des virgules" at bounding box center [863, 181] width 408 height 19
click at [158, 290] on div "Show All Clear Filter by category Campaigns text Error messages Points labels P…" at bounding box center [568, 295] width 1040 height 4103
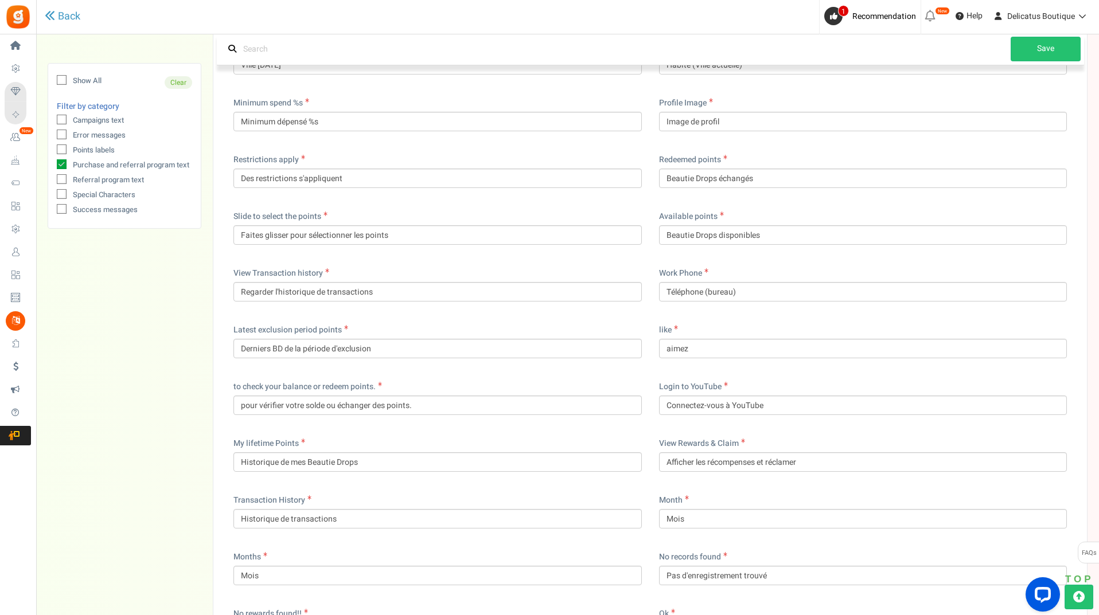
scroll to position [2295, 0]
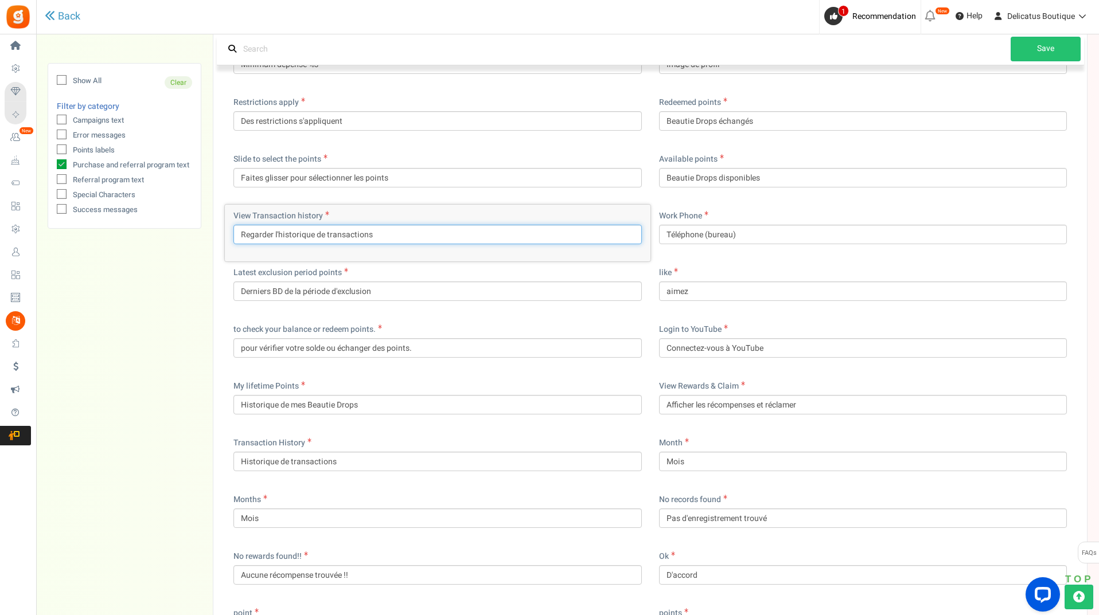
click at [324, 237] on input "Regarder l'historique de transactions" at bounding box center [437, 234] width 408 height 19
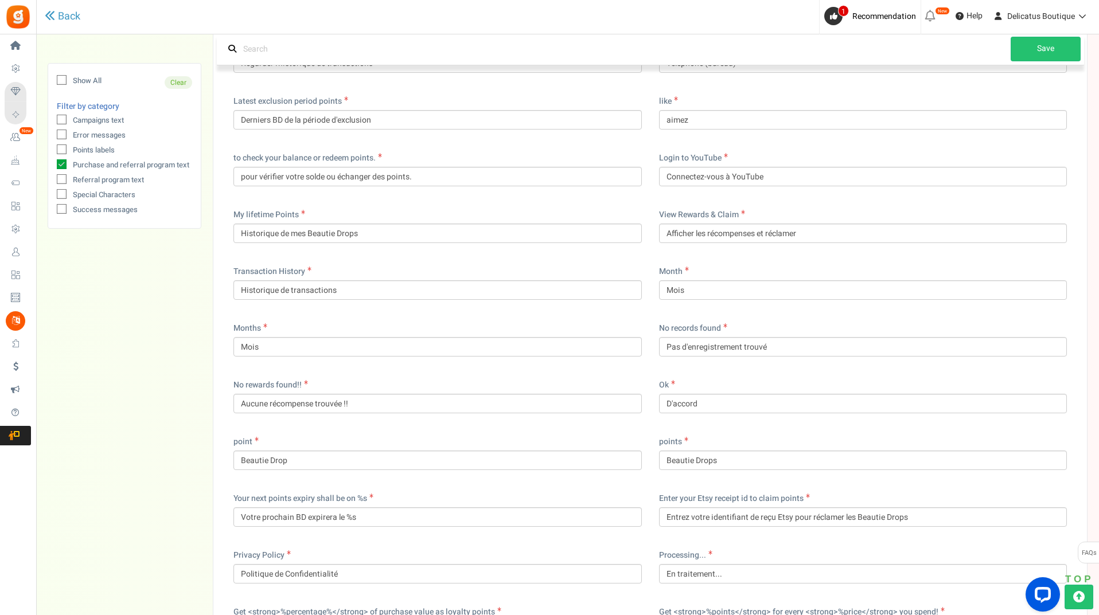
scroll to position [2467, 0]
click at [690, 233] on input "Afficher les récompenses et réclamer" at bounding box center [863, 232] width 408 height 19
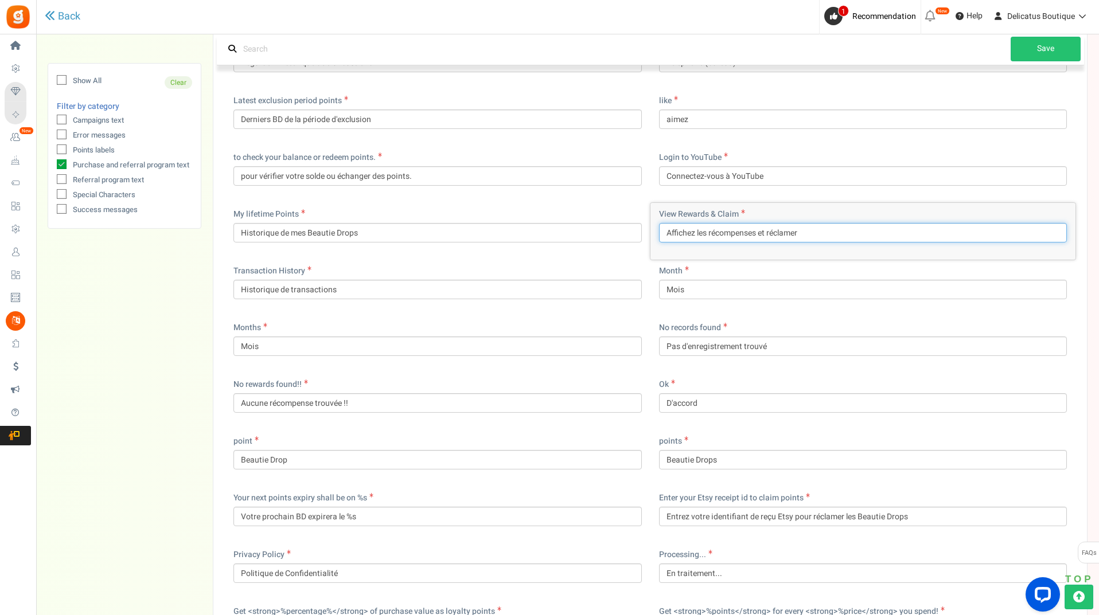
click at [859, 231] on input "Affichez les récompenses et réclamer" at bounding box center [863, 232] width 408 height 19
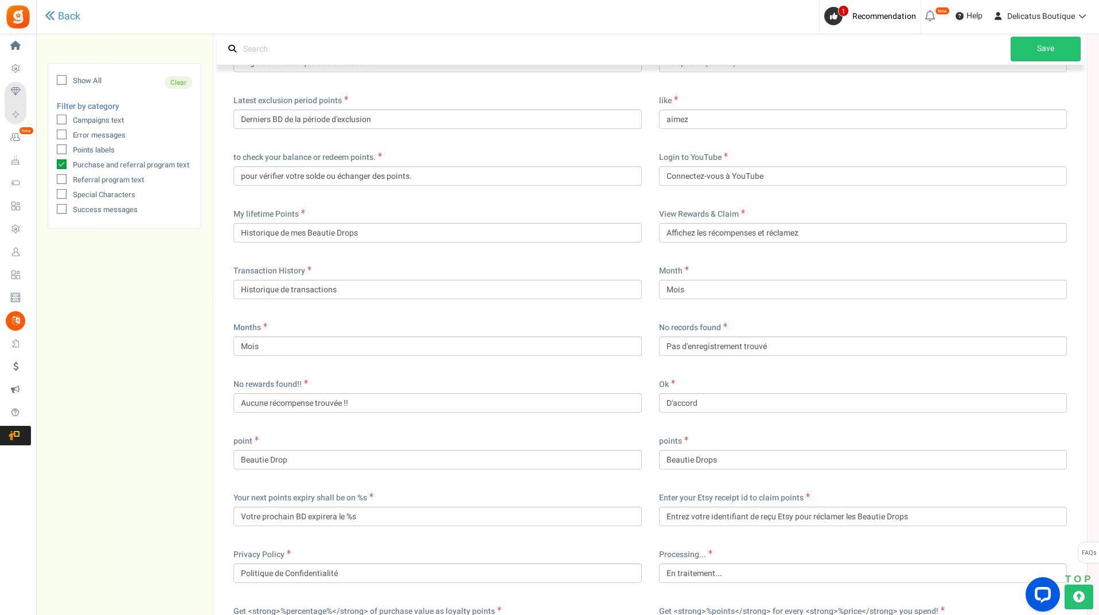
click at [770, 233] on input "Affichez les récompenses et réclamez" at bounding box center [863, 232] width 408 height 19
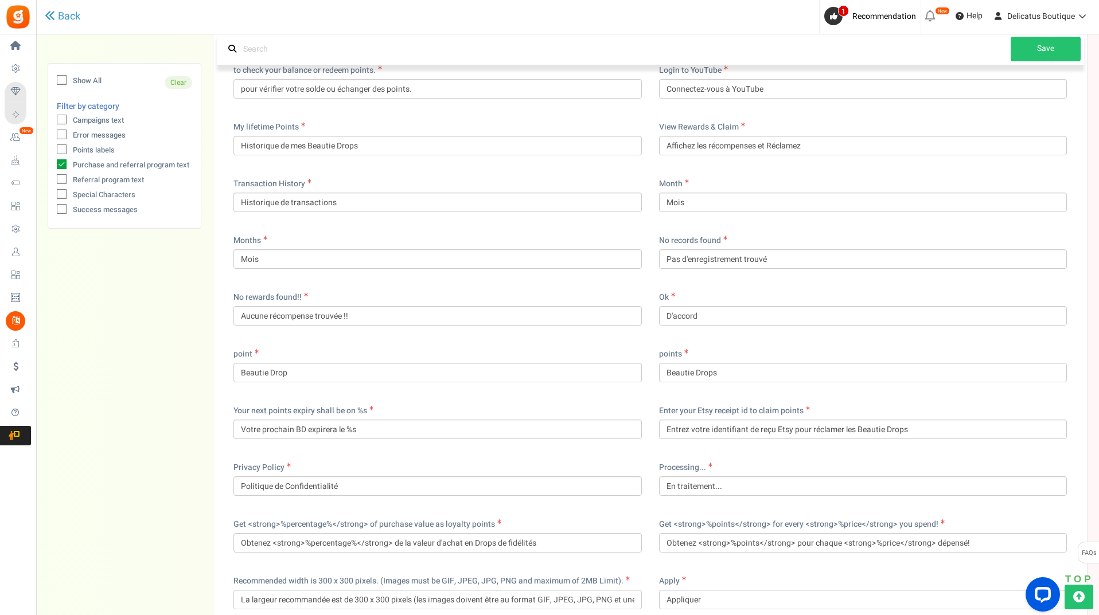
scroll to position [2582, 0]
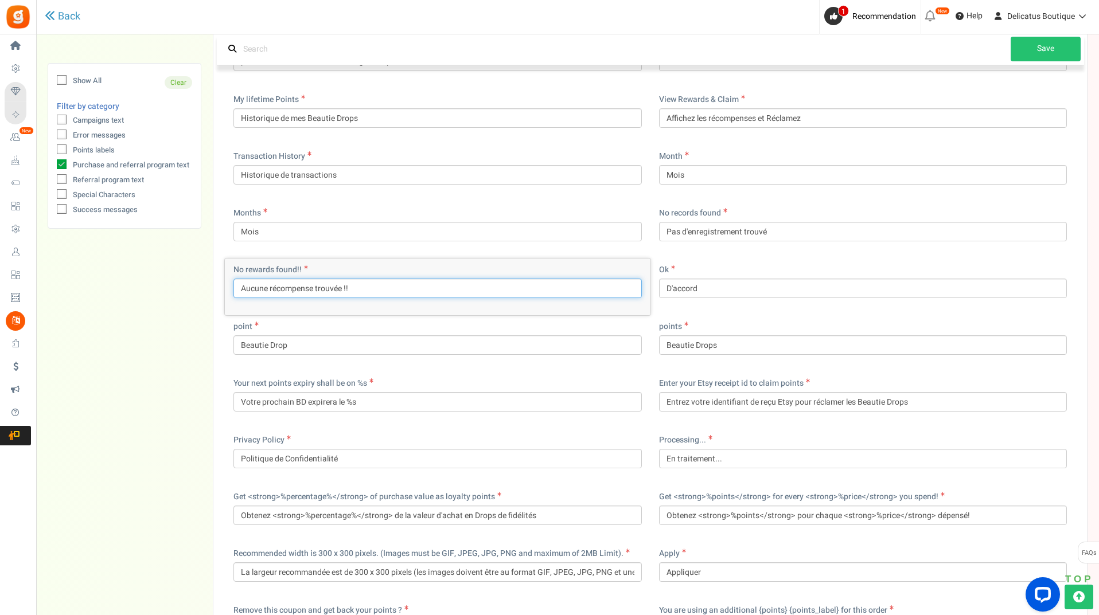
click at [386, 281] on input "Aucune récompense trouvée !!" at bounding box center [437, 288] width 408 height 19
paste input "😢"
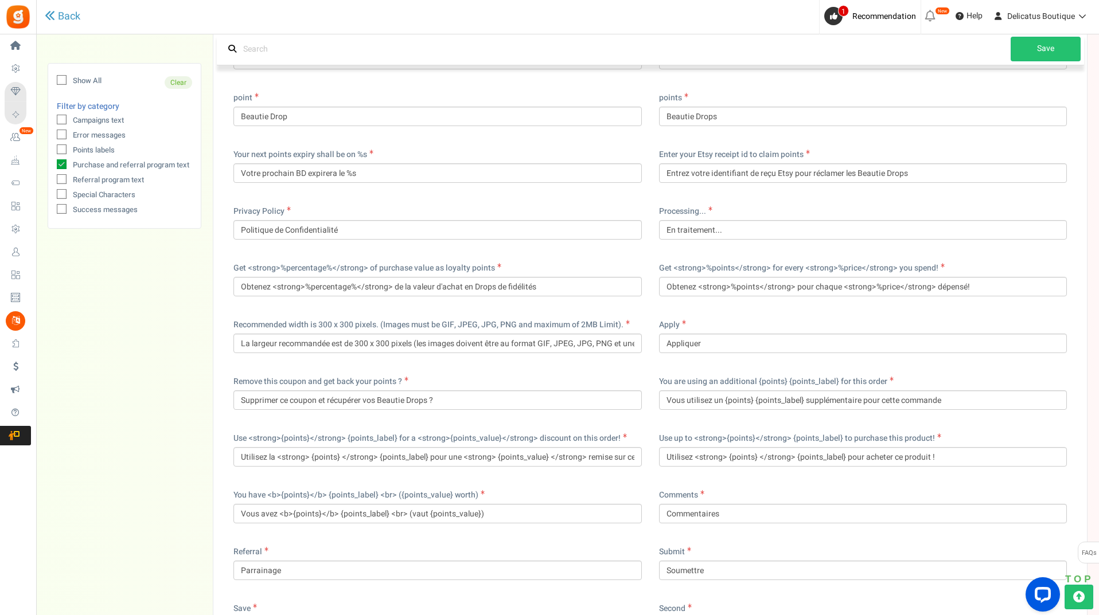
scroll to position [2811, 0]
click at [706, 343] on input "Appliquer" at bounding box center [863, 342] width 408 height 19
click at [276, 399] on input "Supprimer ce coupon et récupérer vos Beautie Drops ?" at bounding box center [437, 399] width 408 height 19
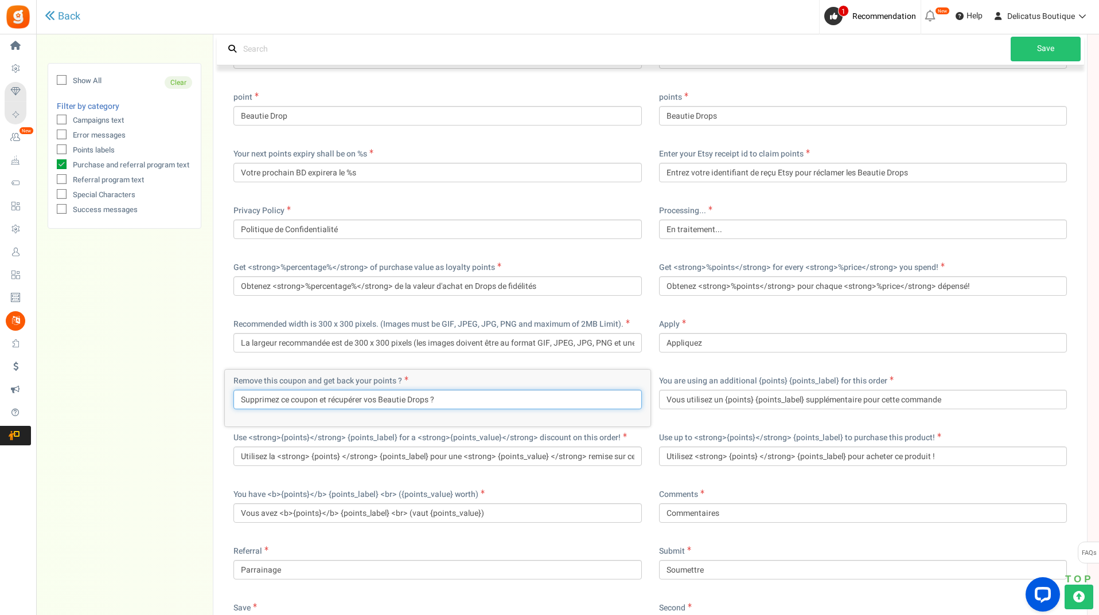
click at [364, 399] on input "Supprimez ce coupon et récupérer vos Beautie Drops ?" at bounding box center [437, 399] width 408 height 19
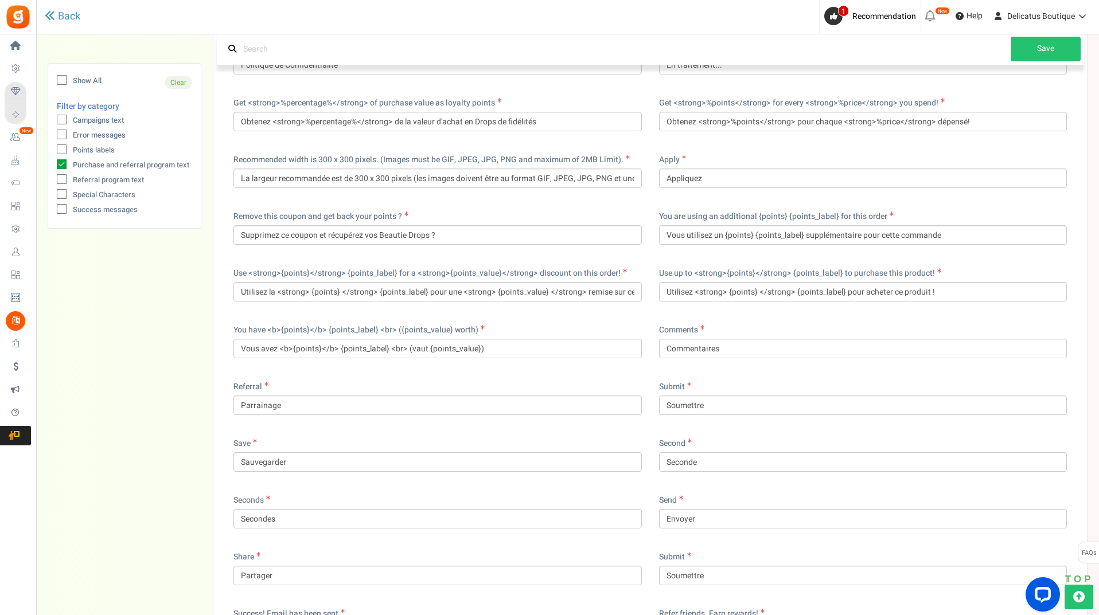
scroll to position [3040, 0]
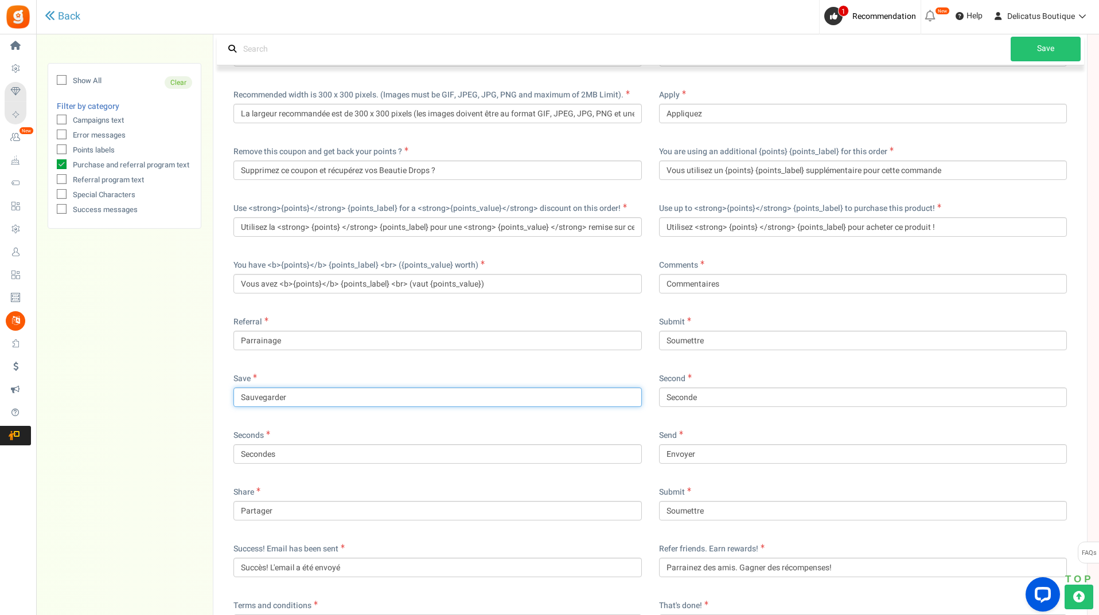
click at [331, 394] on input "Sauvegarder" at bounding box center [437, 397] width 408 height 19
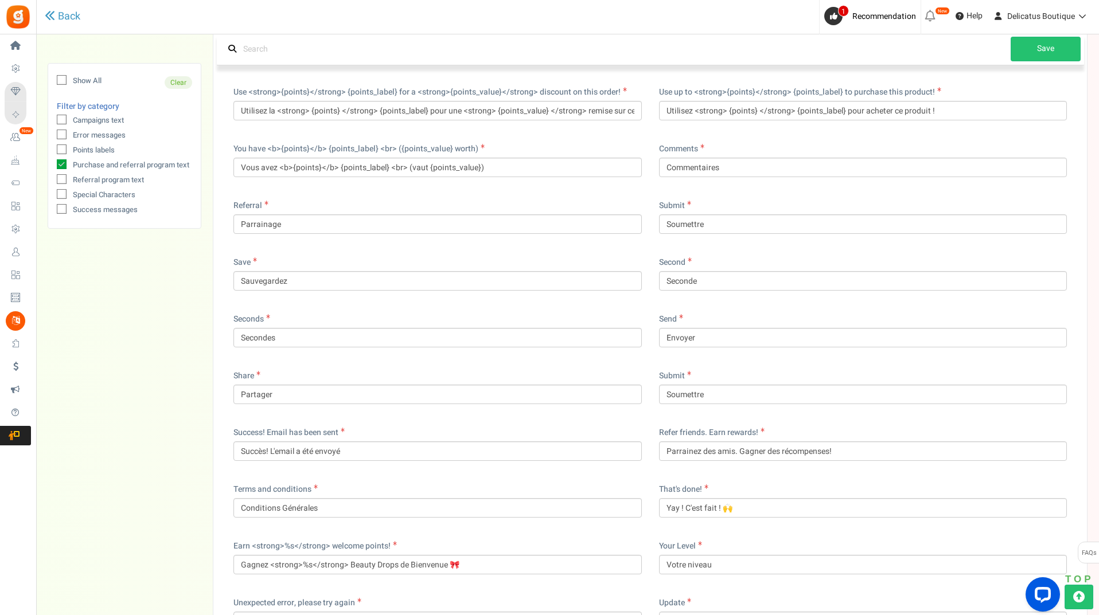
scroll to position [3212, 0]
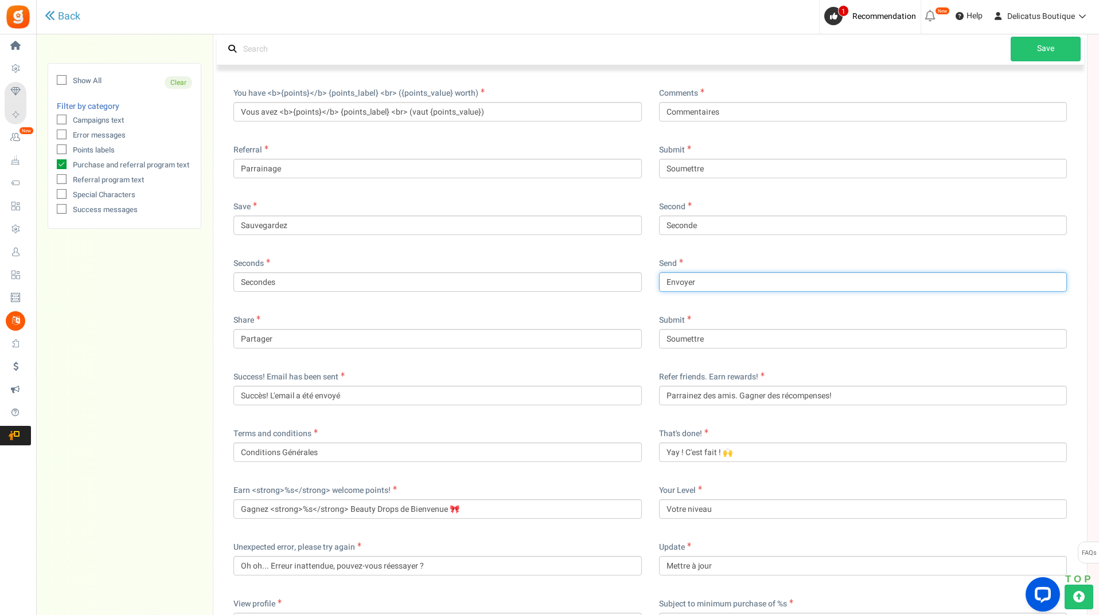
click at [739, 278] on input "Envoyer" at bounding box center [863, 281] width 408 height 19
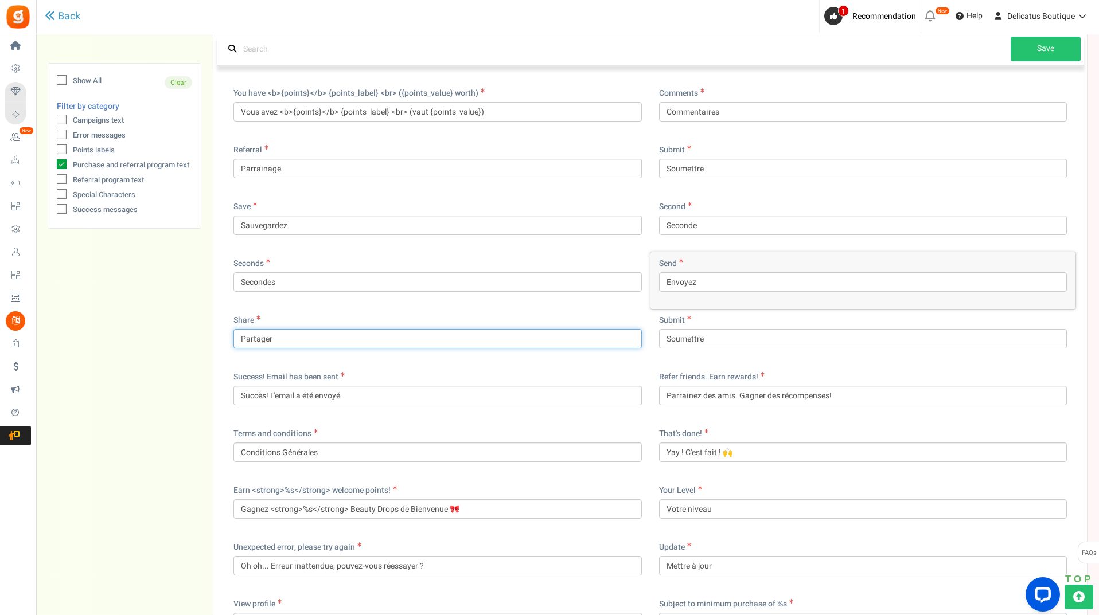
click at [339, 347] on input "Partager" at bounding box center [437, 338] width 408 height 19
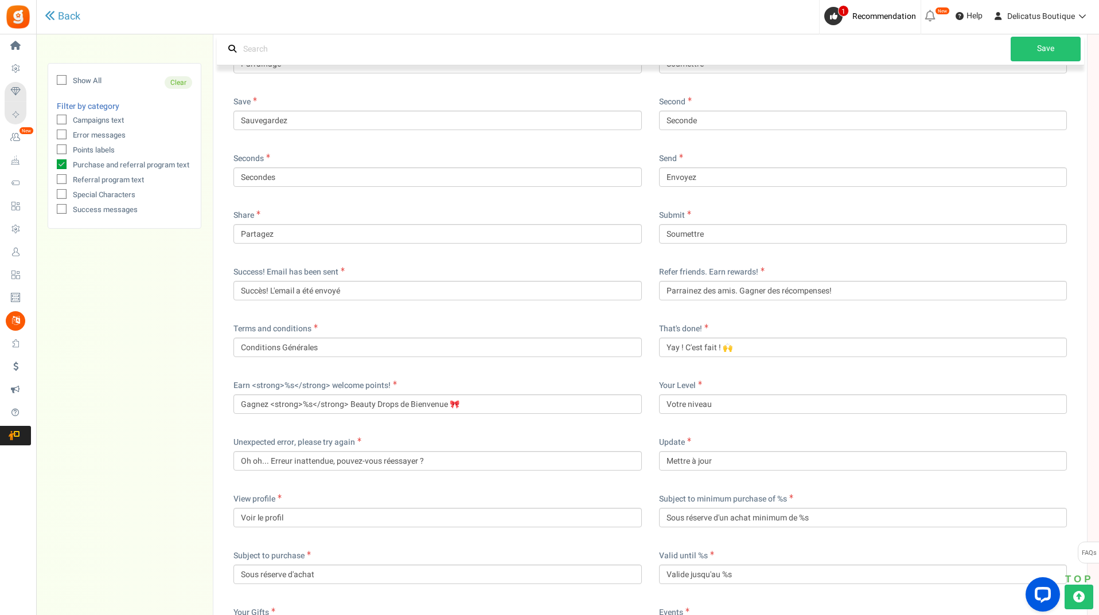
scroll to position [3327, 0]
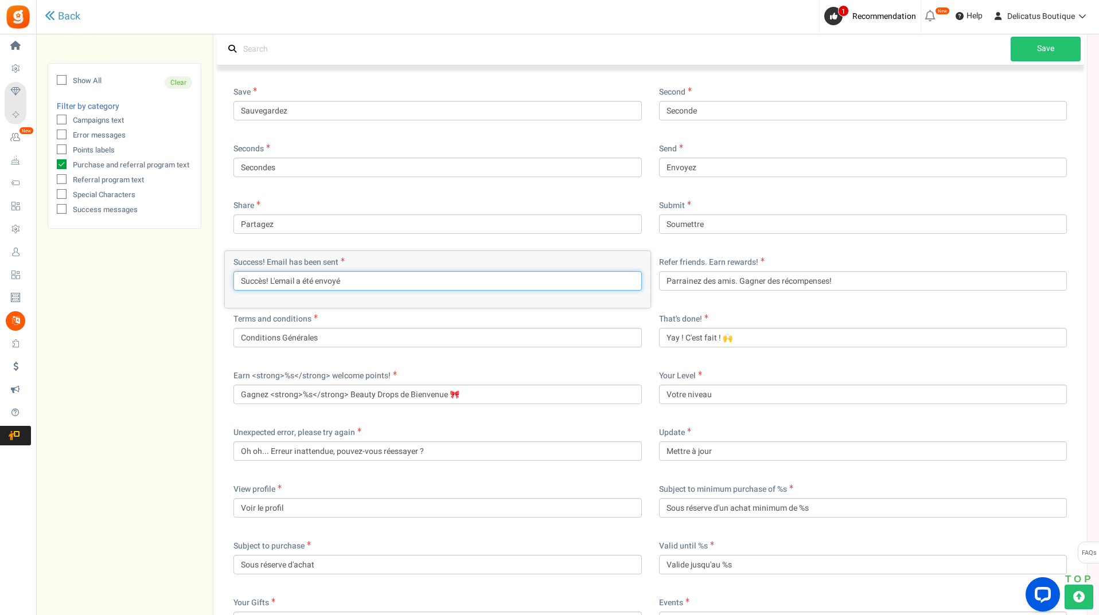
drag, startPoint x: 267, startPoint y: 284, endPoint x: 197, endPoint y: 282, distance: 70.0
click at [267, 281] on input "Yay! L'email a été envoyé" at bounding box center [437, 280] width 408 height 19
click at [408, 284] on input "Yay! L'e-mail a été envoyé" at bounding box center [437, 280] width 408 height 19
paste input "📧"
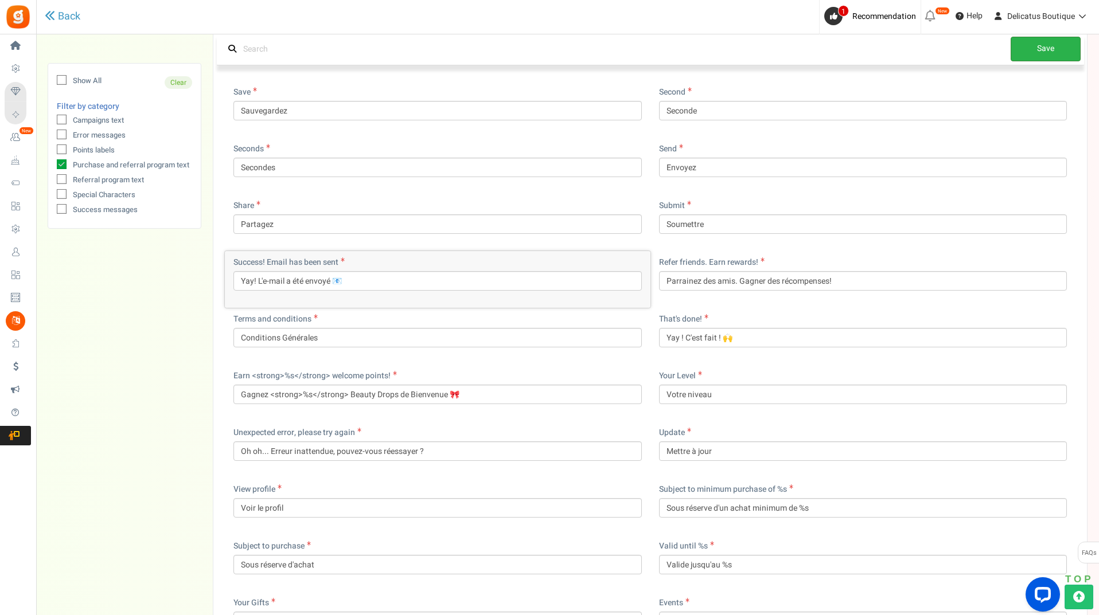
click at [1069, 42] on link "Save" at bounding box center [1045, 49] width 70 height 25
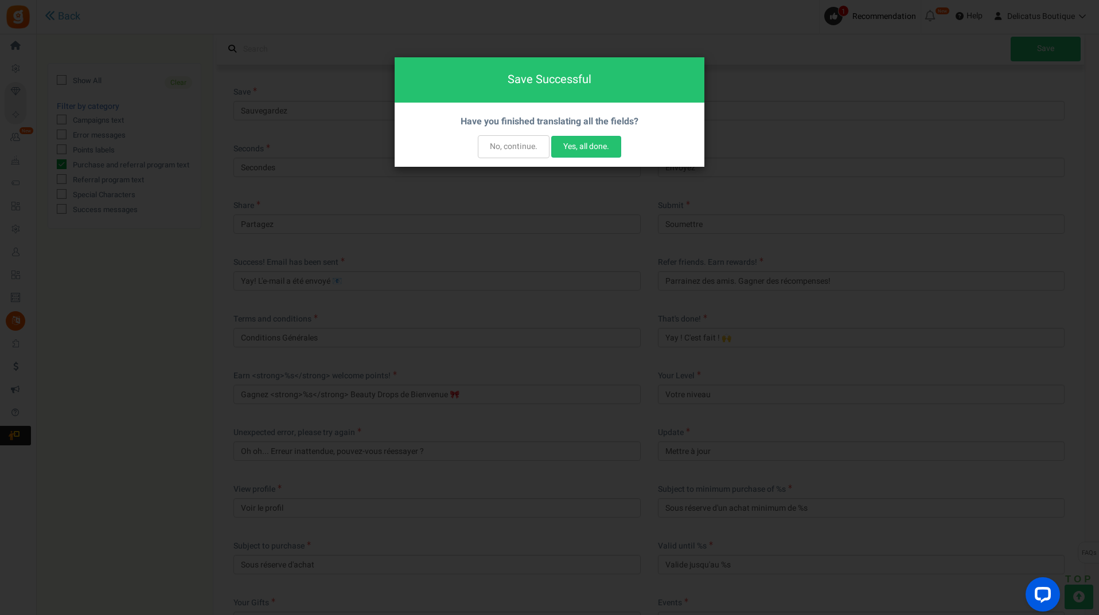
click at [520, 137] on button "No, continue." at bounding box center [514, 146] width 72 height 23
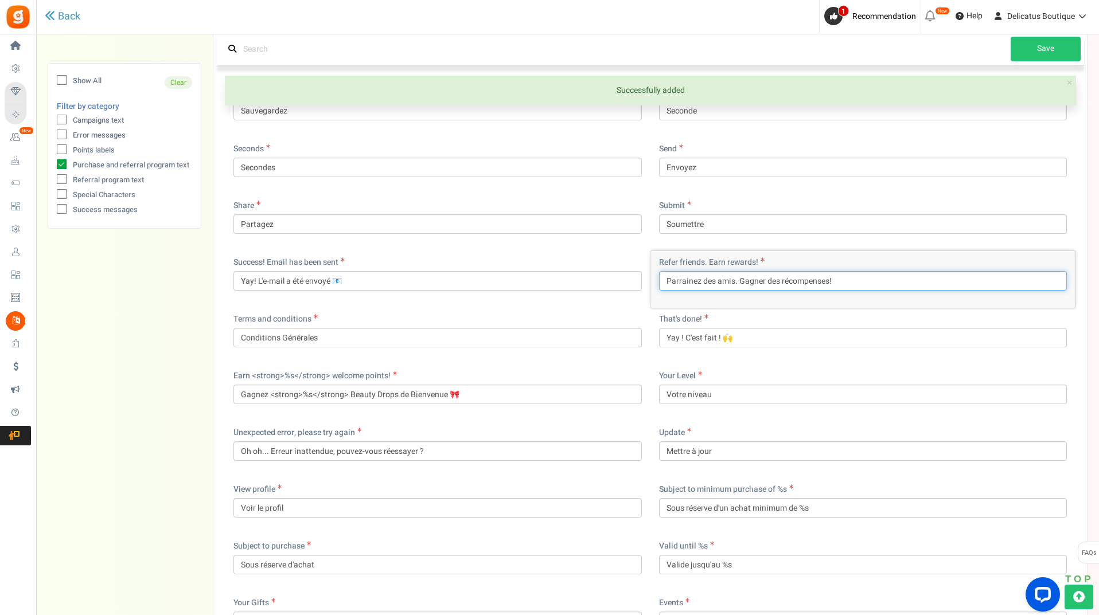
click at [760, 279] on input "Parrainez des amis. Gagner des récompenses!" at bounding box center [863, 280] width 408 height 19
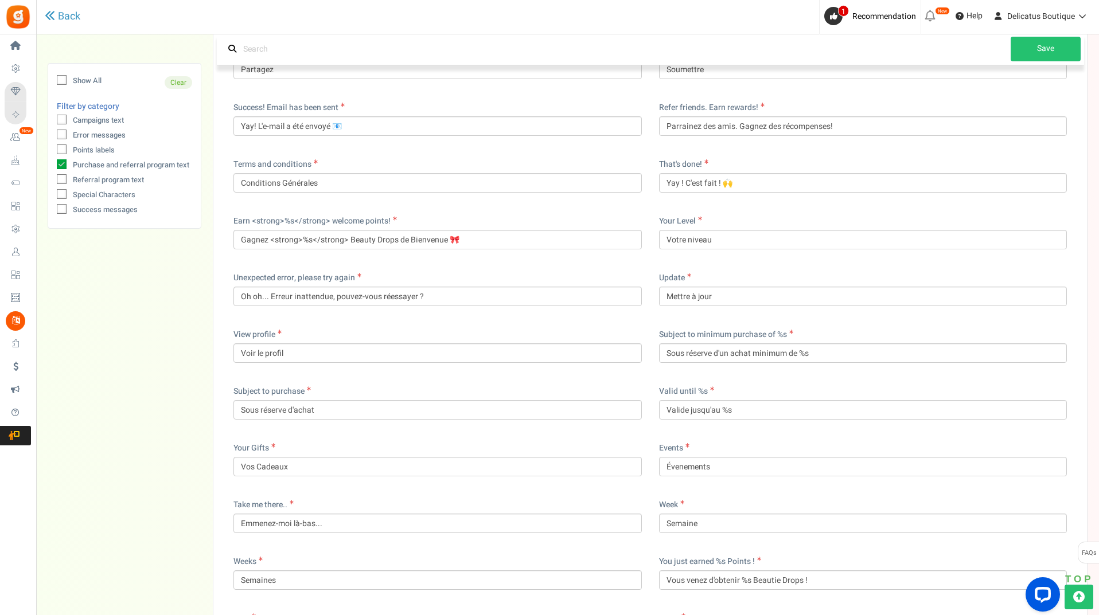
scroll to position [3499, 0]
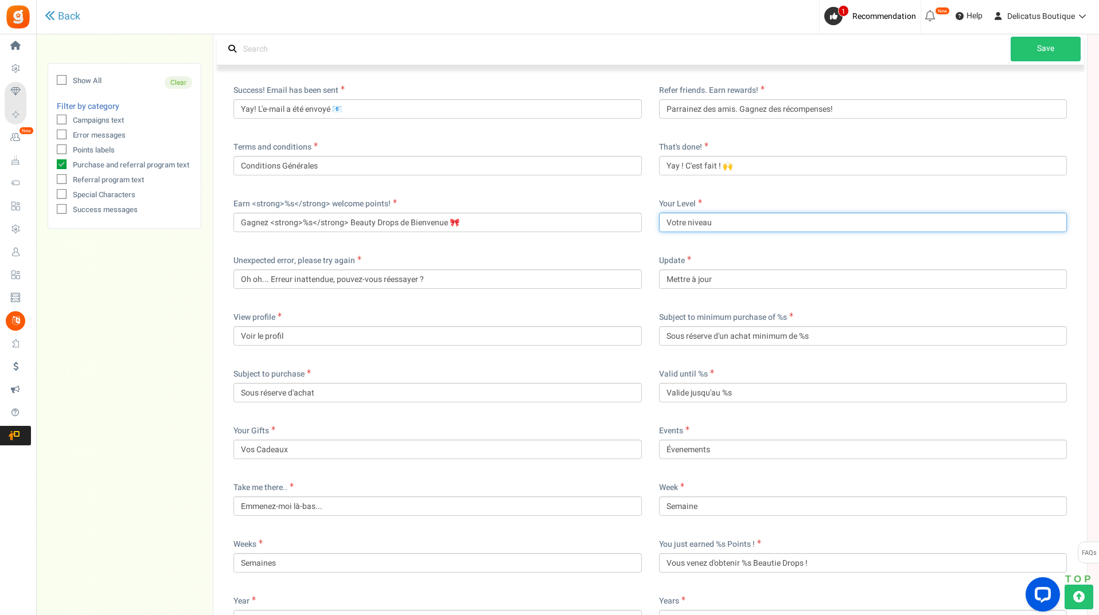
click at [685, 224] on input "Votre niveau" at bounding box center [863, 222] width 408 height 19
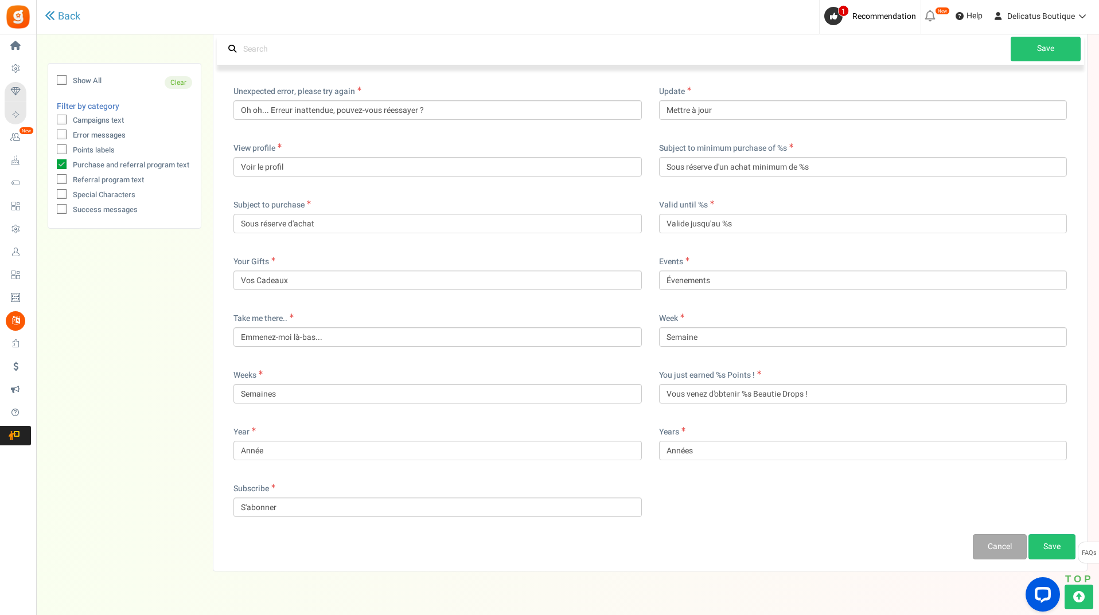
scroll to position [3671, 0]
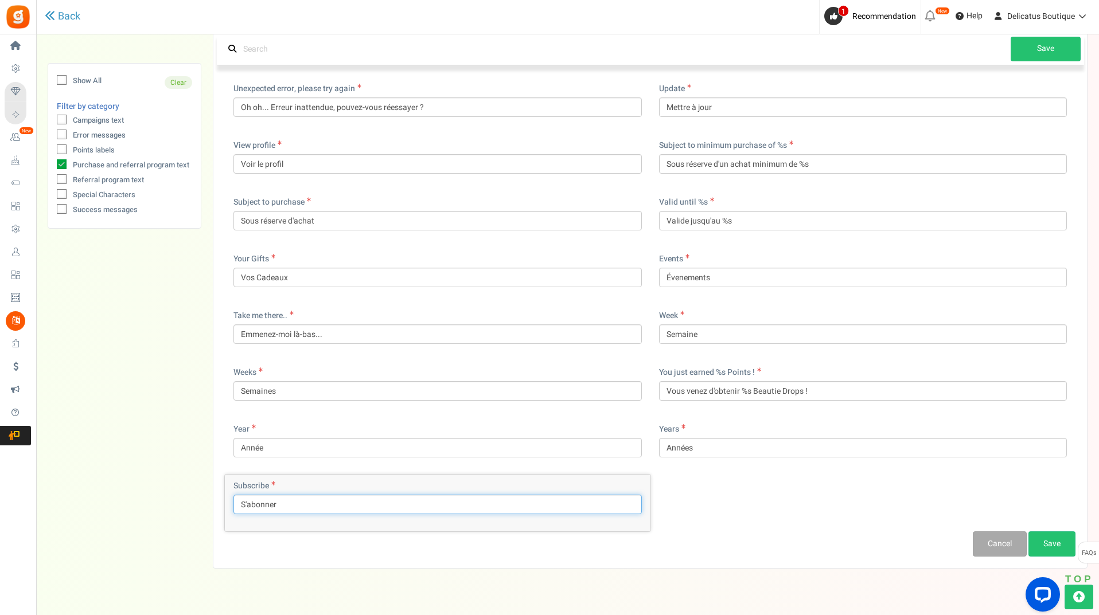
click at [341, 502] on input "S'abonner" at bounding box center [437, 504] width 408 height 19
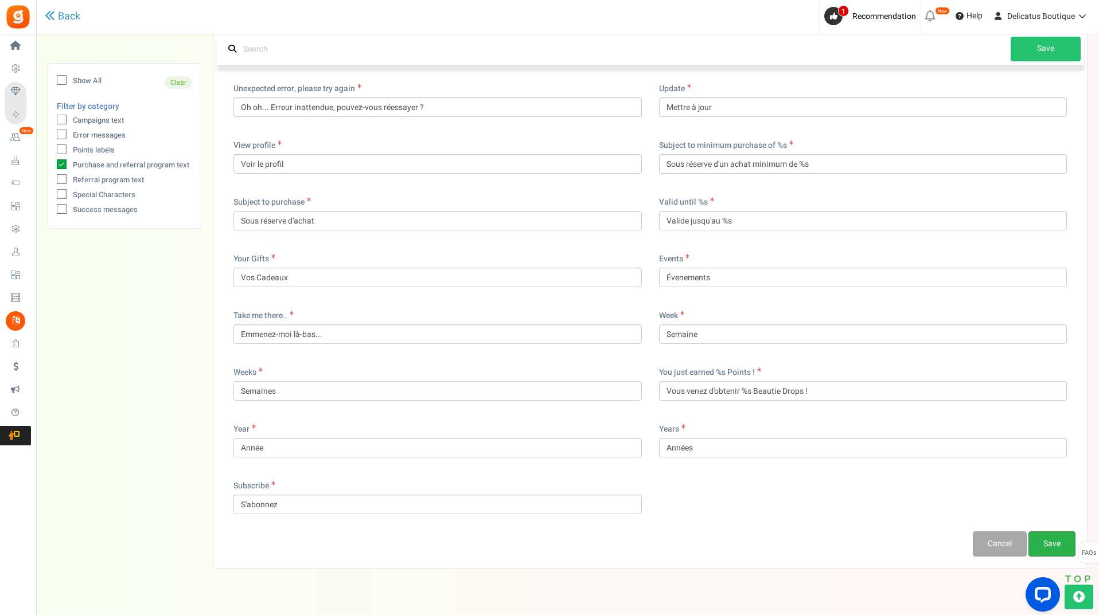
click at [1061, 543] on link "Save" at bounding box center [1051, 544] width 47 height 25
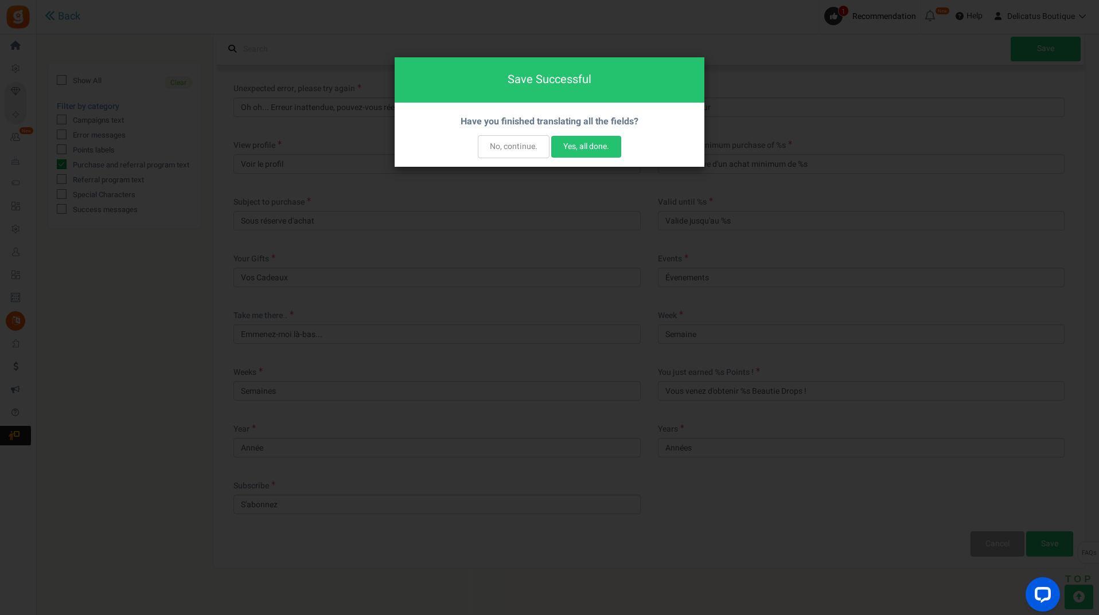
click at [510, 154] on button "No, continue." at bounding box center [514, 146] width 72 height 23
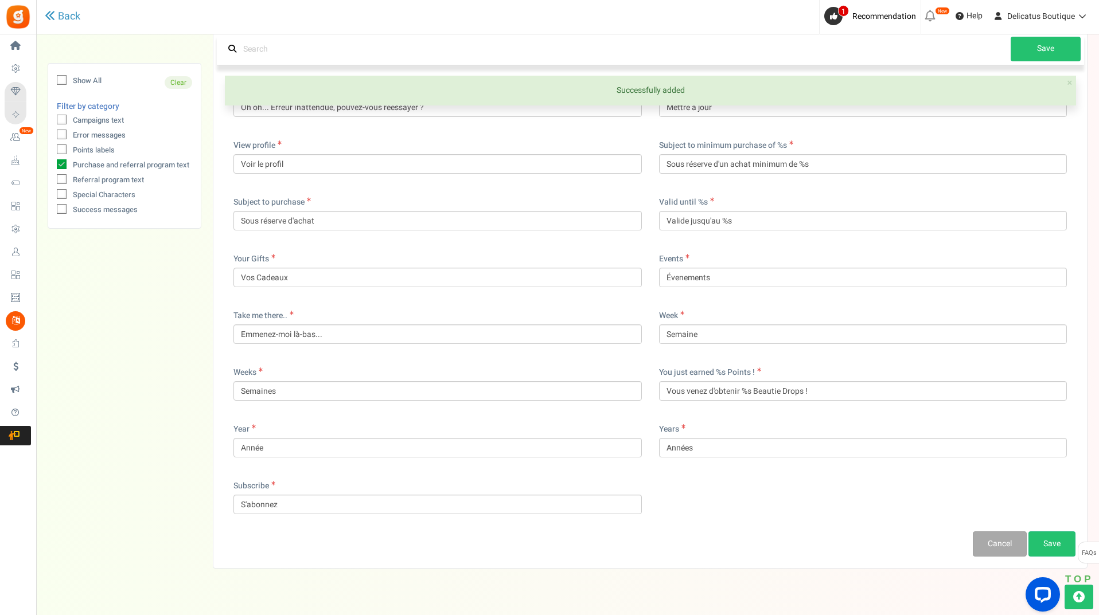
click at [61, 178] on icon at bounding box center [61, 180] width 7 height 7
click at [53, 178] on input "Referral program text" at bounding box center [48, 180] width 7 height 7
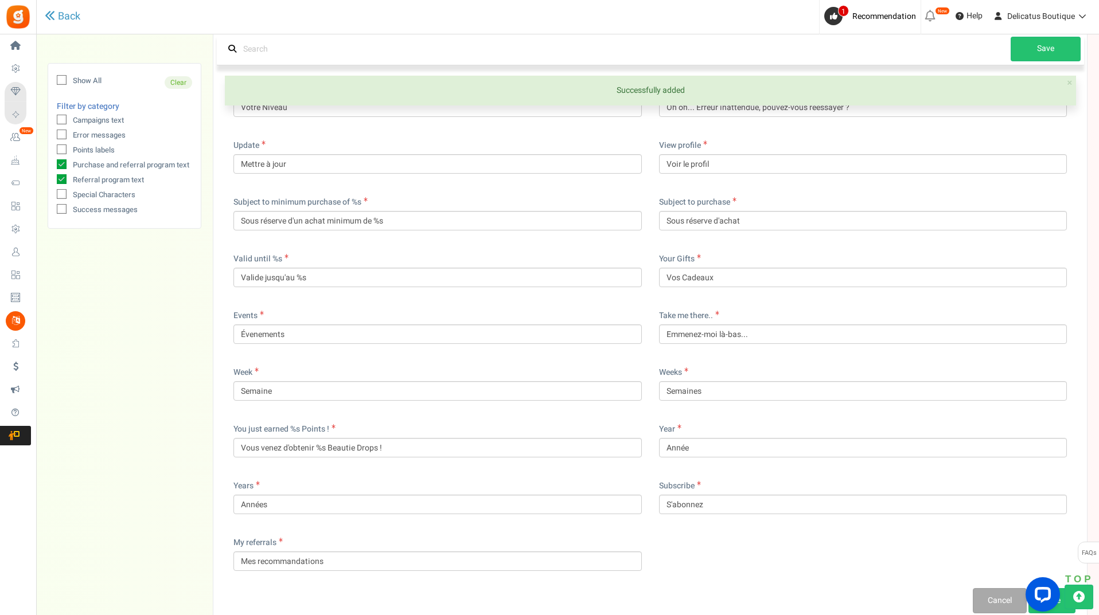
click at [61, 166] on icon at bounding box center [62, 164] width 10 height 10
click at [53, 166] on input "Purchase and referral program text" at bounding box center [48, 165] width 7 height 7
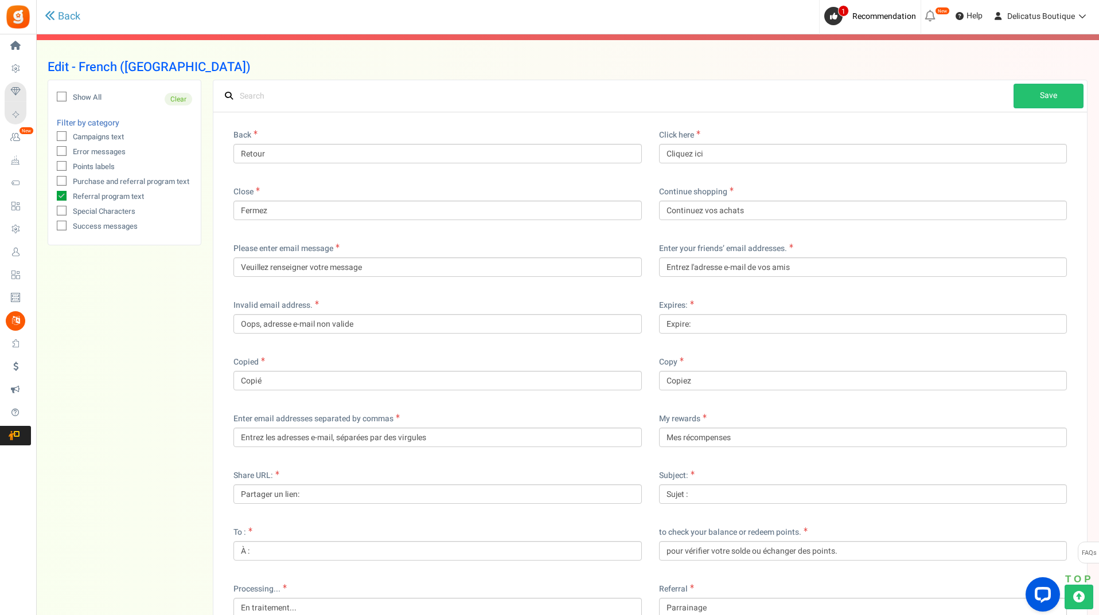
scroll to position [115, 0]
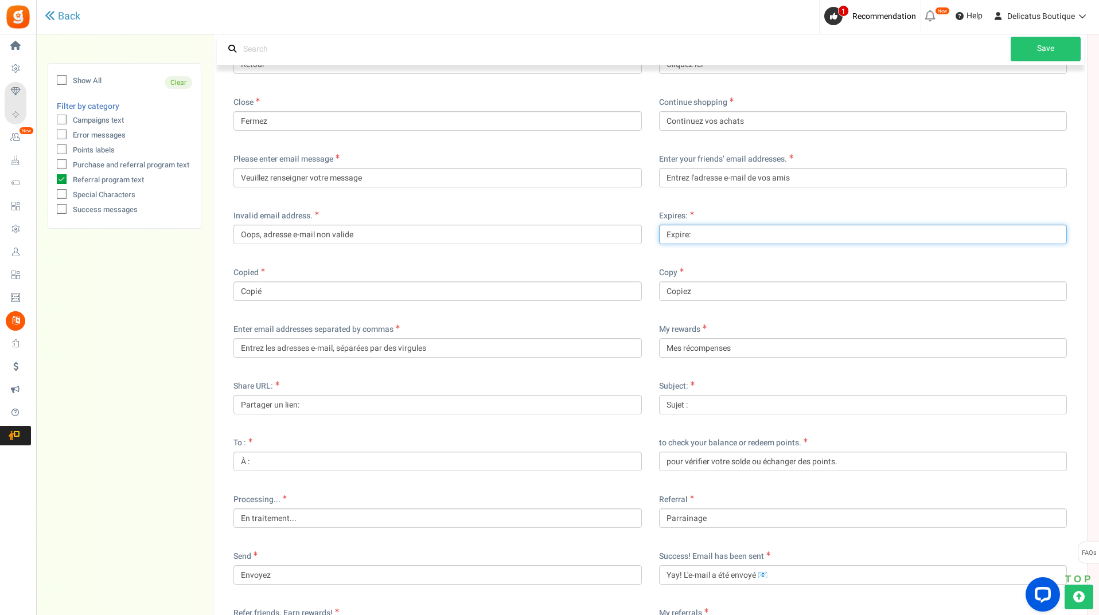
click at [688, 237] on input "Expire:" at bounding box center [863, 234] width 408 height 19
click at [170, 376] on div "Show All Clear Filter by category Campaigns text Error messages Points labels P…" at bounding box center [568, 359] width 1040 height 674
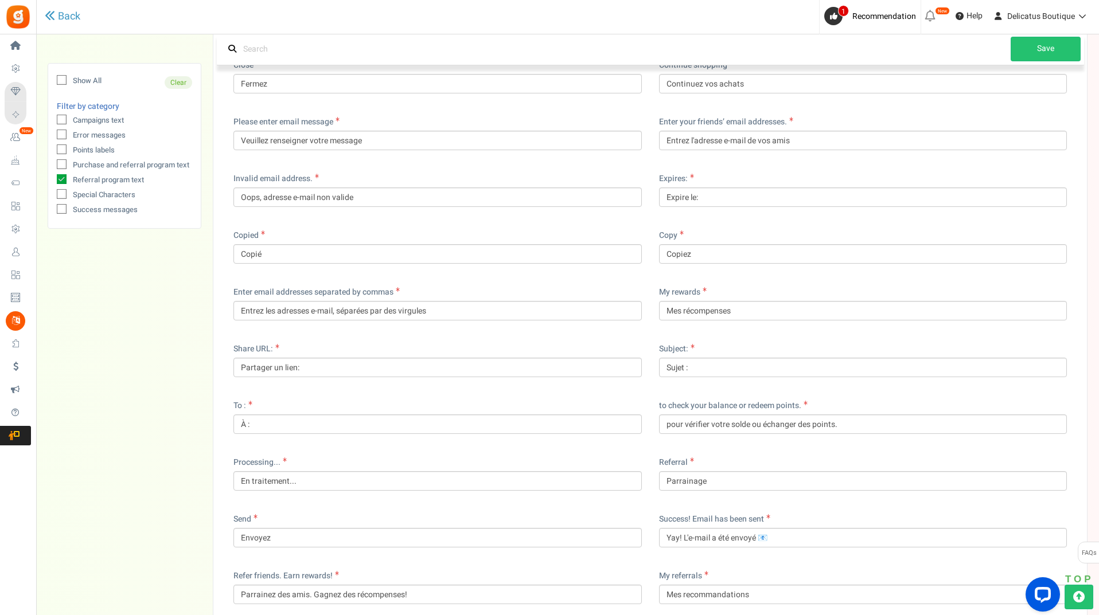
scroll to position [229, 0]
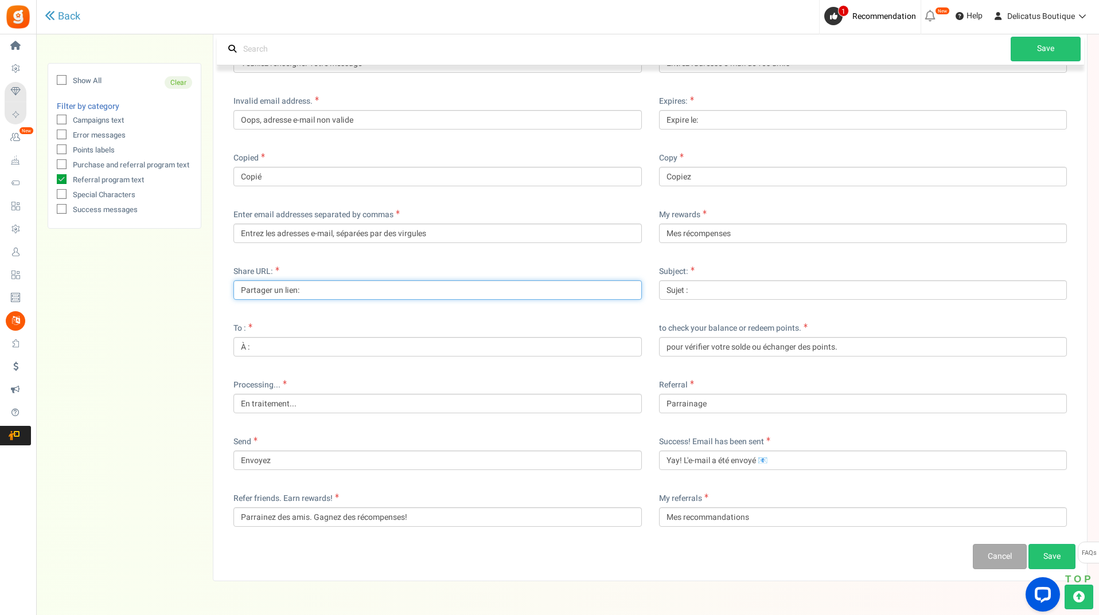
click at [271, 292] on input "Partager un lien:" at bounding box center [437, 289] width 408 height 19
click at [298, 290] on input "Partagez un lien:" at bounding box center [437, 289] width 408 height 19
click at [136, 362] on div "Show All Clear Filter by category Campaigns text Error messages Points labels P…" at bounding box center [568, 245] width 1040 height 674
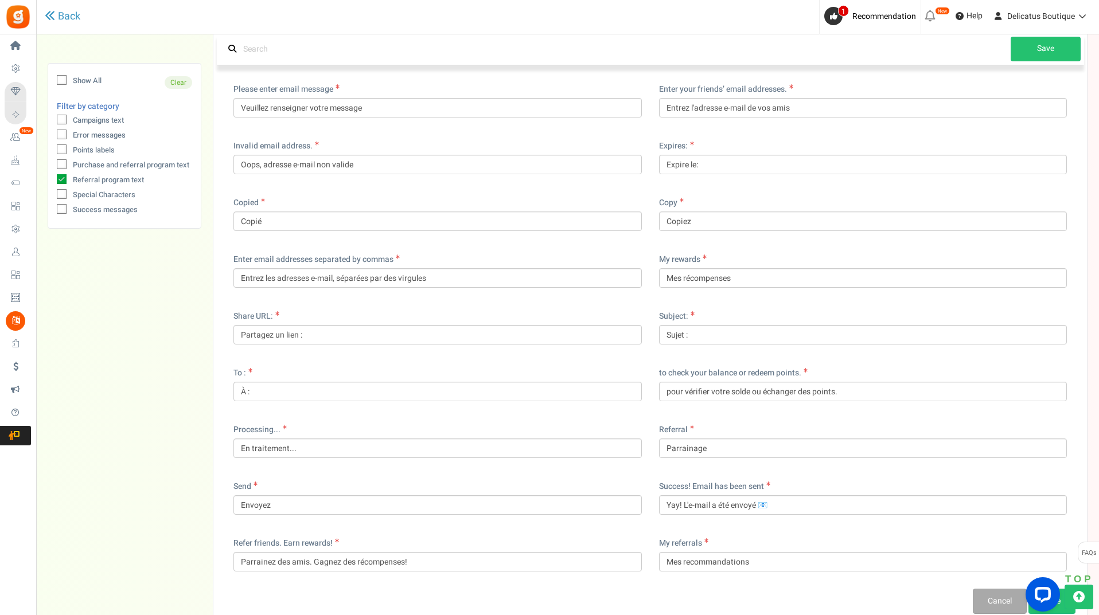
scroll to position [264, 0]
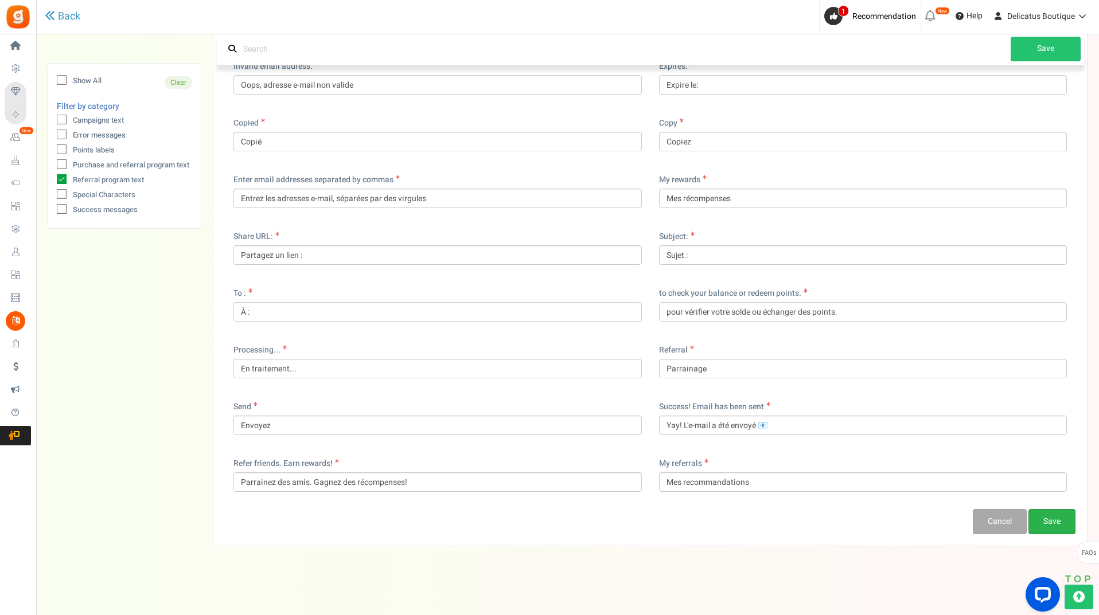
click at [1066, 521] on link "Save" at bounding box center [1051, 521] width 47 height 25
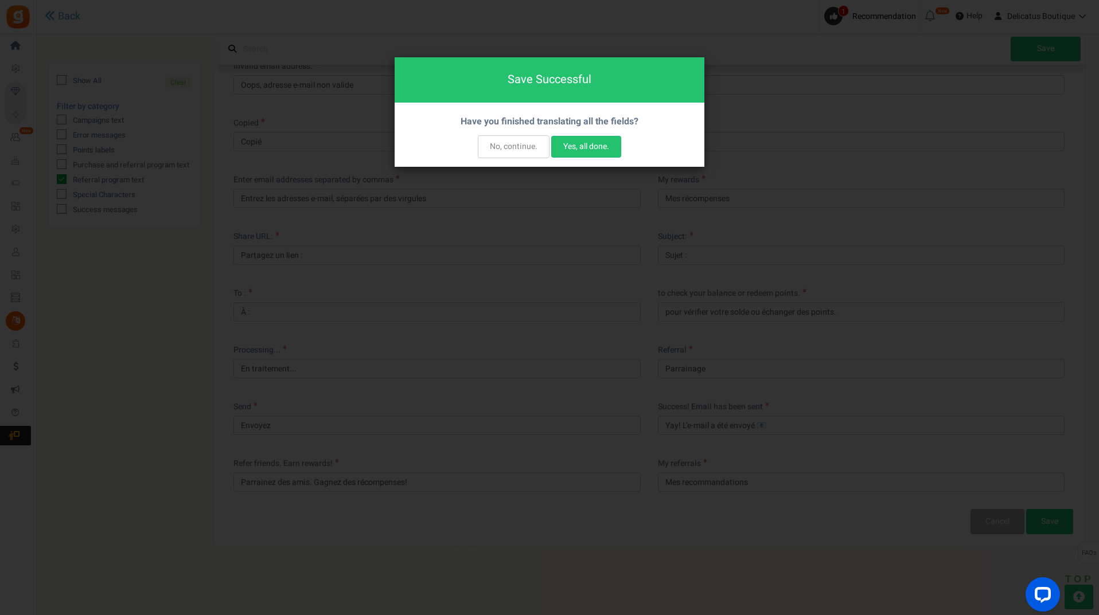
click at [511, 148] on button "No, continue." at bounding box center [514, 146] width 72 height 23
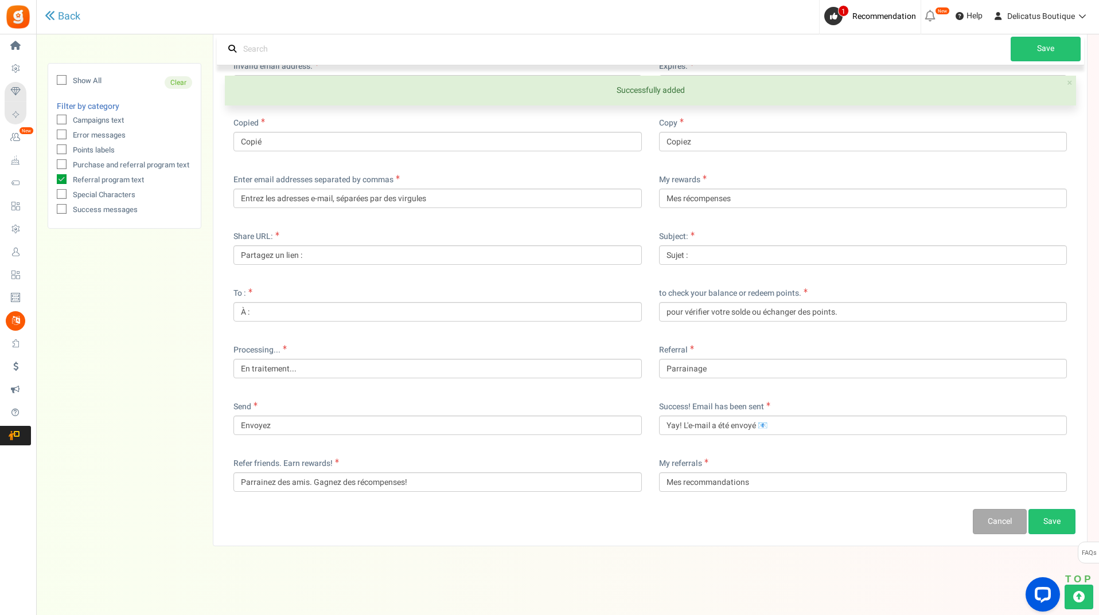
click at [61, 181] on icon at bounding box center [62, 179] width 10 height 10
click at [53, 181] on input "Referral program text" at bounding box center [48, 180] width 7 height 7
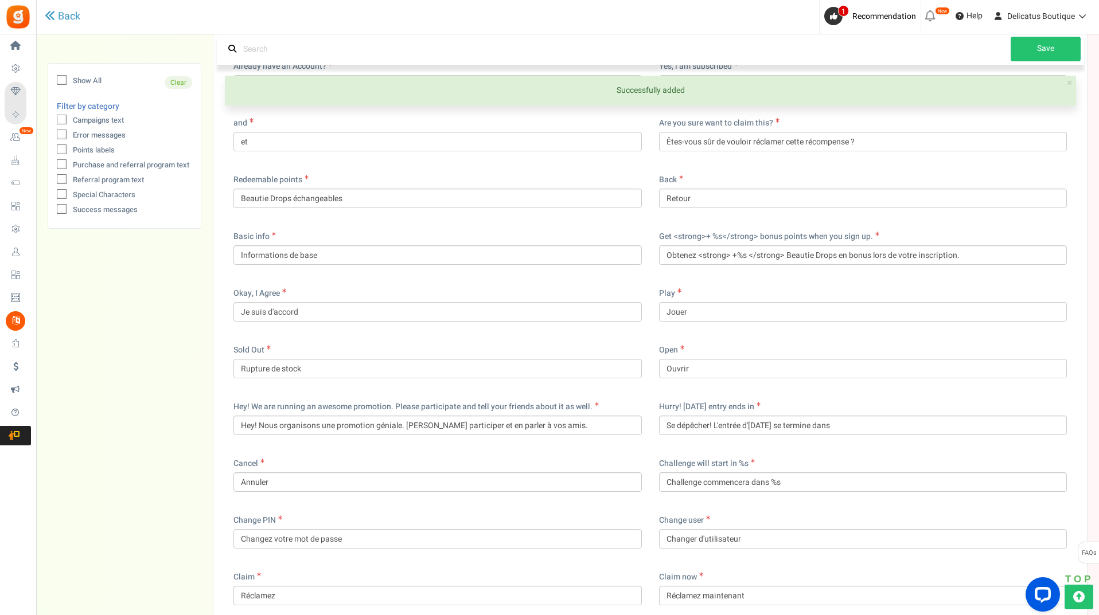
scroll to position [2308, 0]
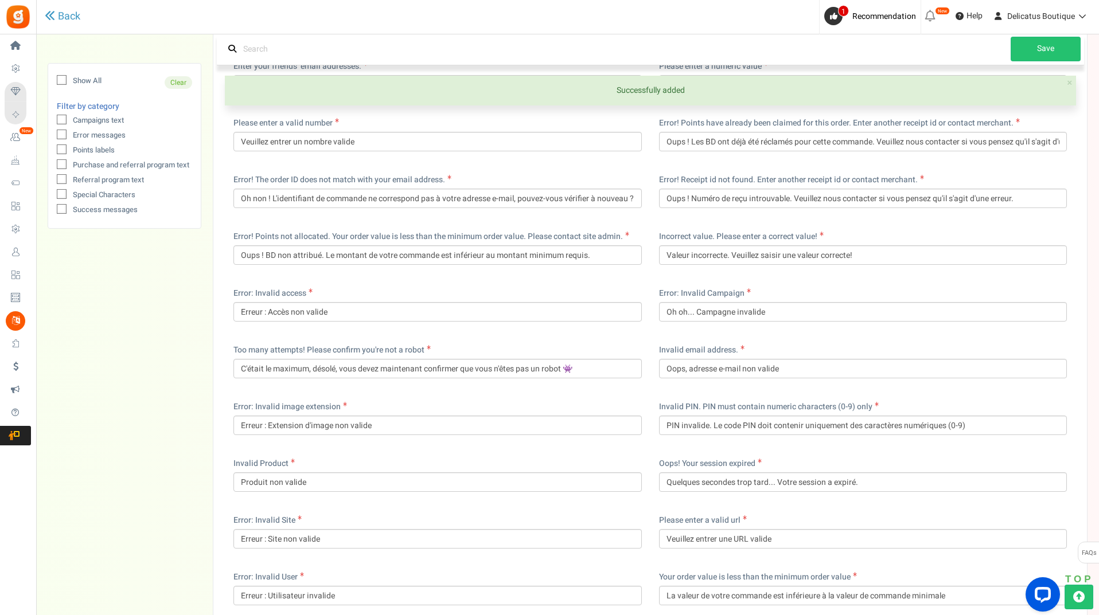
click at [61, 196] on icon at bounding box center [61, 195] width 7 height 7
click at [53, 196] on input "Special Characters" at bounding box center [48, 195] width 7 height 7
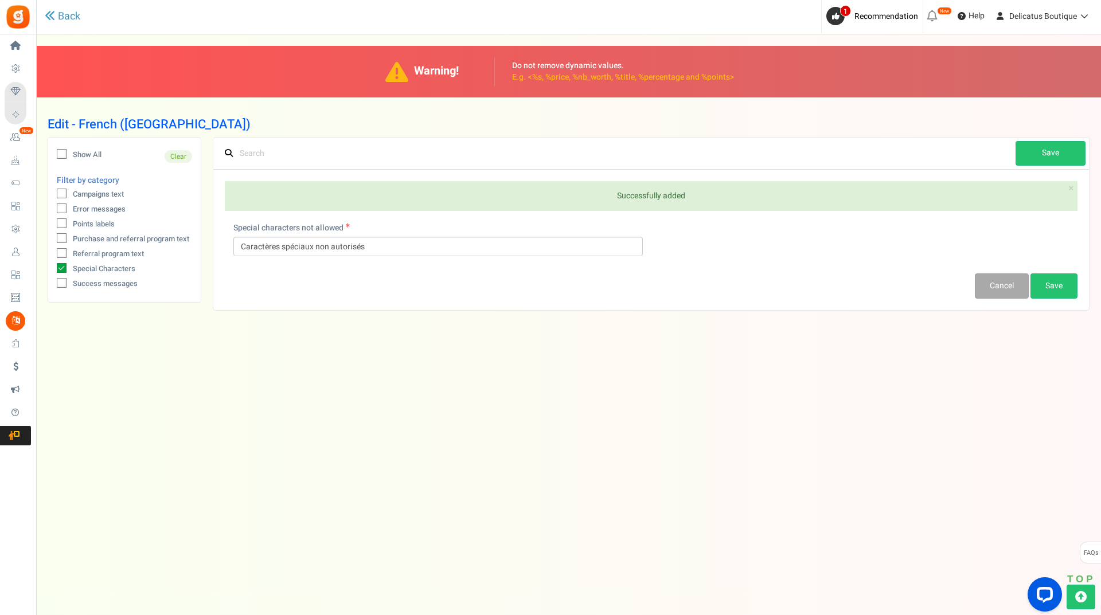
click at [57, 283] on span at bounding box center [62, 283] width 10 height 10
click at [53, 283] on input "Success messages" at bounding box center [48, 284] width 7 height 7
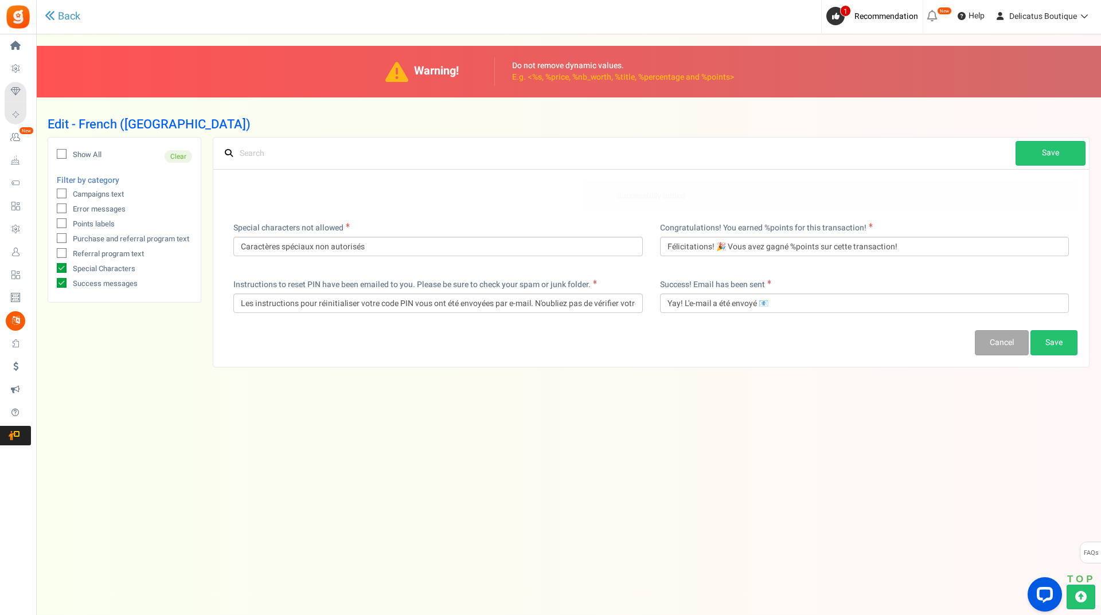
click at [62, 270] on icon at bounding box center [62, 268] width 10 height 10
click at [53, 270] on input "Special Characters" at bounding box center [48, 269] width 7 height 7
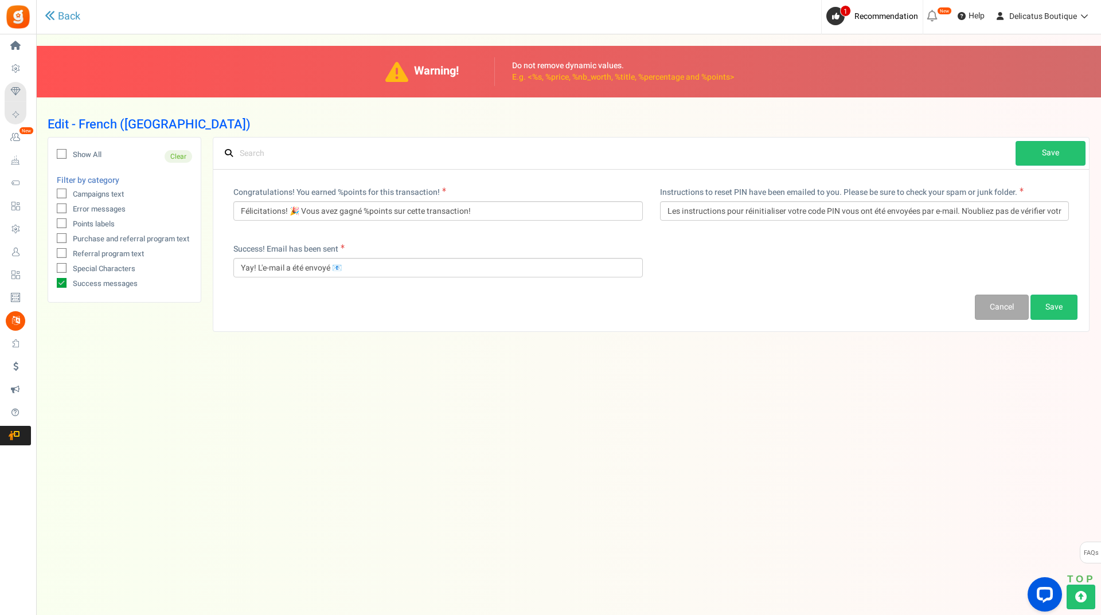
click at [58, 286] on icon at bounding box center [62, 283] width 10 height 10
click at [53, 286] on input "Success messages" at bounding box center [48, 284] width 7 height 7
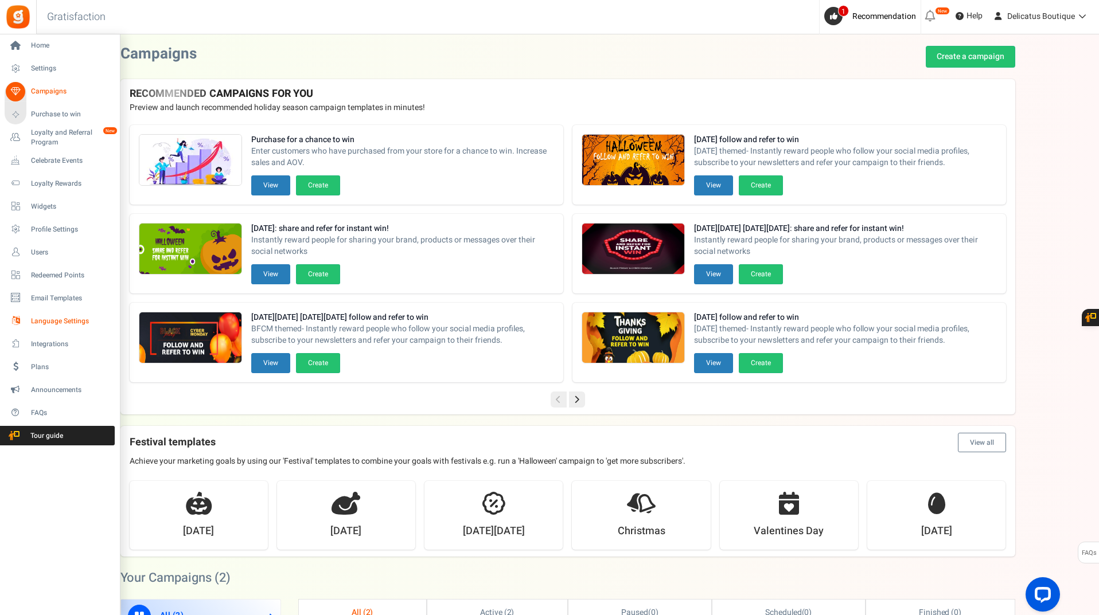
click at [46, 320] on span "Language Settings" at bounding box center [71, 322] width 80 height 10
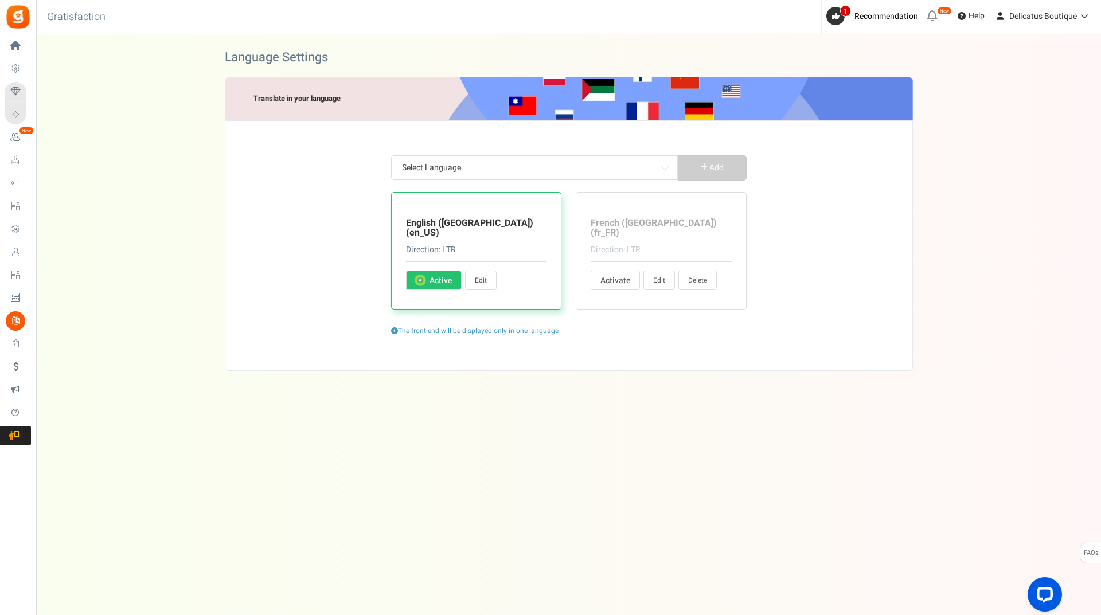
click at [485, 274] on link "Edit" at bounding box center [481, 280] width 32 height 19
type input "Do you already have an account?"
type input "Yes, I am subscribed"
type input "Redeemable Beautie Drops"
type input "Get <strong>+ %s</strong> Beautie Drops when you sign up"
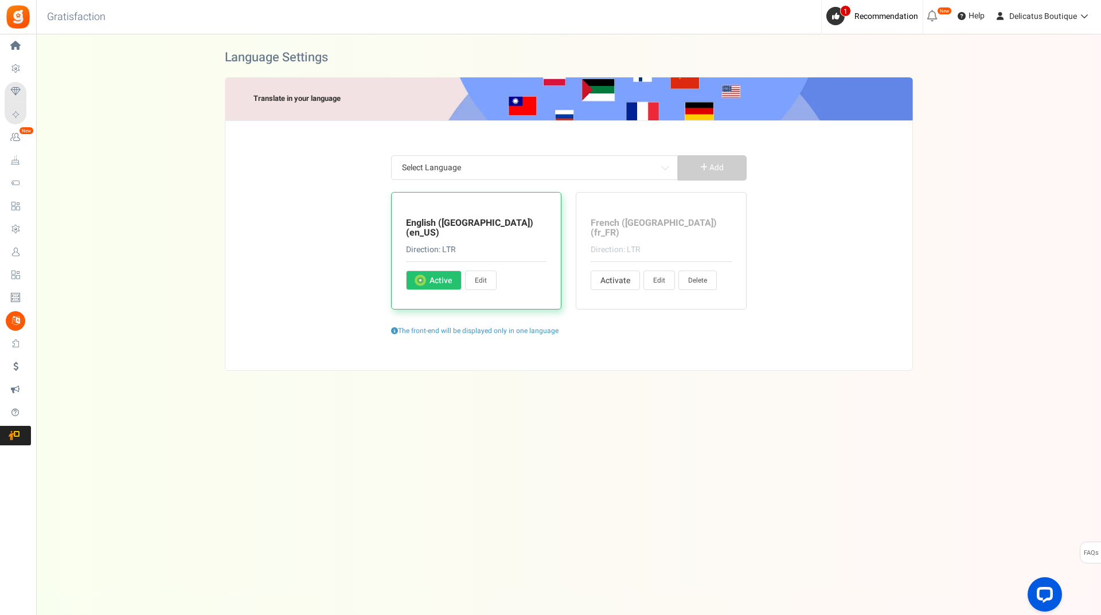
type input "I agree"
type input "Change User"
type input "Claim Now ✨"
type input "Profile filled by User"
type input "Complete actions to earn Beautie Drops"
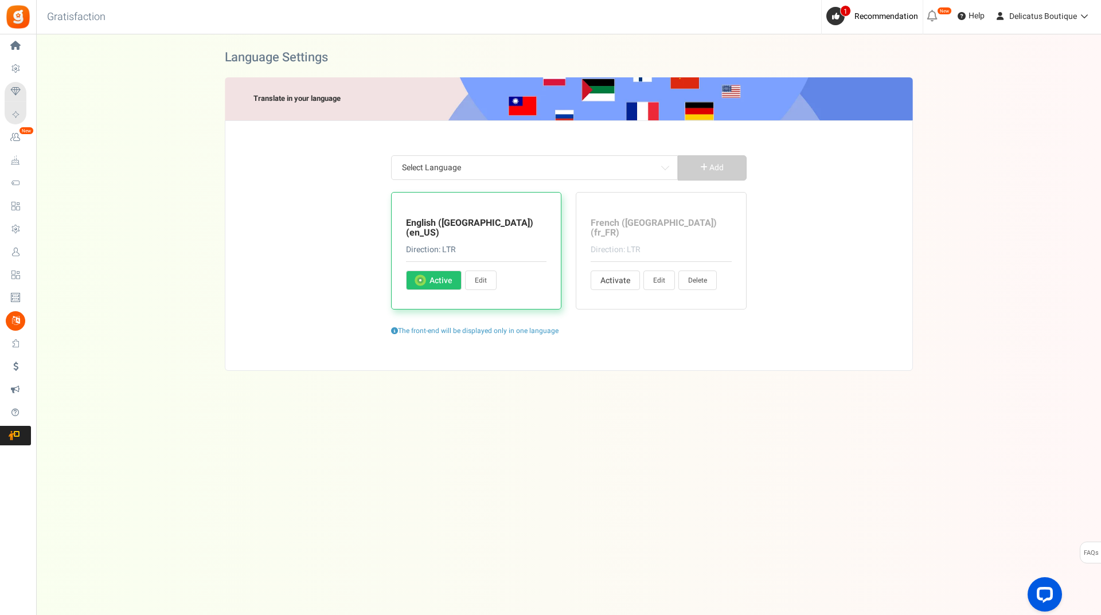
type input "<strong>Hey !</strong> Let's complete your profile and earn %s Beautie Drops! 🎀"
type input "CONGRATULATIONS! 🎉🎉🎉"
type input "Contact Site Admin for reward coupon"
type input "Beautie Drops redeemed on purchase"
type input "Earn <strong>{points}</strong> {points_label} upon purchasing this product"
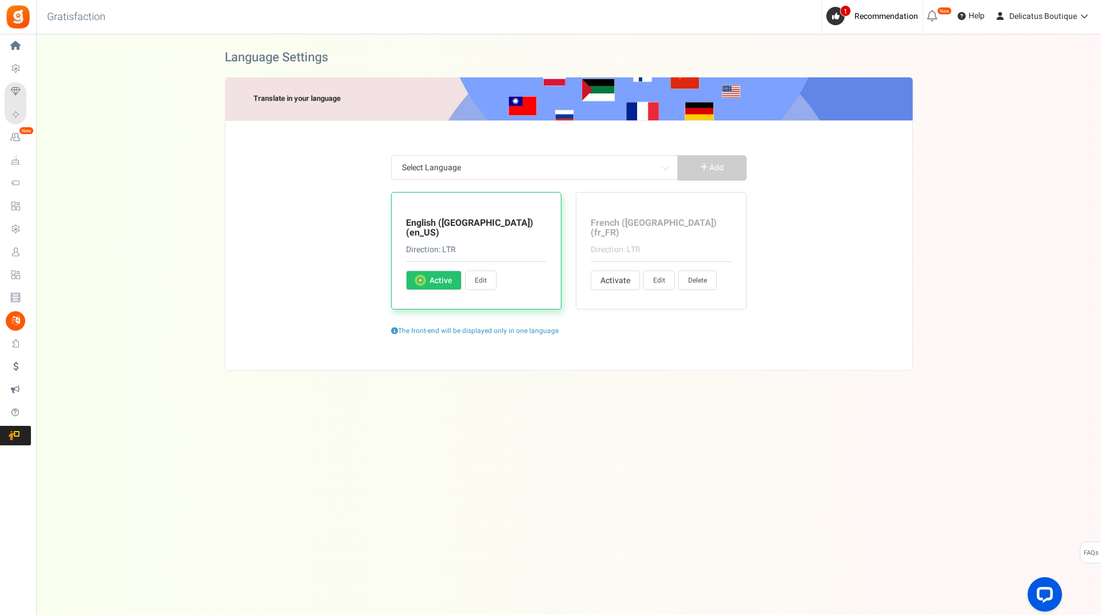
type input "Edit Profile"
type input "This is an auto-generated email. Please do not reply. If you have any questions…"
type input "Enter date"
type input "Please enter a valid date"
type input "Sign in to the Boutique"
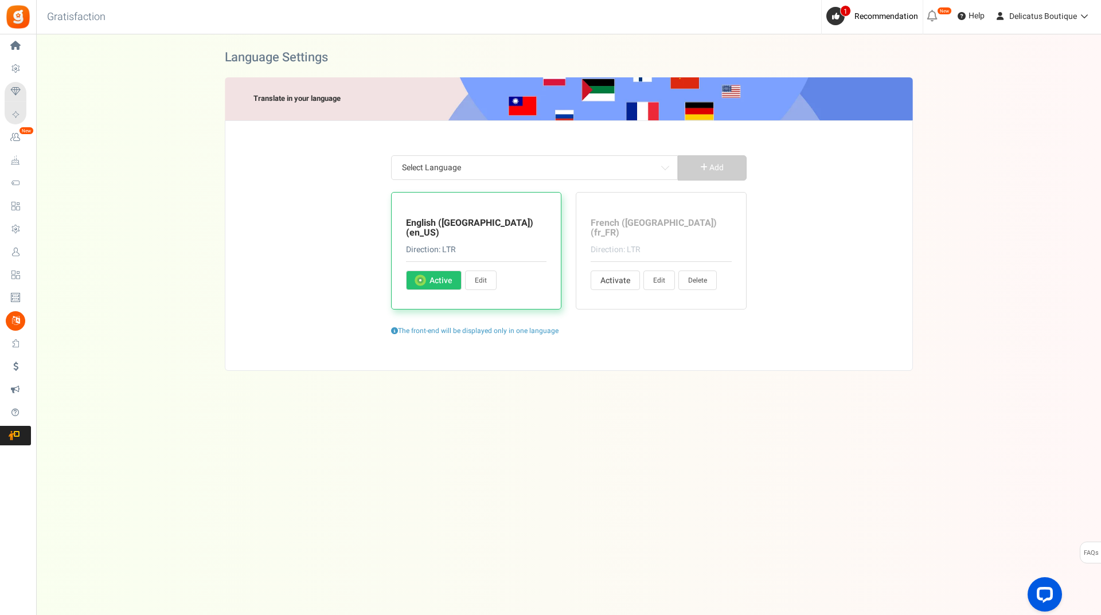
type input "Please accept the Terms and Conditions to proceed"
type input "Hey, your account already exist! 😄 You can sign in below"
type input "This account does not exist 😔"
type input "Oops... This email address is temporarily suspended. Can you please get in touc…"
type input "Your campaign has not been published"
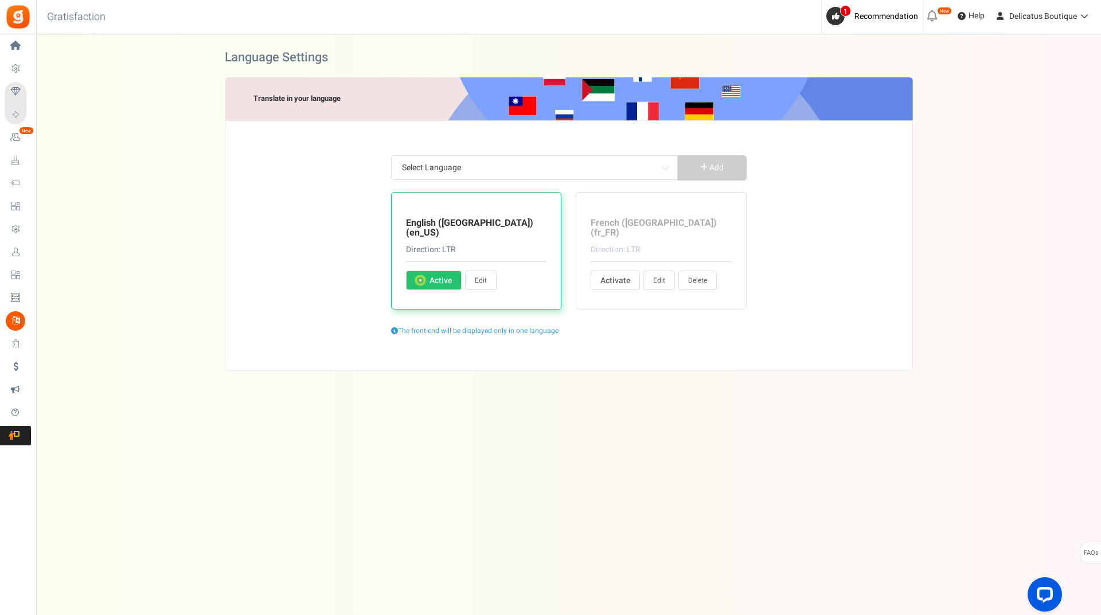
type input "When is your birthday? 🎂"
type input "Please enter your date of birth in"
type input "Your age should be greater than"
type input "Email or password is incorrect; which one? Can you re-try both? 🙏"
type input "Cannot be empty..."
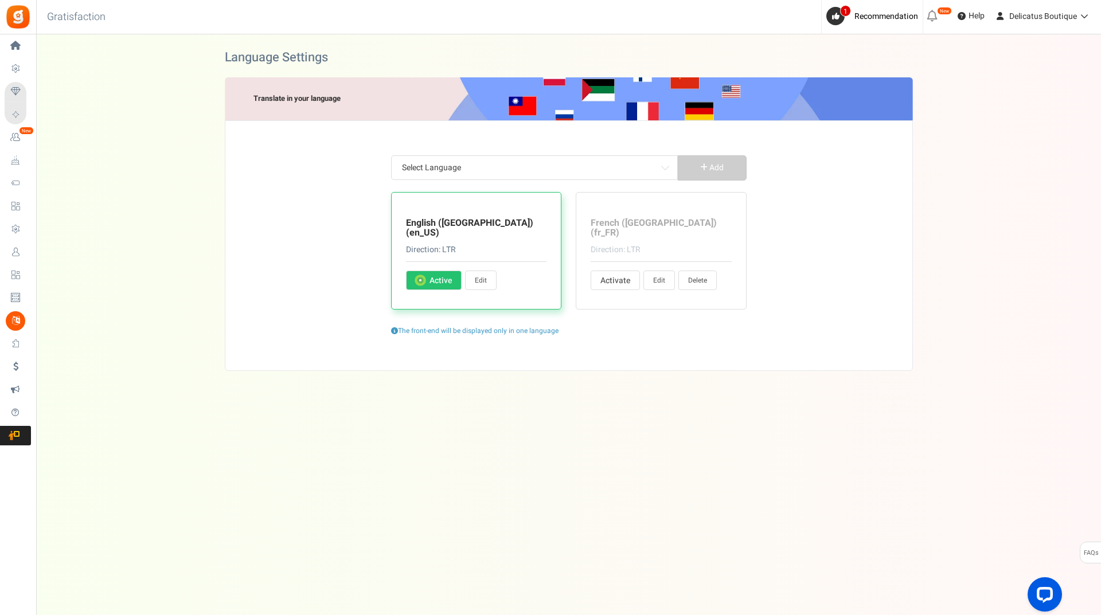
type input "We need a number 🤪"
type input "Oops! BD have already been claimed for this order. Please contact us if you thi…"
type input "Oh no! The order ID does not match with your email address, can you check again?"
type input "Oops! Receipt ID not found. Please contact us if you think this is a mistake."
type input "Oops! BD not allocated. Your order value is less than the minimum order value."
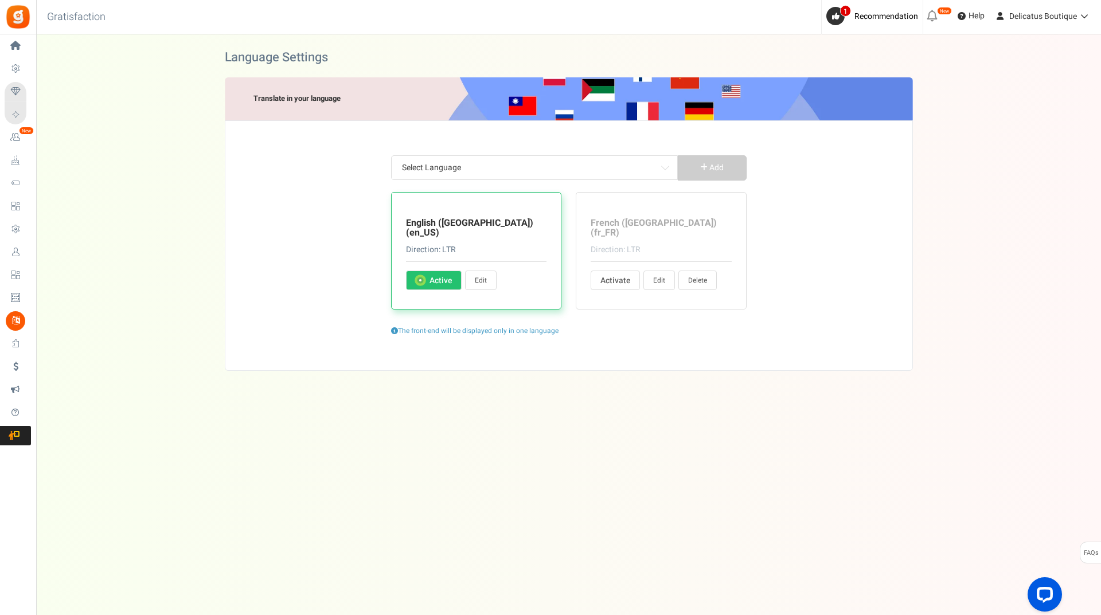
type input "Oh oh... Invalid Campaign"
type input "That was the max, sorry, you now have to confirm that you're not a robot 👾"
type input "Oops, invalid email address."
type input "Just a few seconds late, your session expired."
type input "Oh oh... More Beautie Drops required"
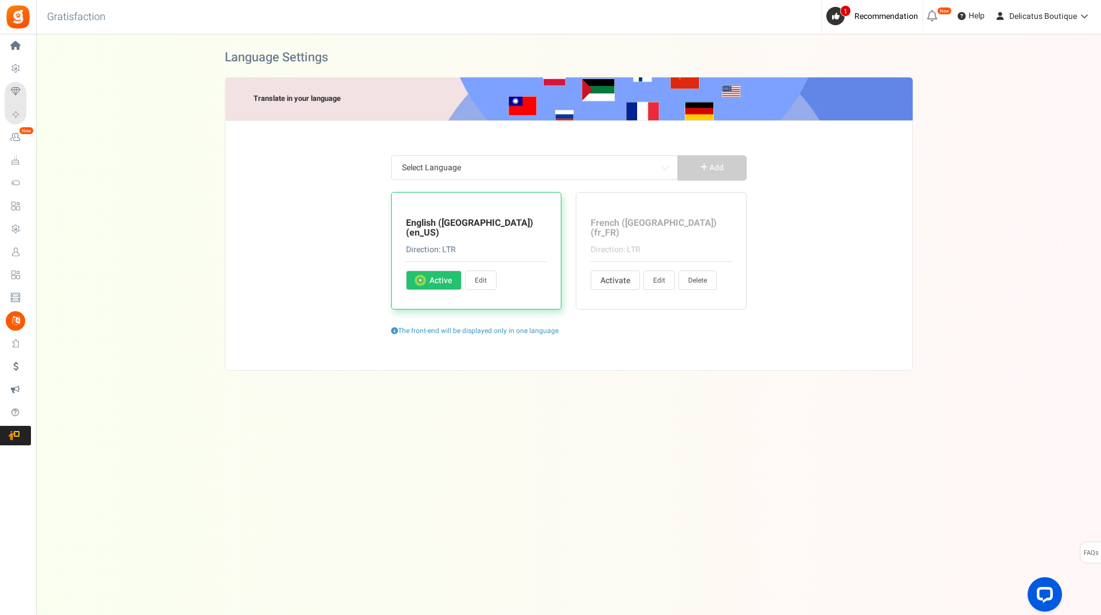
type input "What is your name?"
type input "Oops! Sorry, something went wrong. Can you please try again? 🙏"
type input "Special characters are not allowed"
type input "Congratulations! 🎉 You earned %points for this transaction!"
type input "This promotion is in no way sponsored, endorsed or administered by, or associat…"
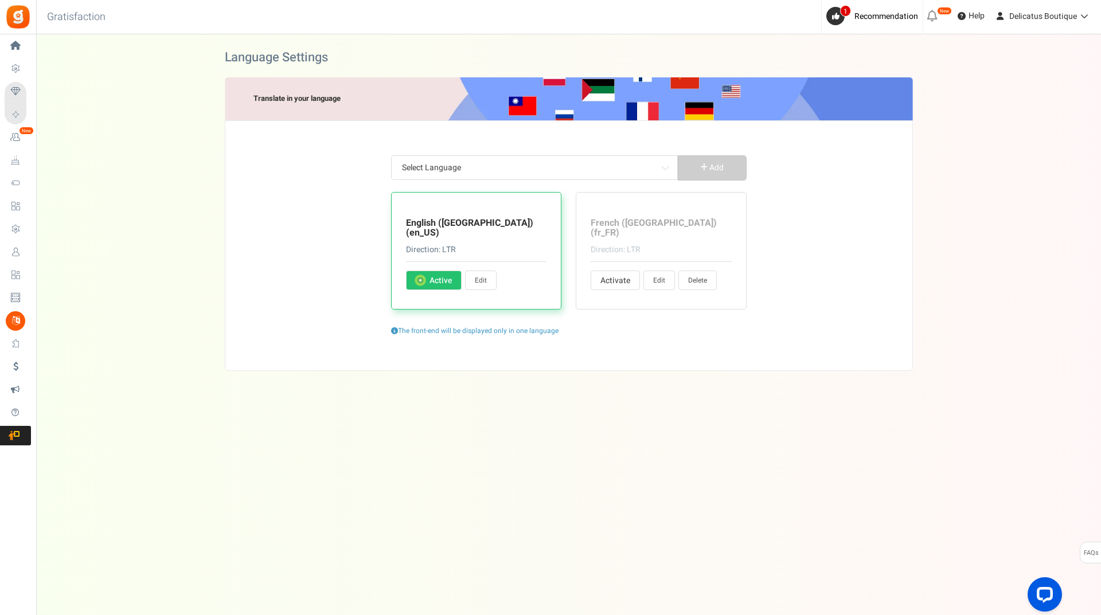
type input "and not to Facebook. By participating in this promotion you agree to a complete…"
type input "Invalid email ID. Do not hesitate to get in touch with us!"
type input "Your account has been restricted. Please contact us if you think this is a mist…"
type input "Instructions to reset PIN have been emailed to you. Do not forget to check your…"
type input "I have read and agreed to the"
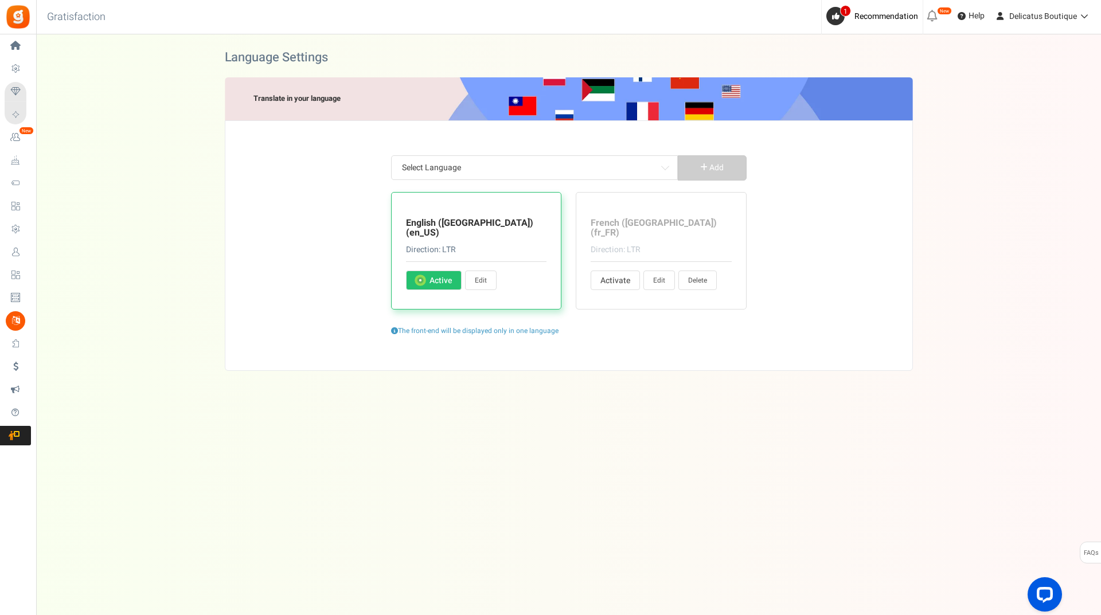
type input "Welcome to our Colorverse! 🎨 The campaign will start in"
type input "Welcome back! This promotion has ended. The winner(s) will be announced shortly!"
type input "Welcome to our Colorverse! 🎨 This campaign is currently unavailable."
type input "Ow, we are sorry. This program is now closed 😔"
type input "We use Apps Mav as our promotions platform. By clicking the above options, you …"
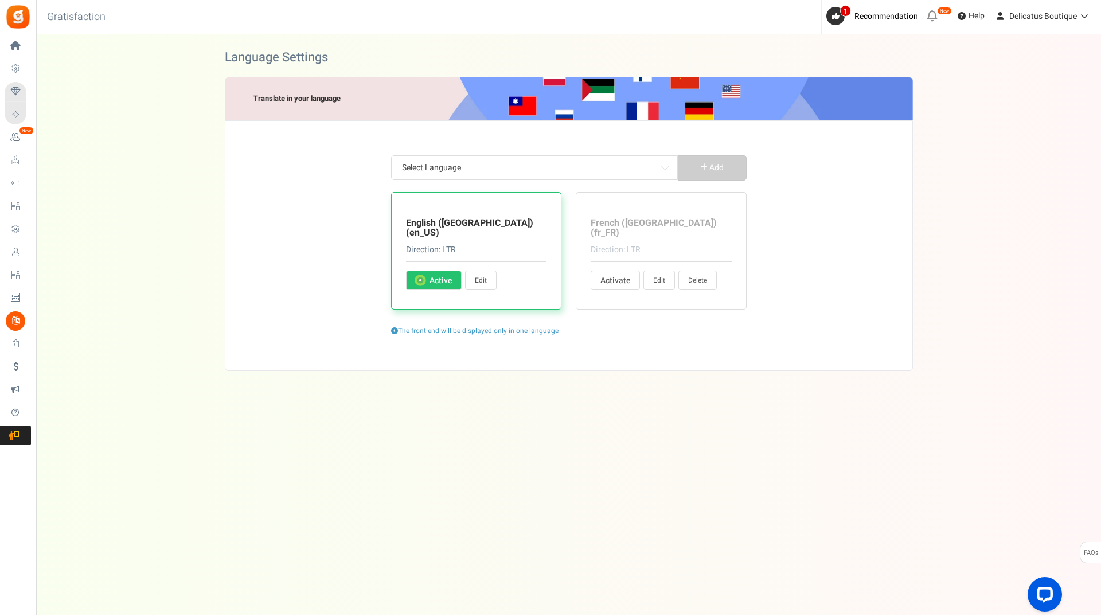
type input "Apps Mav is one of our Data Processor and Data Controller"
type input "Get more Beautie Drops! ✨"
type input "These BD cannot be currently redeemed. They will be added to your 'Redeemable B…"
type input "For more entries"
type input "Beautie Drops that you can redeem for rewards"
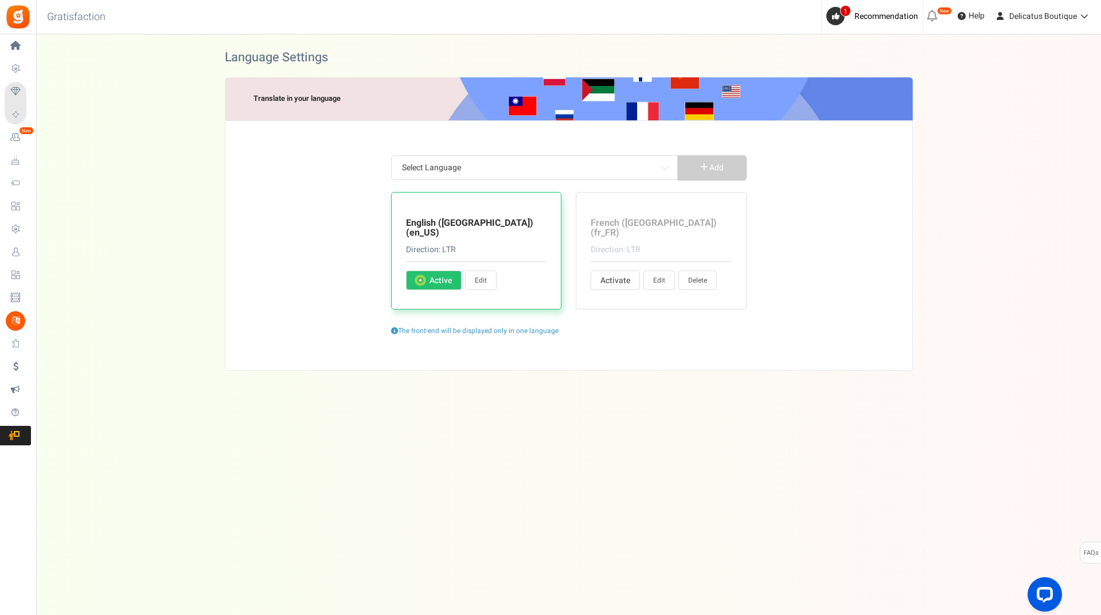
type input "Total BD minus any redeemed BD. BD currently in Exclusion Period are also inclu…"
type input "In which city were you born?"
type input "Company Name"
type input "What is the thing that makes you, YOU?"
type input "Enter email addresses (separate by commas)"
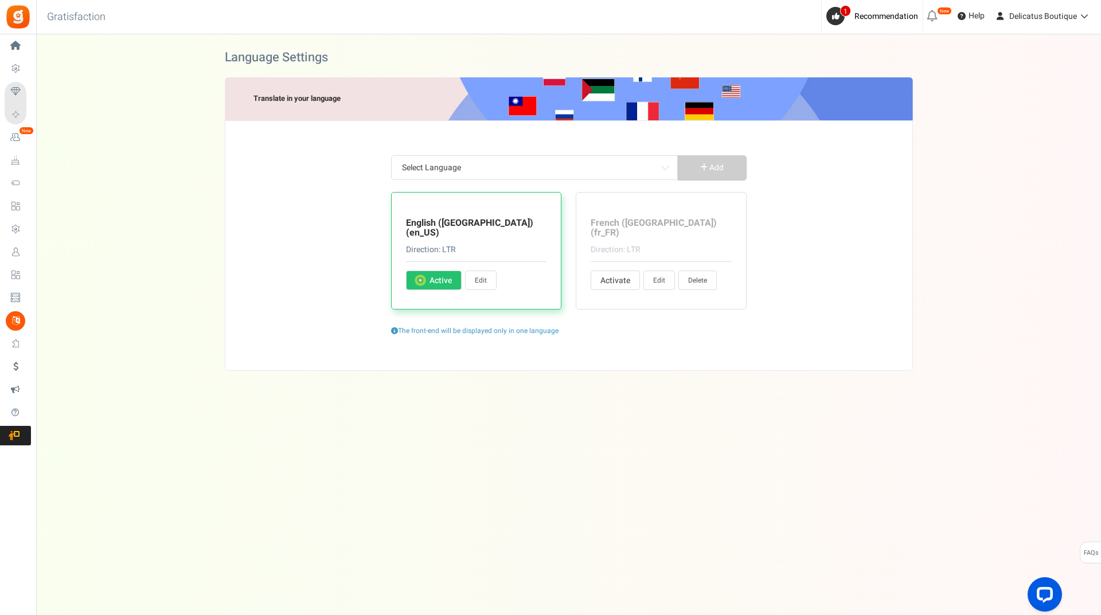
type input "My Rewards"
type input "Profile image"
type input "Redeemed Beautie Drops"
type input "Get point's when you signup"
type input "Slide to select the Beautie Drops"
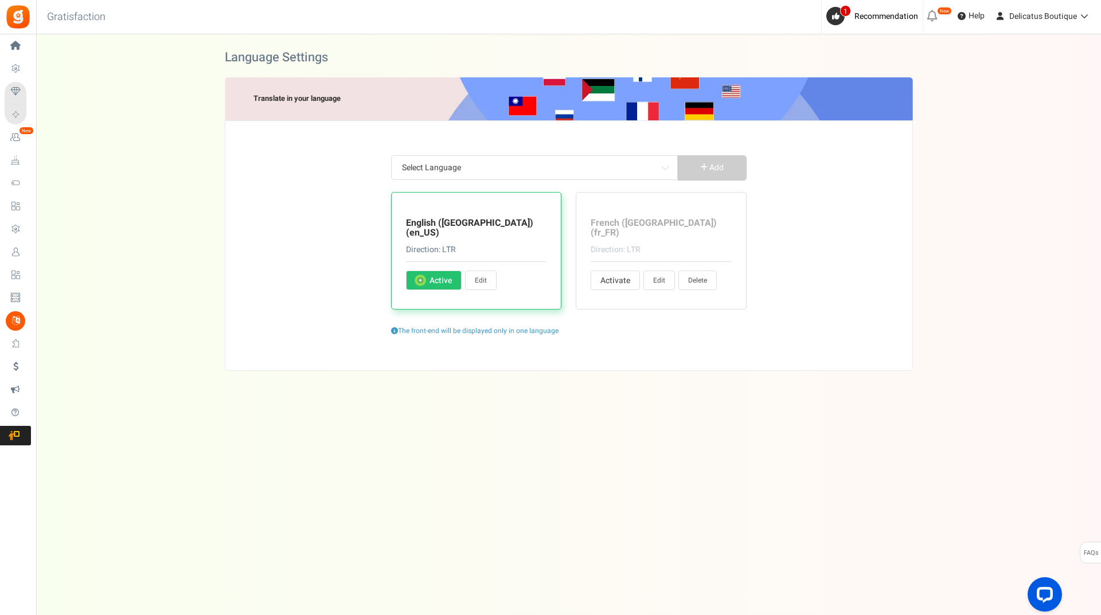
type input "Available Beautie Drops"
type input "Your Name"
type input "Latest Exclusion Period BD"
type input "Sign In"
type input "to check your Balance or redeem Beautie Drops"
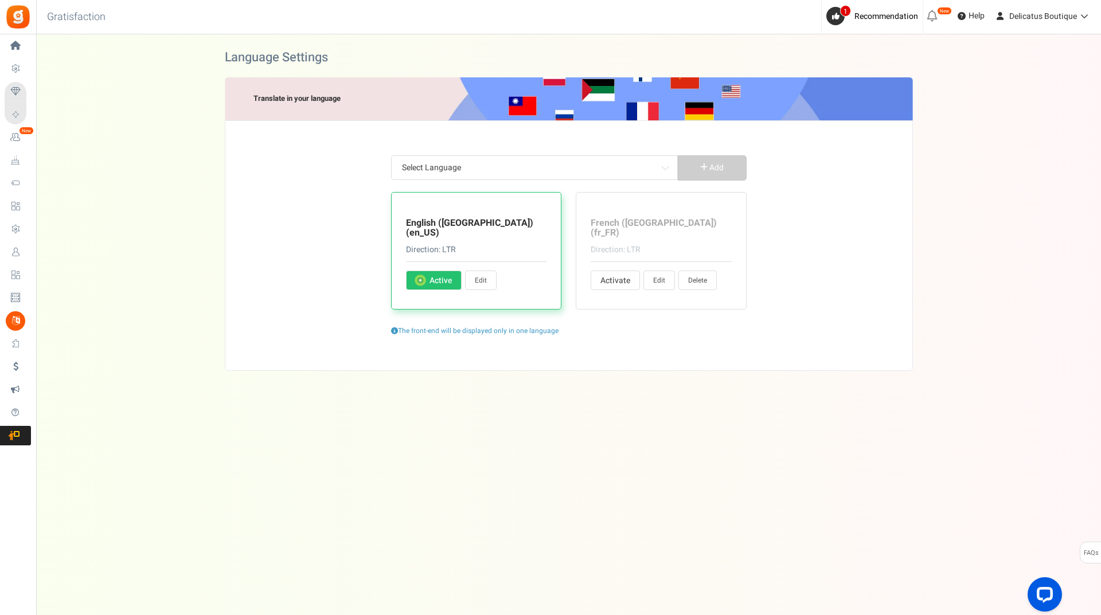
type input "My lifetime Beautie Drops"
type input "Transaction history"
type input "No records found."
type input "No rewards found."
type input "Beautie Drop"
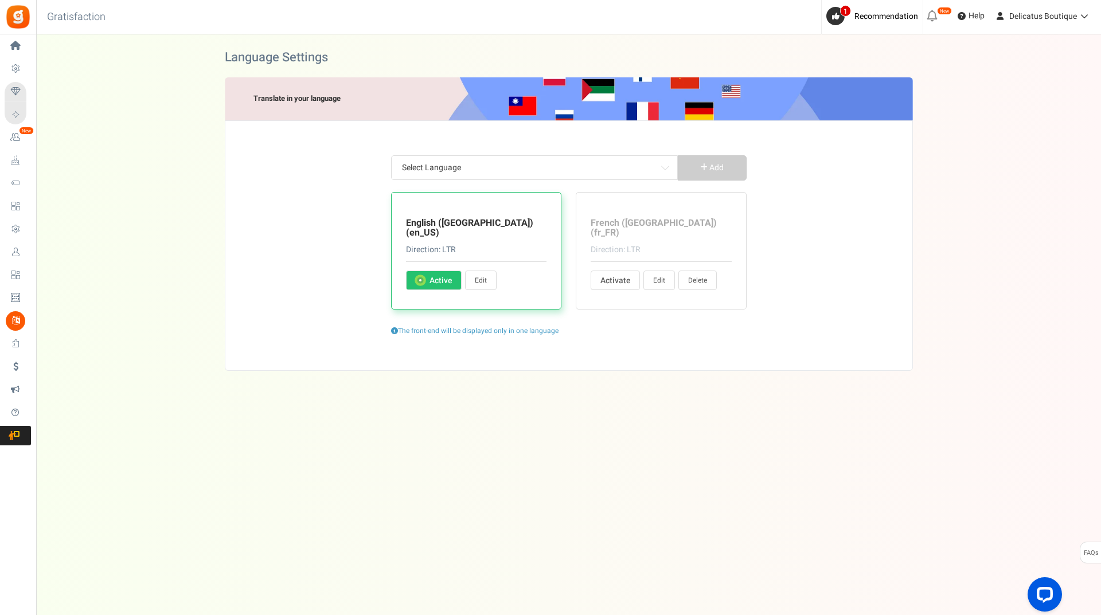
type input "Beautie Drops"
type input "Your next BD will expire on %s"
type input "to check your balance or redeem points."
type input "Enter your Etsy receipt ID to claim Beautie Drops"
type input "Get <strong>%percentage%</strong> of purchase value as loyalty drops"
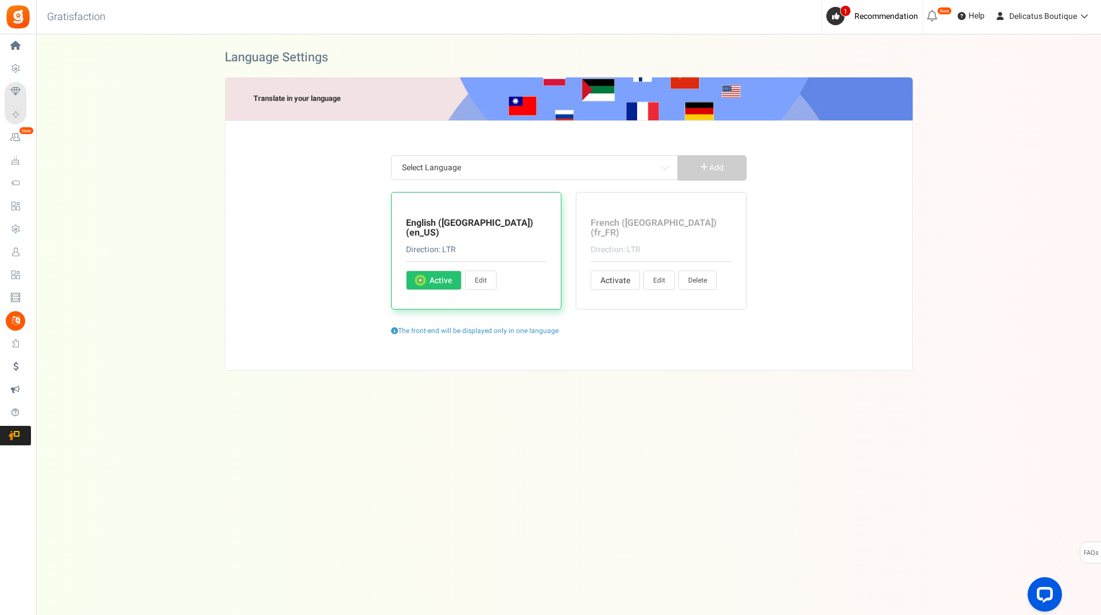
type input "Recommended width is 300 x 300 pixels (images must be GIF, JPEG, JPG, PNG and m…"
type input "Cancel the coupon and get back your Beautie Drops ?"
type input "Sign Up"
type input "Invite your friends and you both earn rewards! 🎁"
type input "Terms and Conditions"
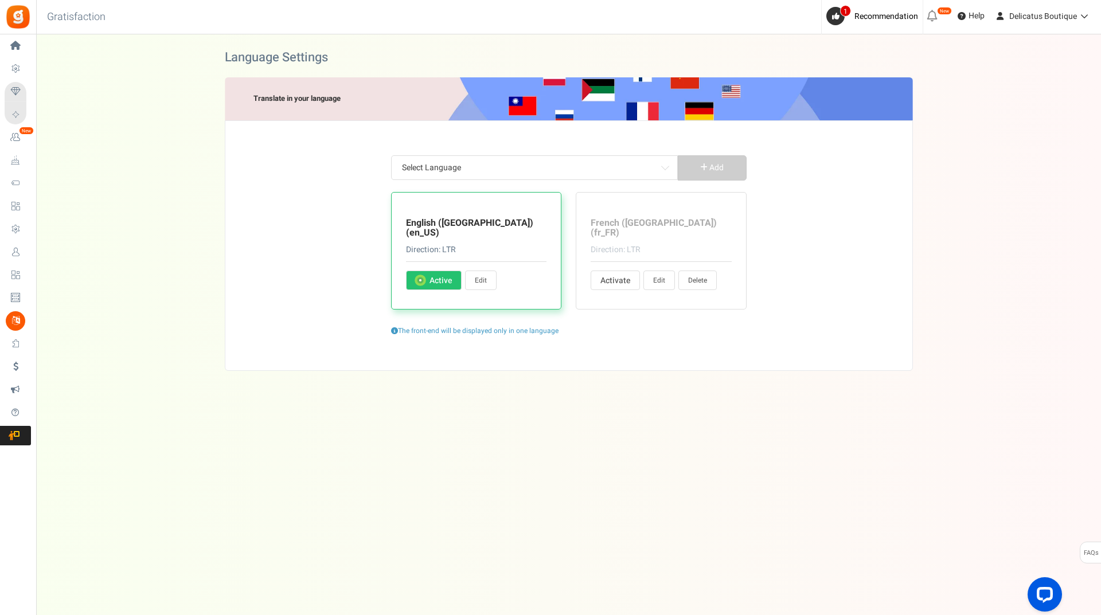
type input "Yay! That's done! 🙌"
type input "Earn <strong>%s</strong> Welcome Beautie Drops!"
type input "Account already exist. Redirecting. Please wait..."
type input "Oh oh... Unexpected error, can you please try again?"
type input "You just earned %s Beautie Drops !"
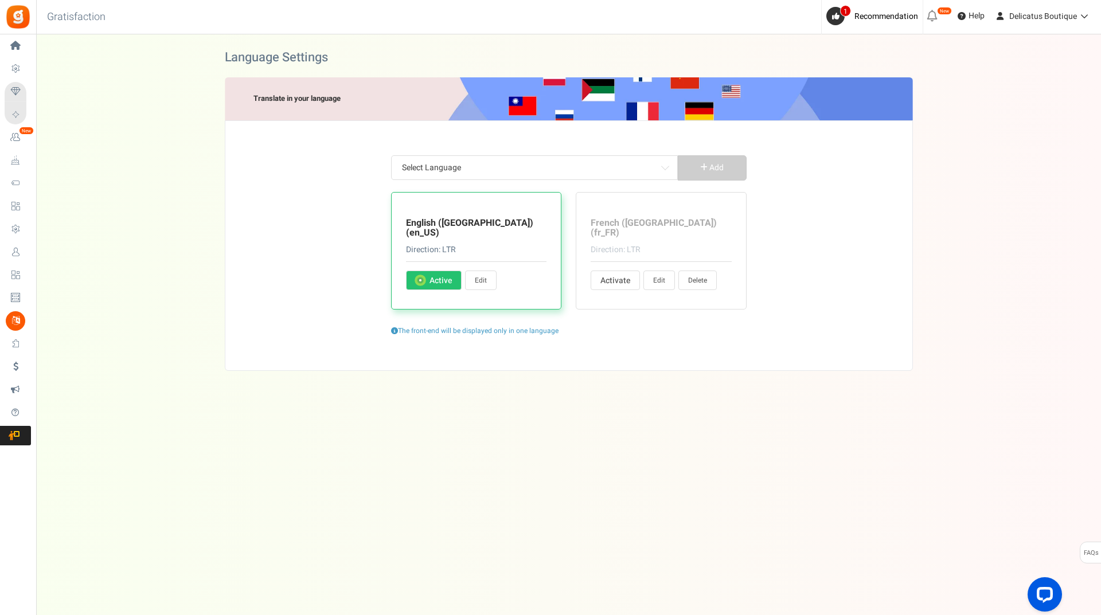
type input "The Winners are..."
type input "Your campaign Beautie Drops"
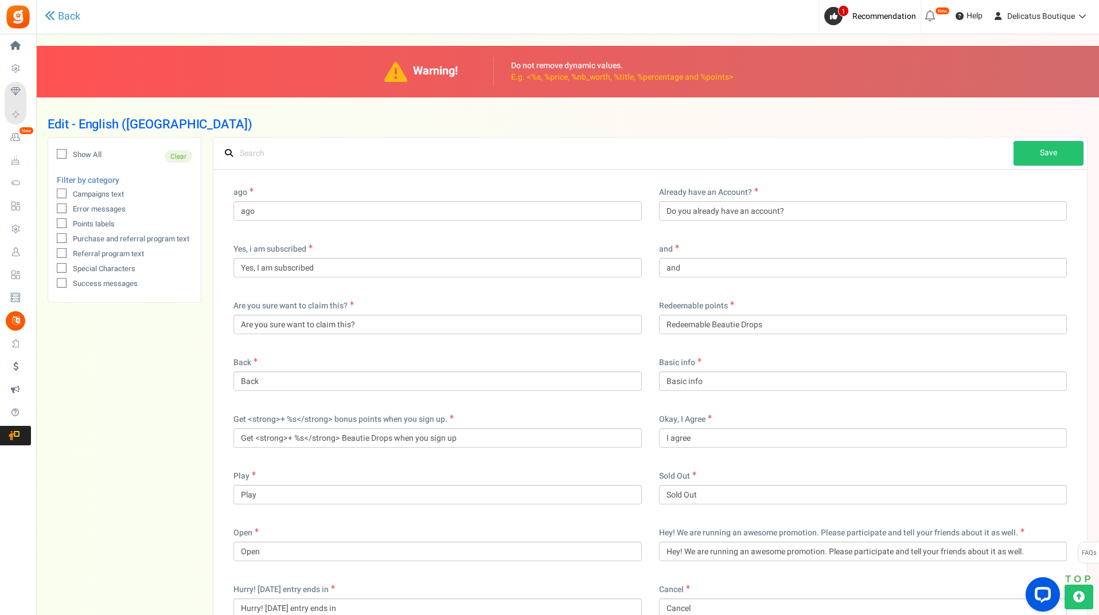
click at [60, 210] on icon at bounding box center [61, 209] width 7 height 7
click at [53, 210] on input "Error messages" at bounding box center [48, 209] width 7 height 7
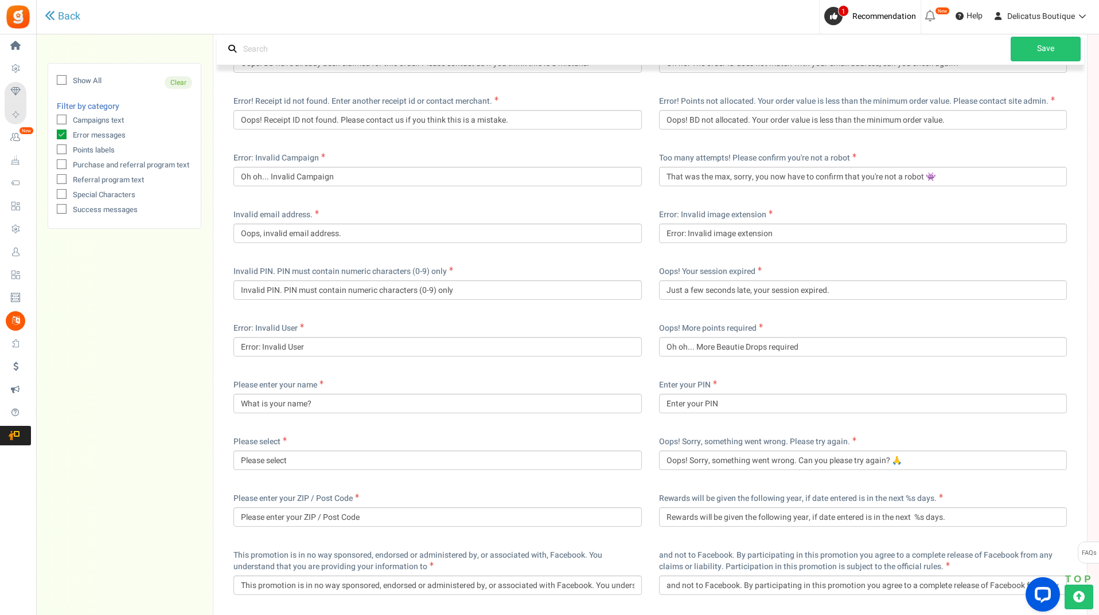
scroll to position [516, 0]
click at [60, 136] on icon at bounding box center [62, 135] width 10 height 10
click at [53, 136] on input "Error messages" at bounding box center [48, 135] width 7 height 7
checkbox input "false"
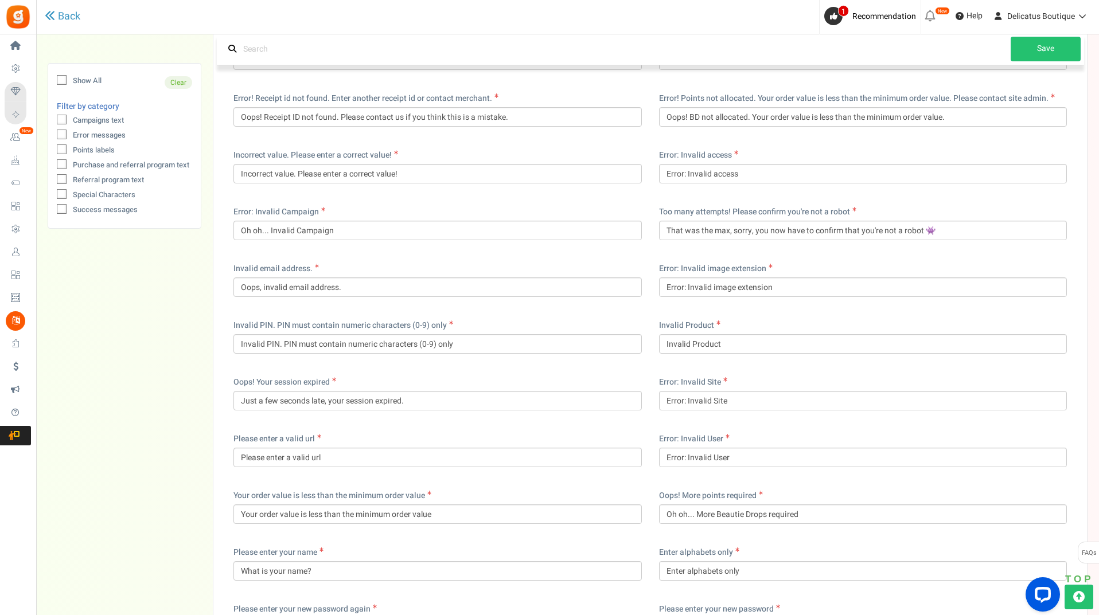
click at [64, 150] on icon at bounding box center [61, 150] width 7 height 7
click at [53, 150] on input "Points labels" at bounding box center [48, 150] width 7 height 7
checkbox input "true"
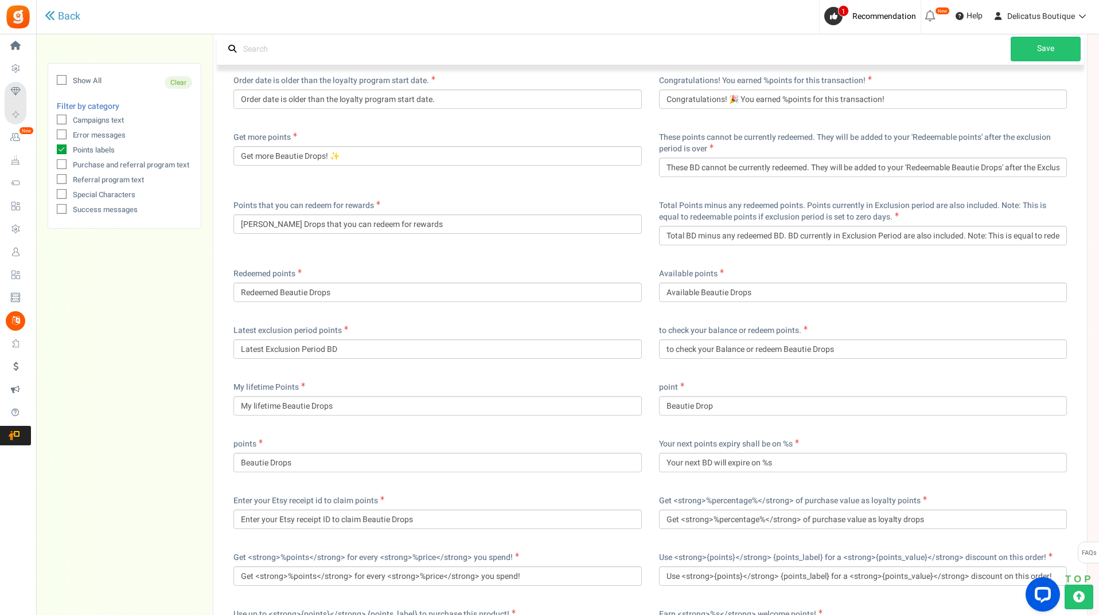
scroll to position [514, 0]
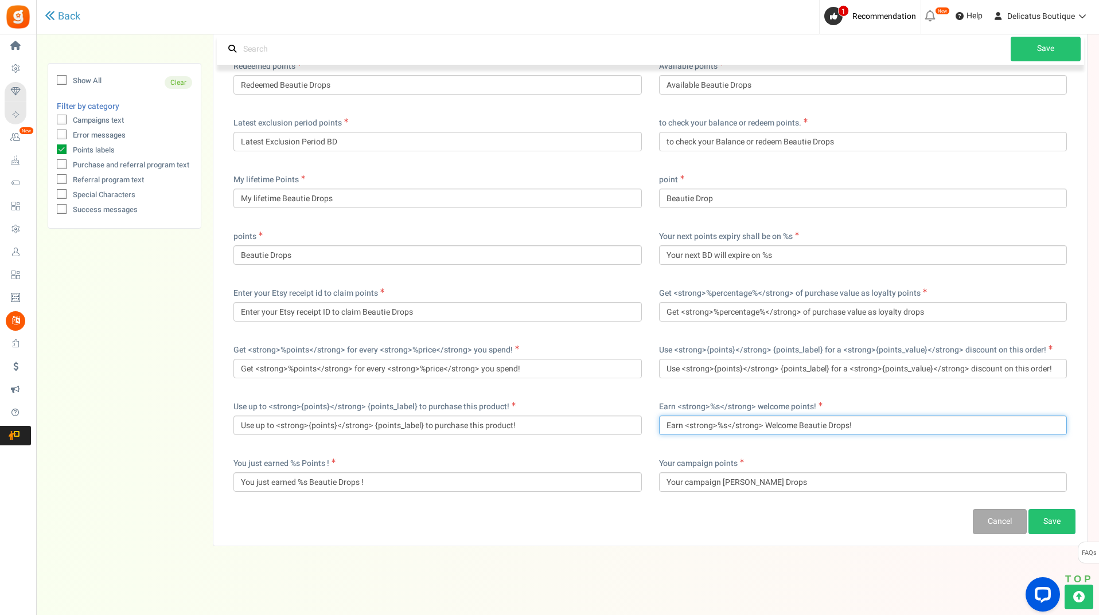
click at [870, 425] on input "Earn <strong>%s</strong> Welcome Beautie Drops!" at bounding box center [863, 425] width 408 height 19
paste input "🎀"
type input "Earn <strong>%s</strong> Welcome Beautie Drops 🎀"
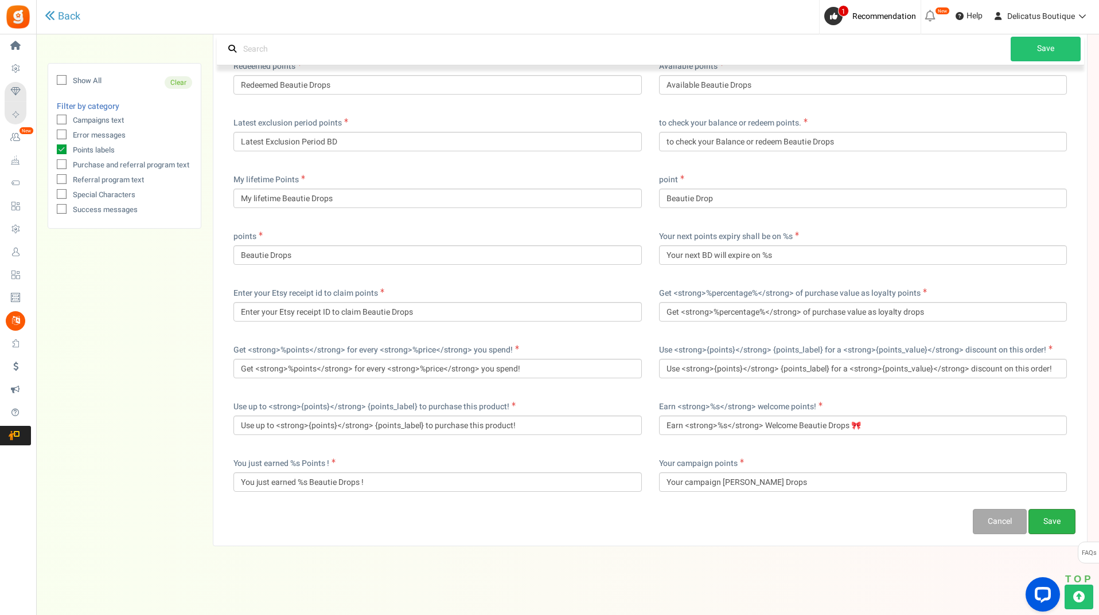
click at [1044, 525] on link "Save" at bounding box center [1051, 521] width 47 height 25
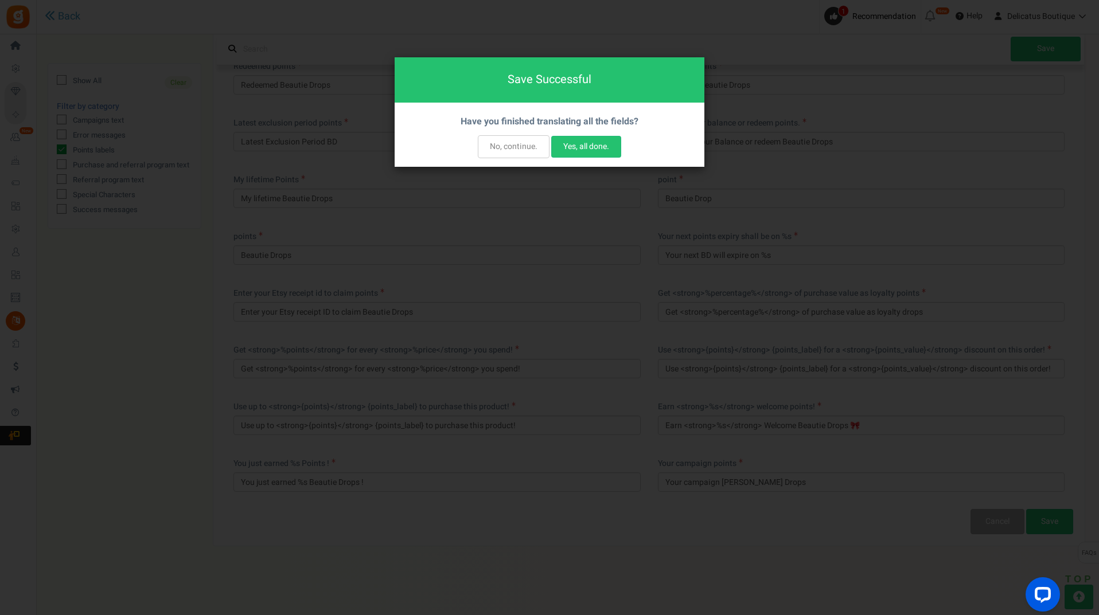
click at [521, 149] on button "No, continue." at bounding box center [514, 146] width 72 height 23
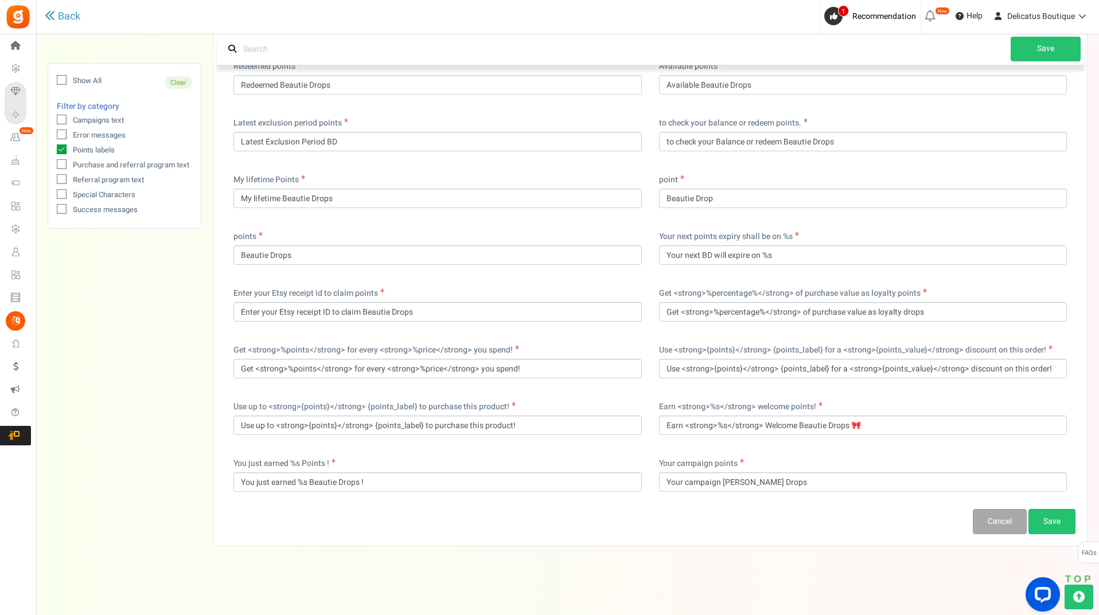
click at [62, 150] on icon at bounding box center [62, 150] width 10 height 10
click at [53, 150] on input "Points labels" at bounding box center [48, 150] width 7 height 7
checkbox input "false"
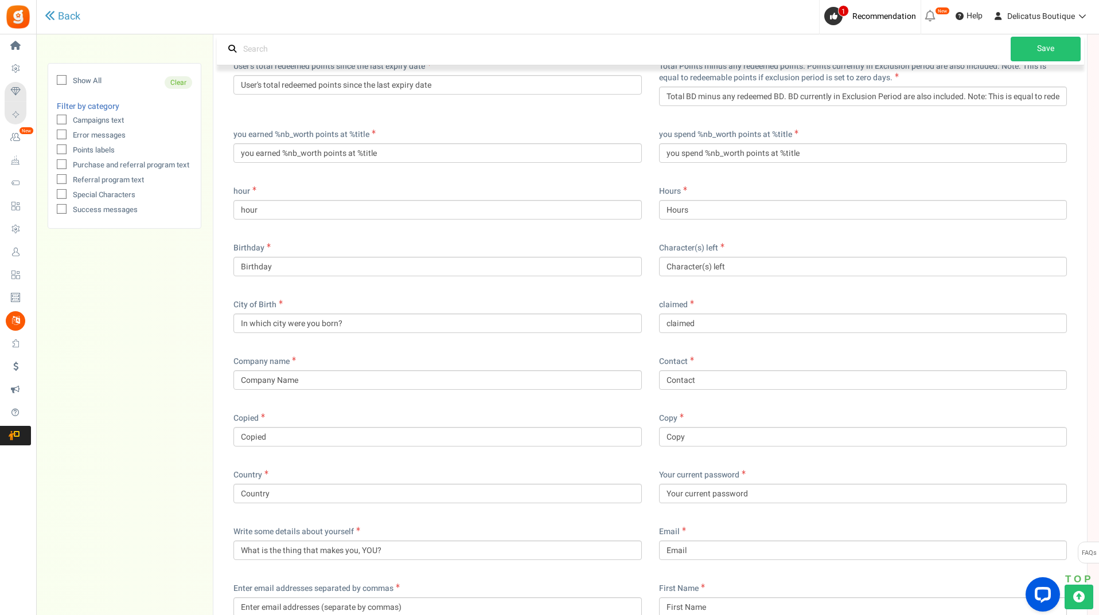
click at [62, 166] on icon at bounding box center [61, 165] width 7 height 7
click at [53, 166] on input "Purchase and referral program text" at bounding box center [48, 165] width 7 height 7
checkbox input "true"
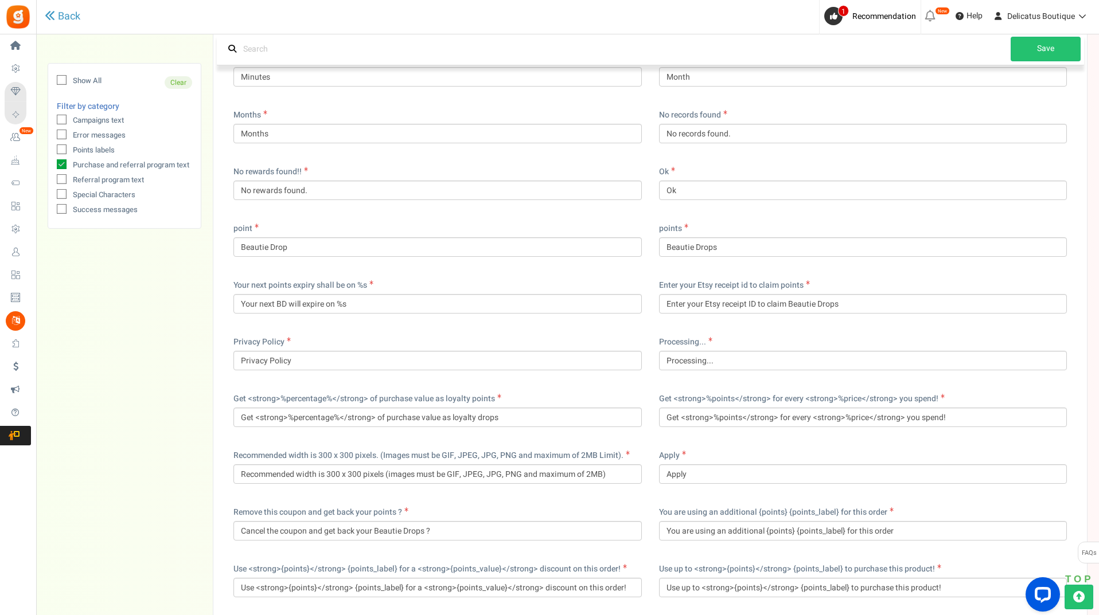
scroll to position [2580, 0]
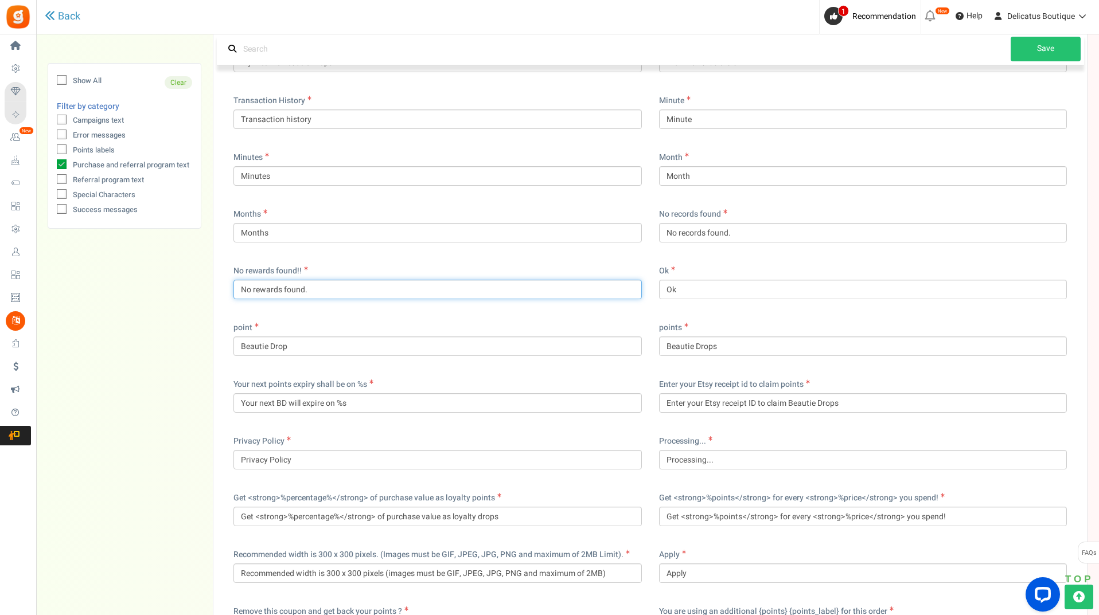
click at [348, 287] on input "No rewards found." at bounding box center [437, 289] width 408 height 19
paste input "😢"
type input "No rewards found 😢"
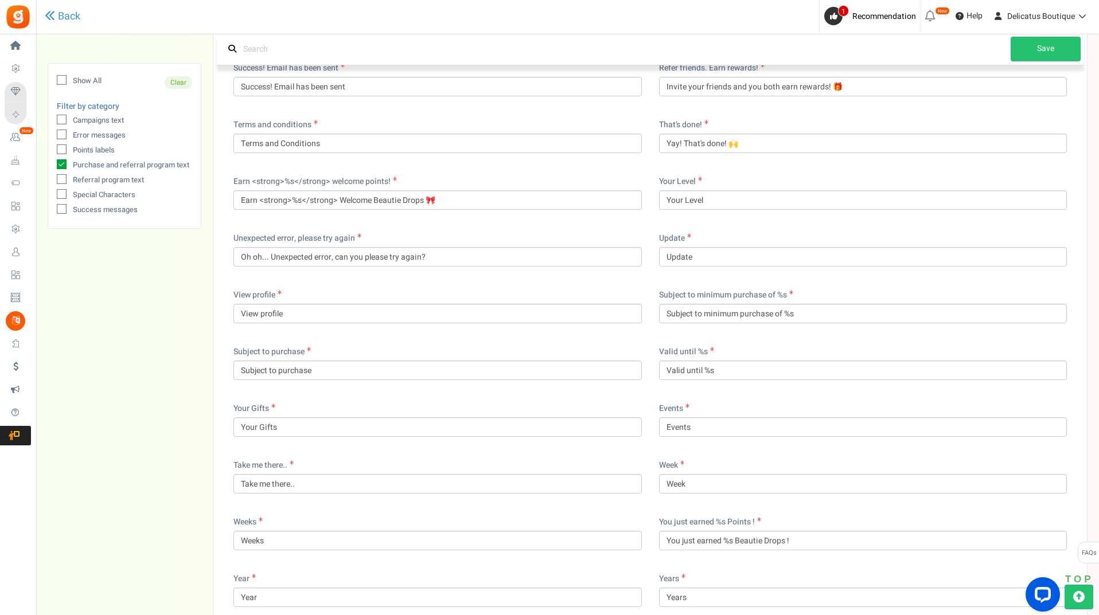
scroll to position [3464, 0]
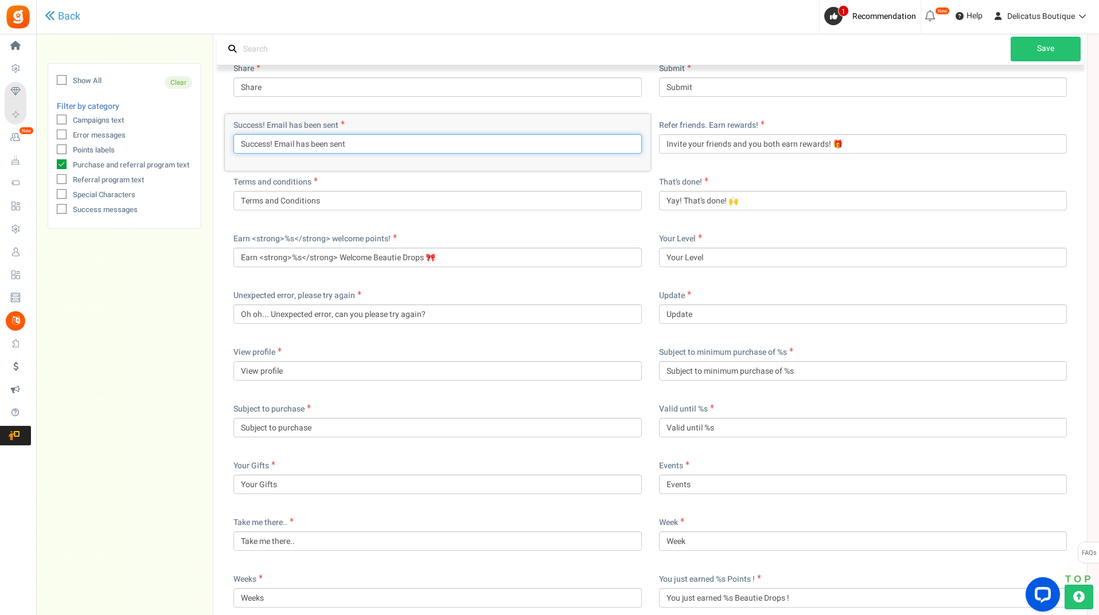
drag, startPoint x: 272, startPoint y: 145, endPoint x: 195, endPoint y: 137, distance: 77.2
click at [363, 149] on input "Yes! Email has been sent" at bounding box center [437, 143] width 408 height 19
paste input "📧"
type input "Yes! Email has been sent 📧"
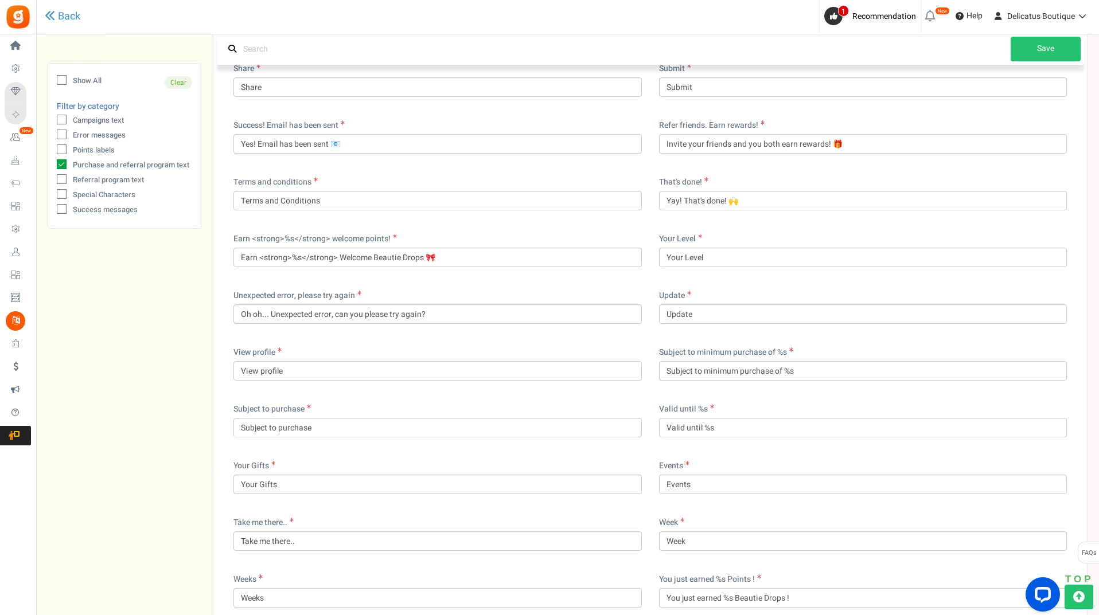
click at [1054, 55] on link "Save" at bounding box center [1045, 49] width 70 height 25
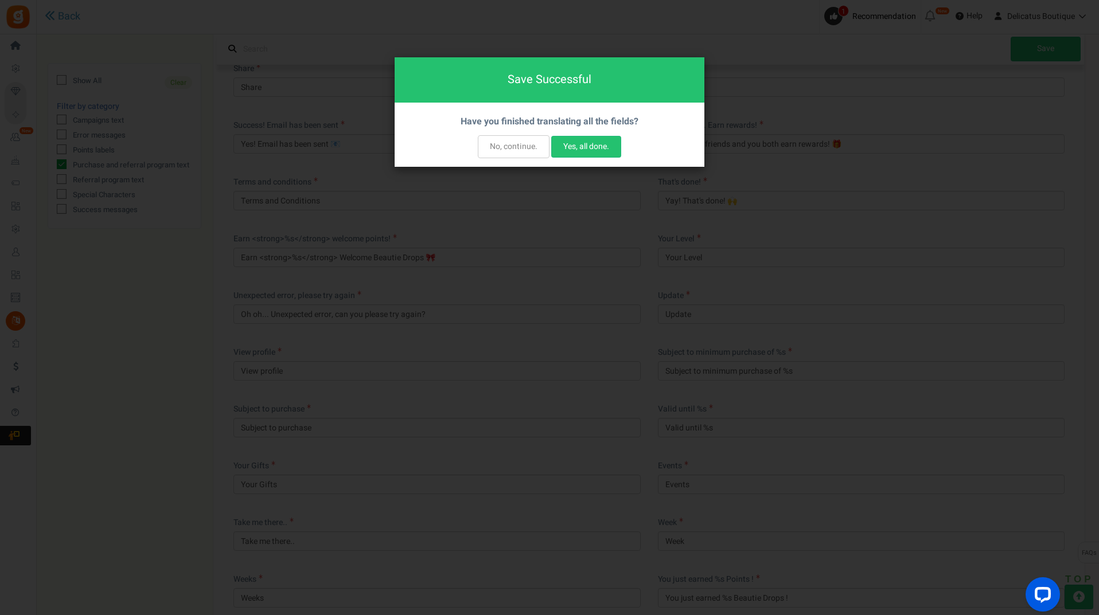
click at [518, 148] on button "No, continue." at bounding box center [514, 146] width 72 height 23
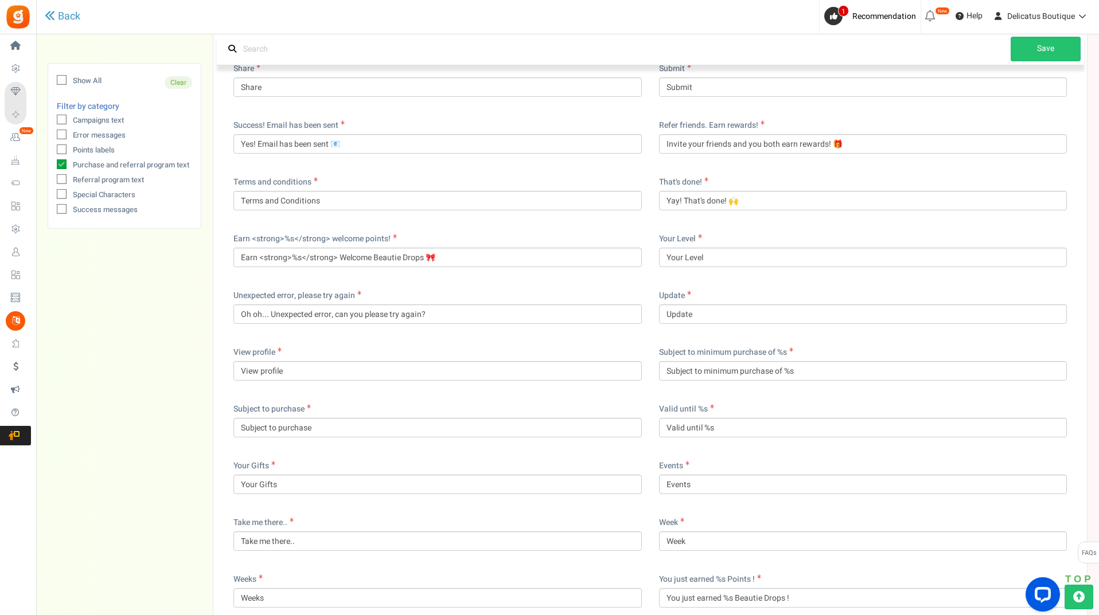
click at [66, 167] on icon at bounding box center [62, 164] width 10 height 10
click at [53, 167] on input "Purchase and referral program text" at bounding box center [48, 165] width 7 height 7
checkbox input "false"
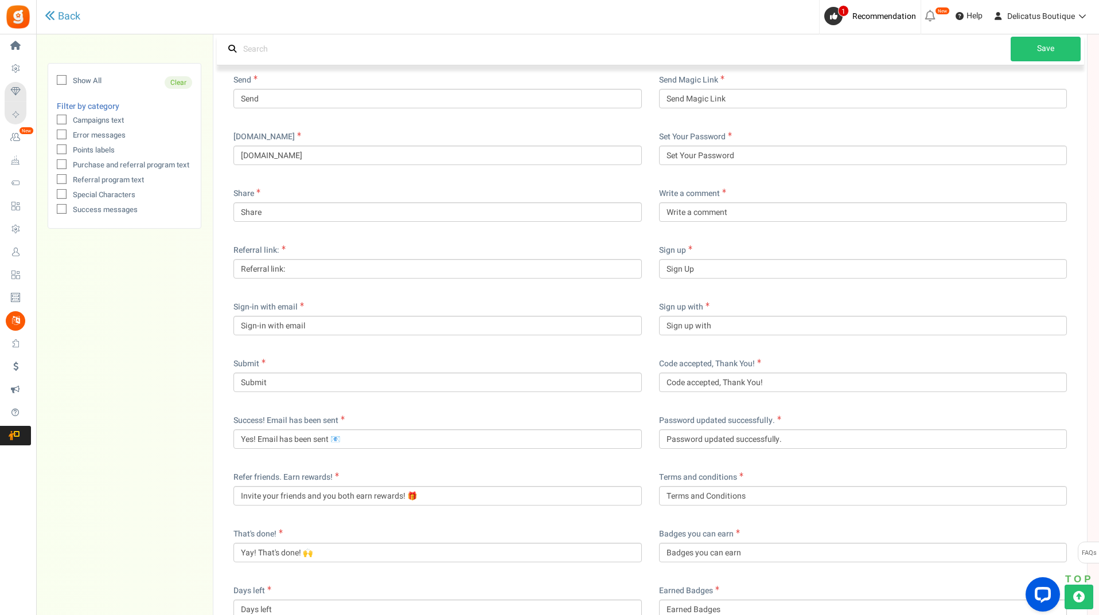
click at [63, 180] on icon at bounding box center [61, 180] width 7 height 7
click at [53, 180] on input "Referral program text" at bounding box center [48, 180] width 7 height 7
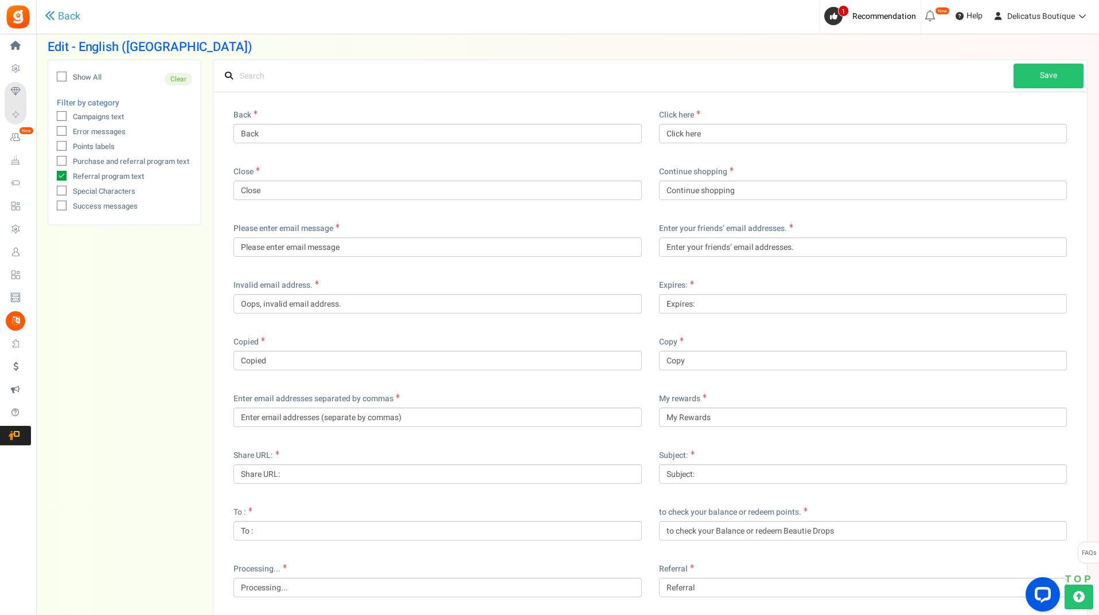
scroll to position [57, 0]
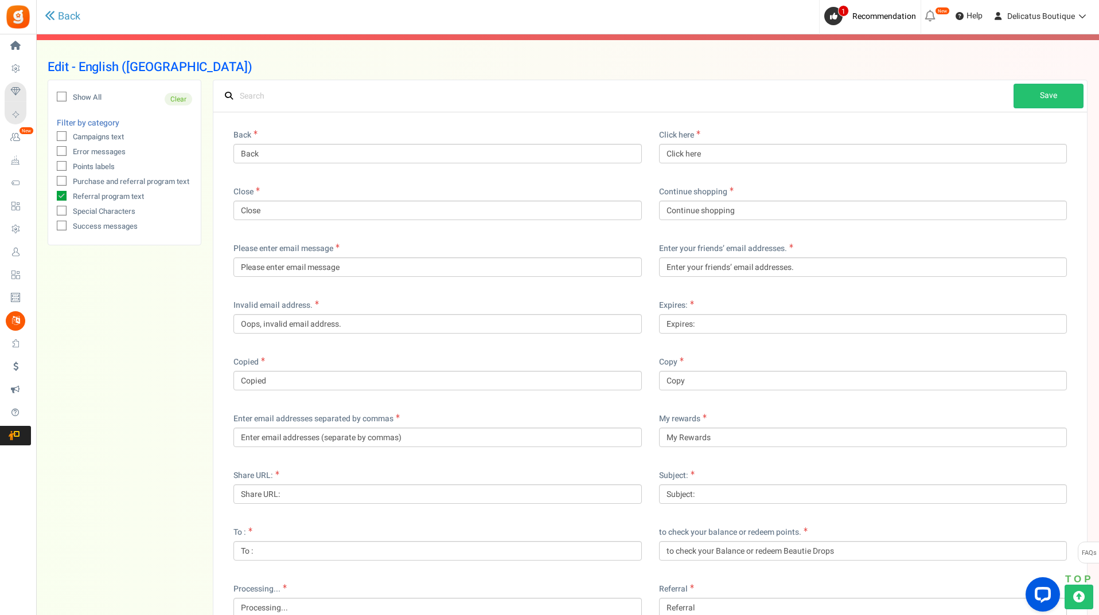
click at [61, 197] on icon at bounding box center [62, 196] width 10 height 10
click at [53, 197] on input "Referral program text" at bounding box center [48, 197] width 7 height 7
checkbox input "false"
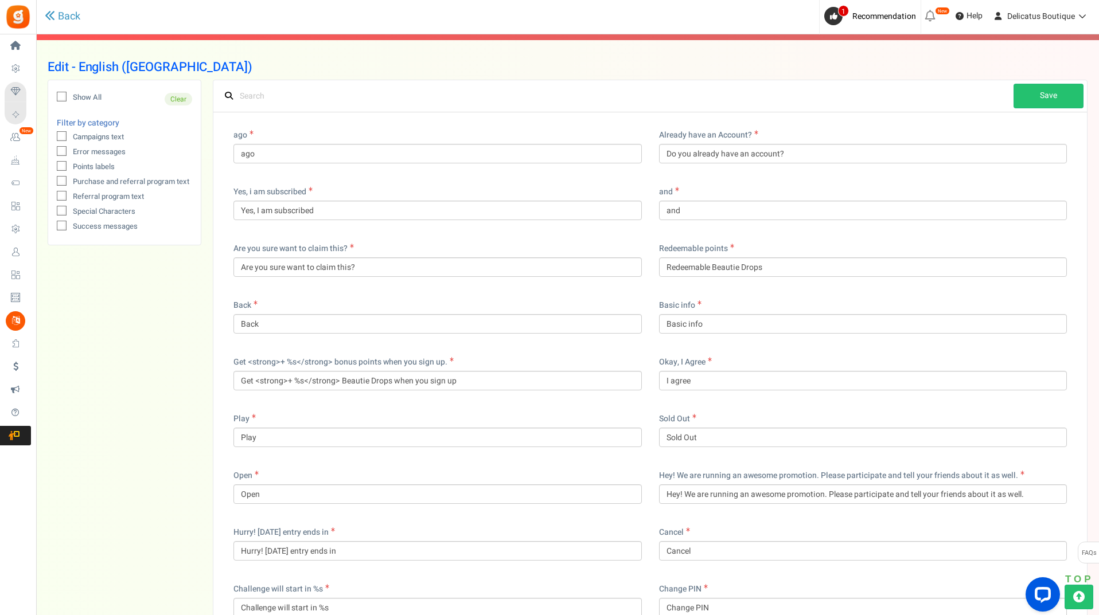
click at [61, 209] on icon at bounding box center [61, 211] width 7 height 7
click at [53, 209] on input "Special Characters" at bounding box center [48, 212] width 7 height 7
checkbox input "true"
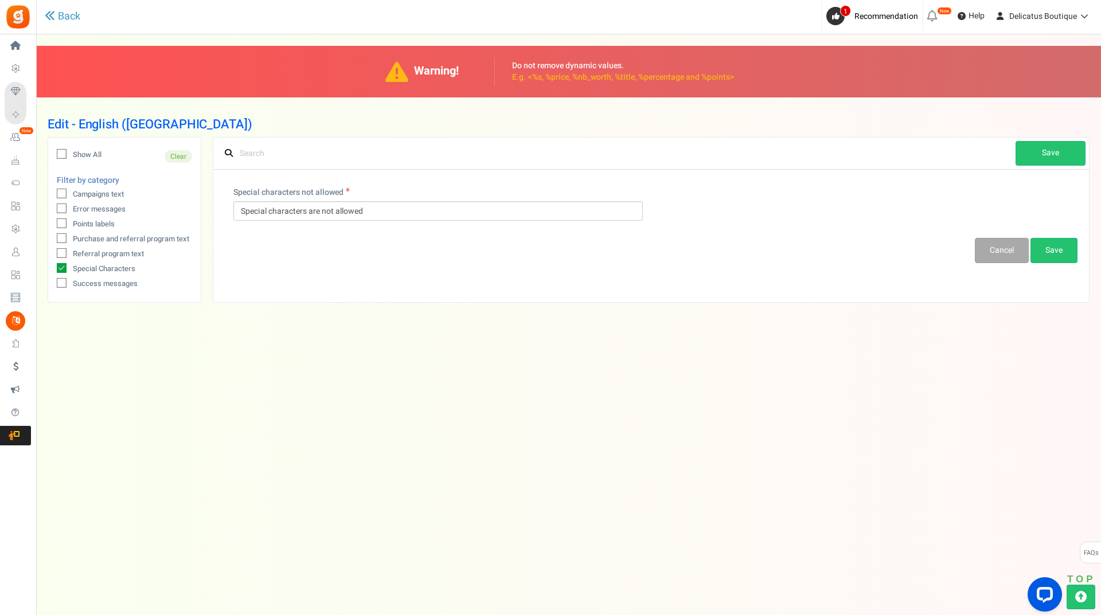
click at [60, 285] on icon at bounding box center [61, 283] width 7 height 7
click at [53, 285] on input "Success messages" at bounding box center [48, 284] width 7 height 7
checkbox input "true"
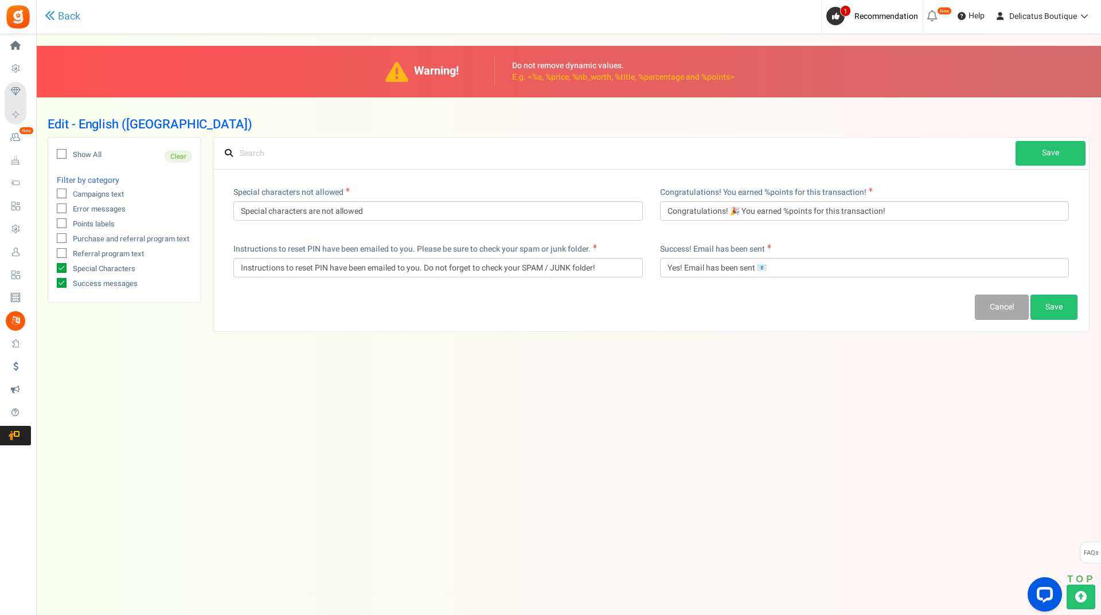
click at [60, 268] on icon at bounding box center [62, 268] width 10 height 10
click at [53, 268] on input "Special Characters" at bounding box center [48, 269] width 7 height 7
checkbox input "false"
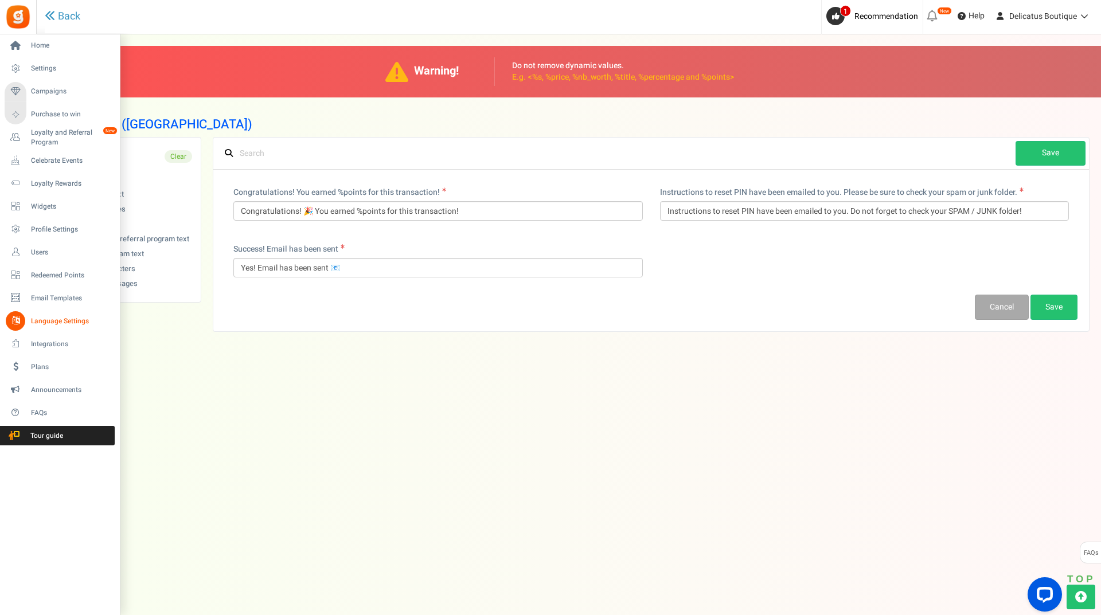
click at [55, 326] on span "Language Settings" at bounding box center [71, 322] width 80 height 10
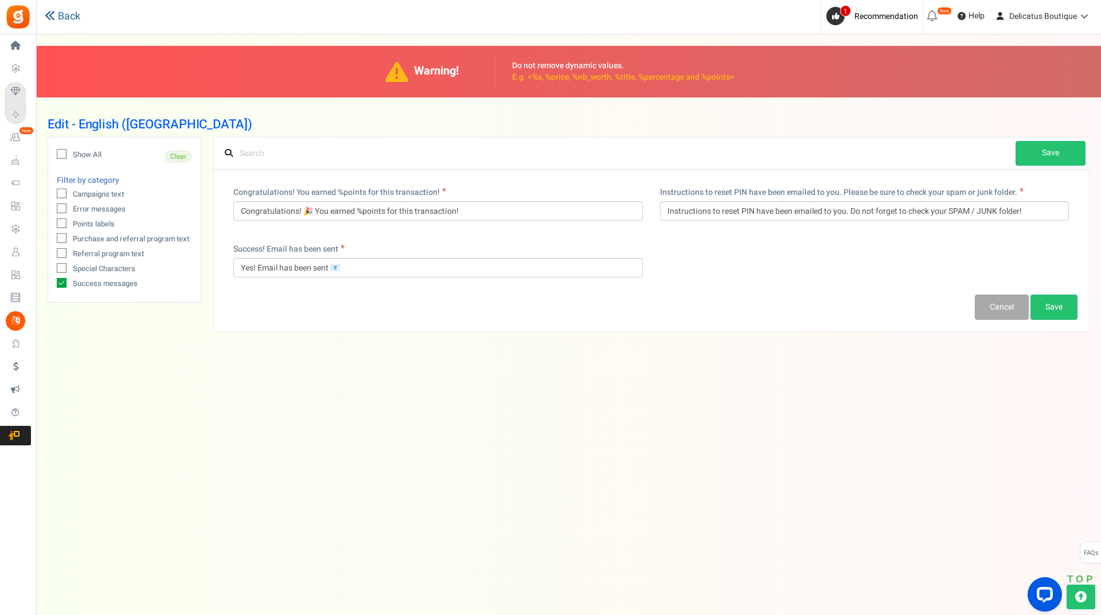
click at [64, 19] on link "Back" at bounding box center [63, 16] width 36 height 15
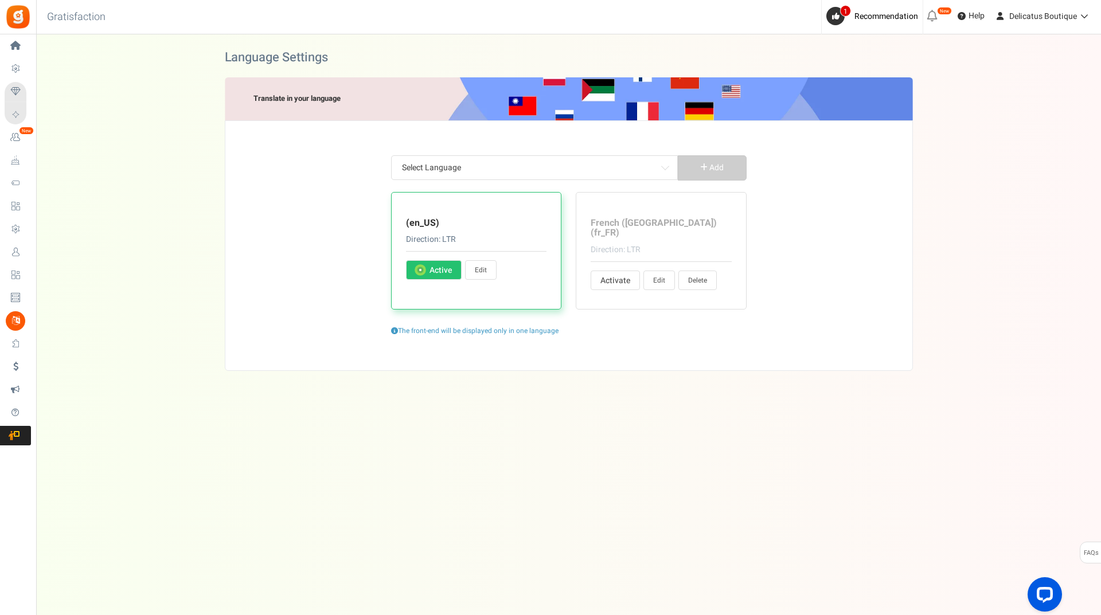
click at [618, 275] on span "Activate" at bounding box center [613, 280] width 27 height 11
click at [608, 278] on input "Activate Active" at bounding box center [603, 281] width 7 height 7
radio input "true"
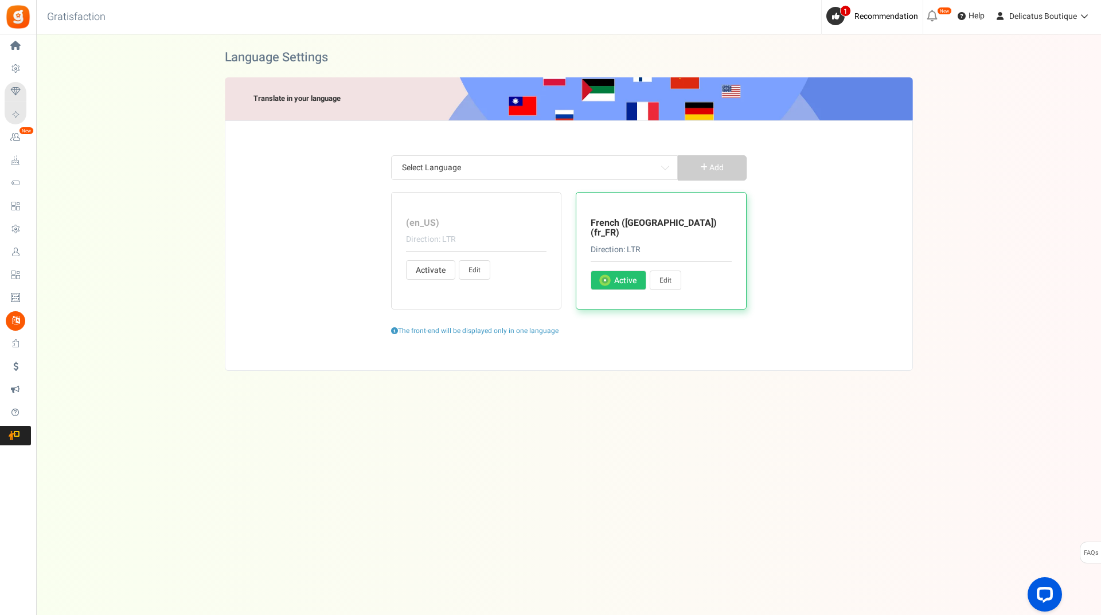
click at [434, 271] on span "Activate" at bounding box center [429, 270] width 27 height 11
click at [423, 271] on input "Activate Active" at bounding box center [419, 270] width 7 height 7
radio input "true"
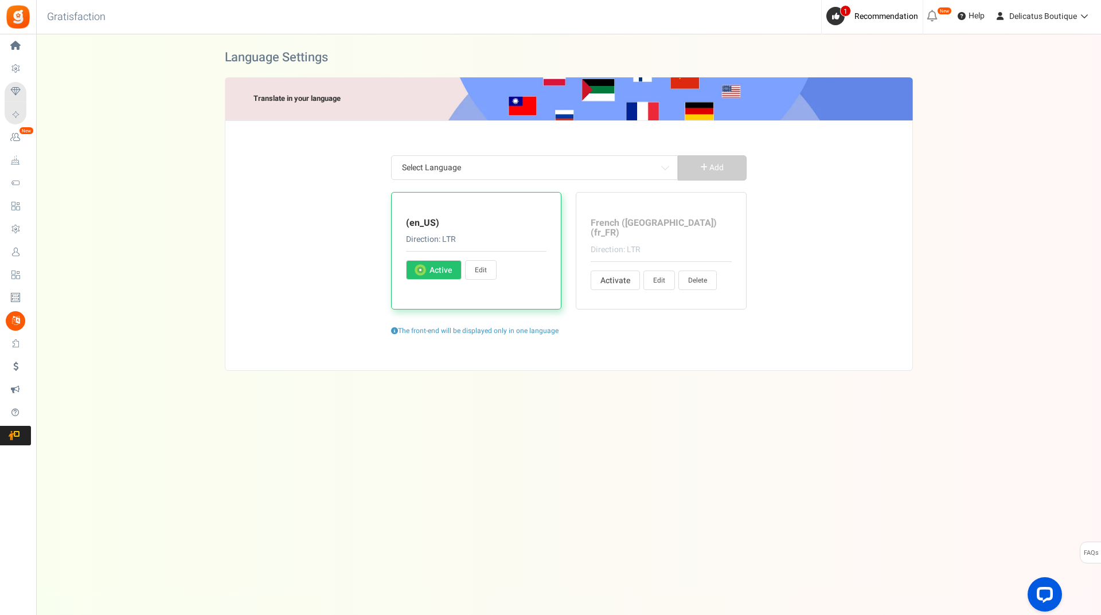
click at [495, 326] on div "The front-end will be displayed only in one language" at bounding box center [569, 331] width 356 height 10
click at [978, 17] on span "Help" at bounding box center [975, 15] width 19 height 11
